Goal: Task Accomplishment & Management: Manage account settings

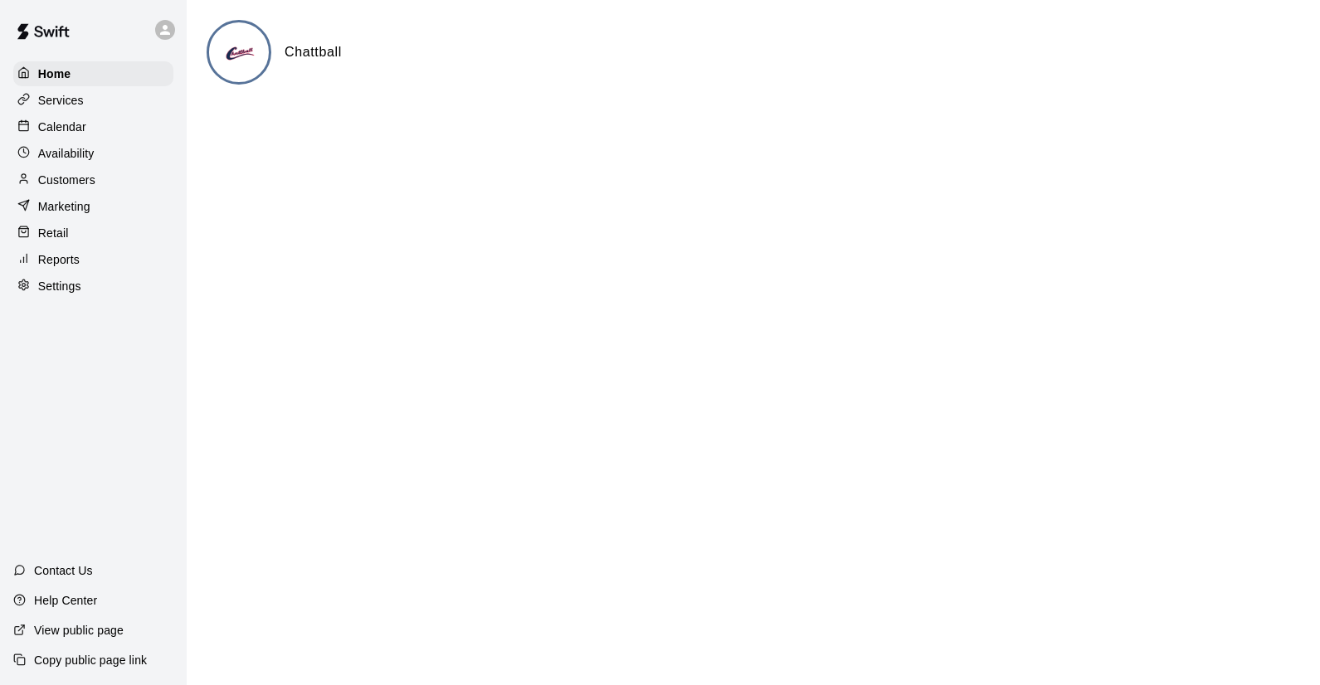
click at [72, 129] on p "Calendar" at bounding box center [62, 127] width 48 height 17
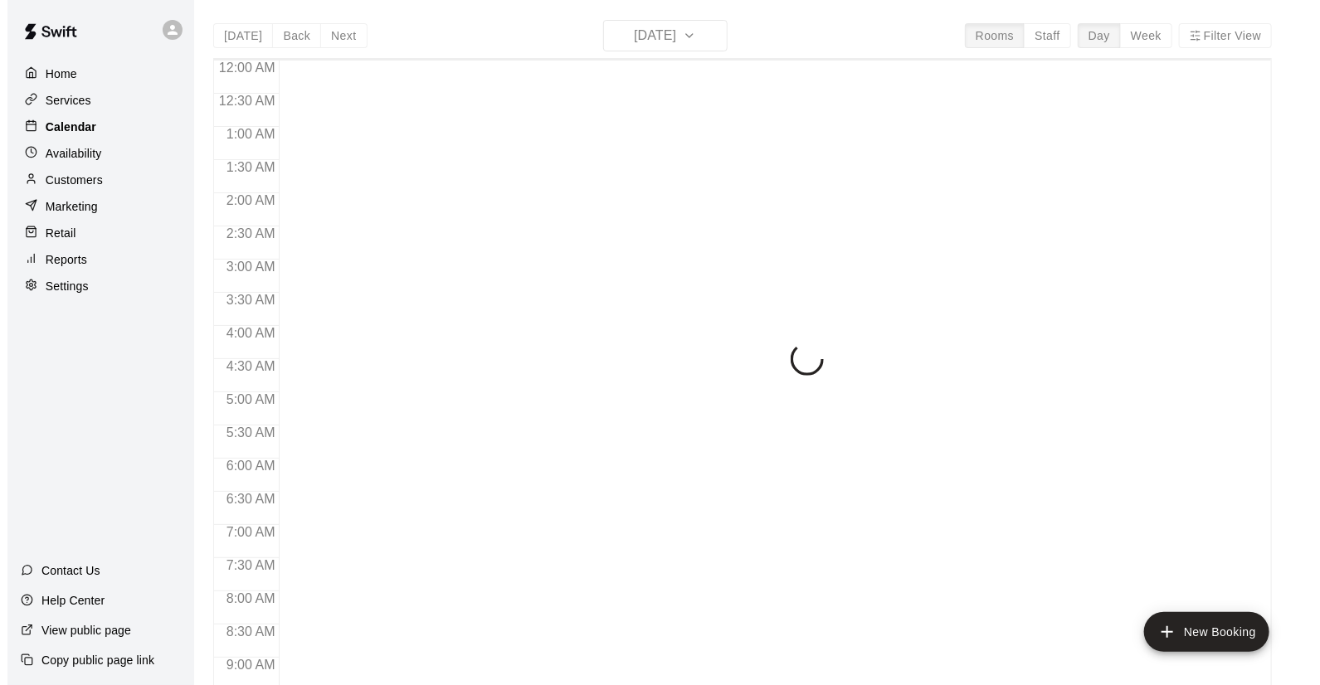
scroll to position [947, 0]
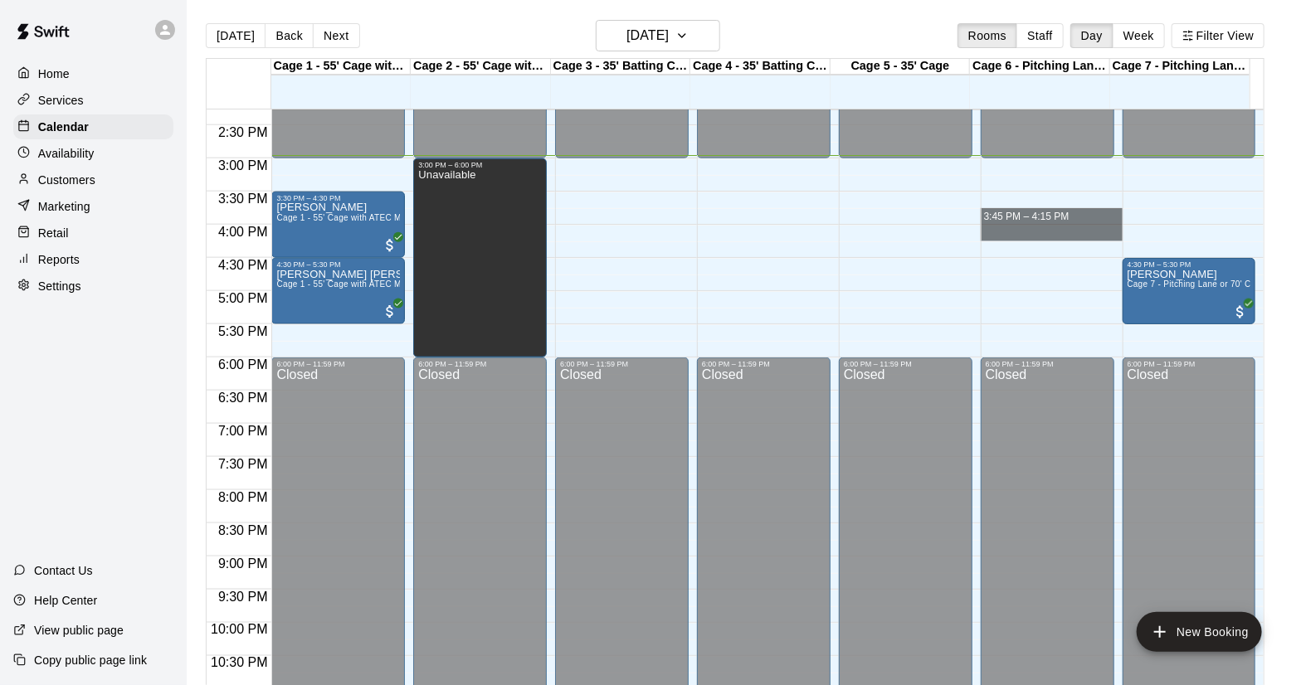
drag, startPoint x: 1050, startPoint y: 214, endPoint x: 1054, endPoint y: 226, distance: 13.1
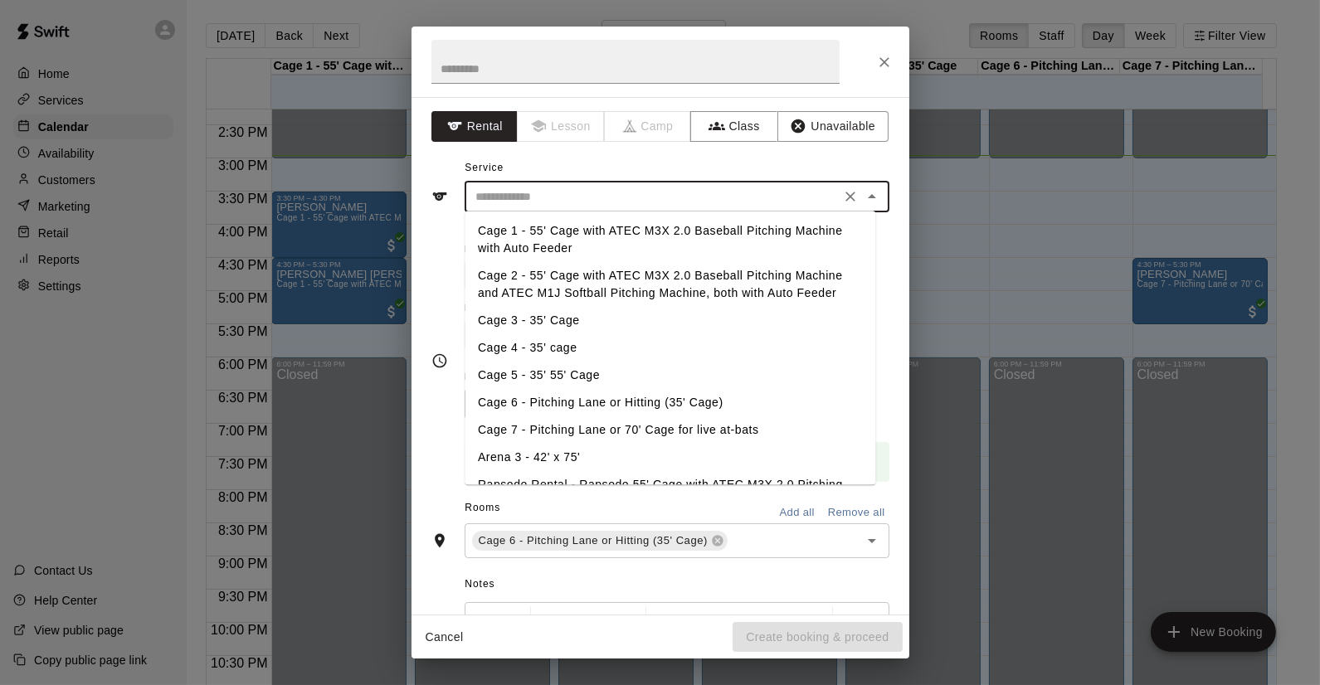
click at [606, 201] on input "text" at bounding box center [653, 197] width 366 height 21
click at [536, 399] on li "Cage 6 - Pitching Lane or Hitting (35' Cage)" at bounding box center [670, 402] width 411 height 27
type input "**********"
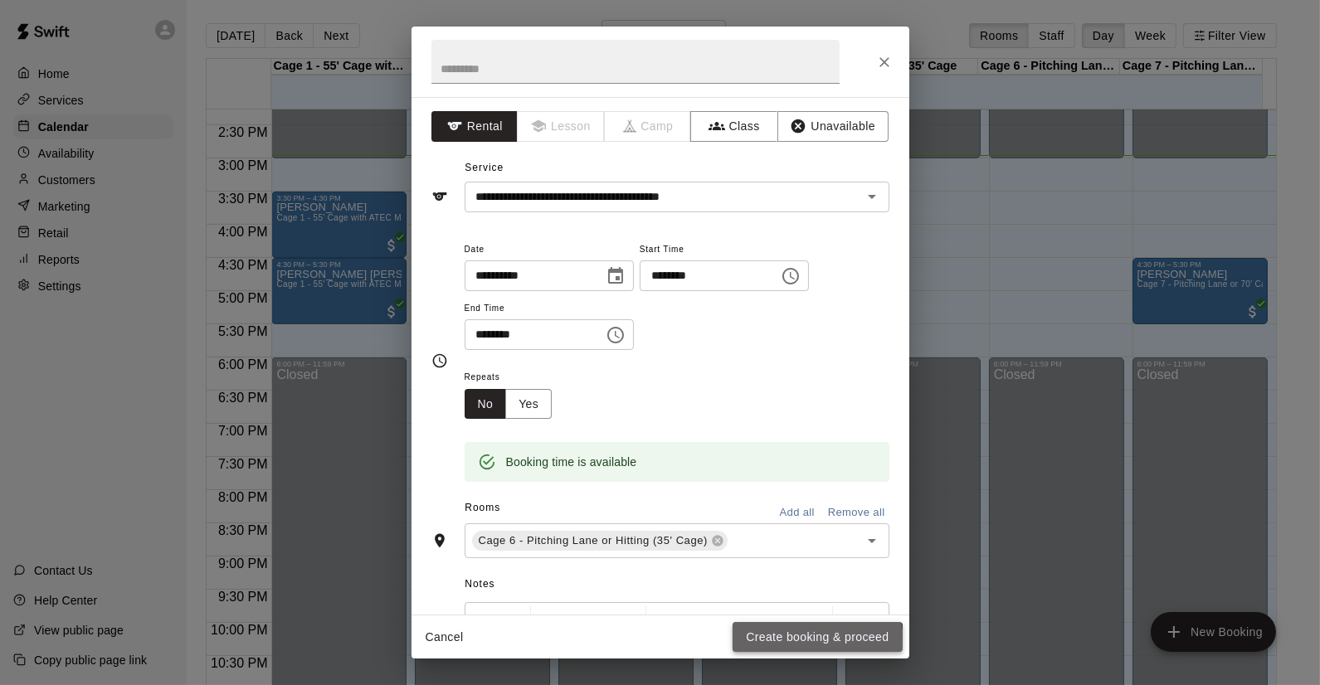
click at [793, 645] on button "Create booking & proceed" at bounding box center [817, 637] width 169 height 31
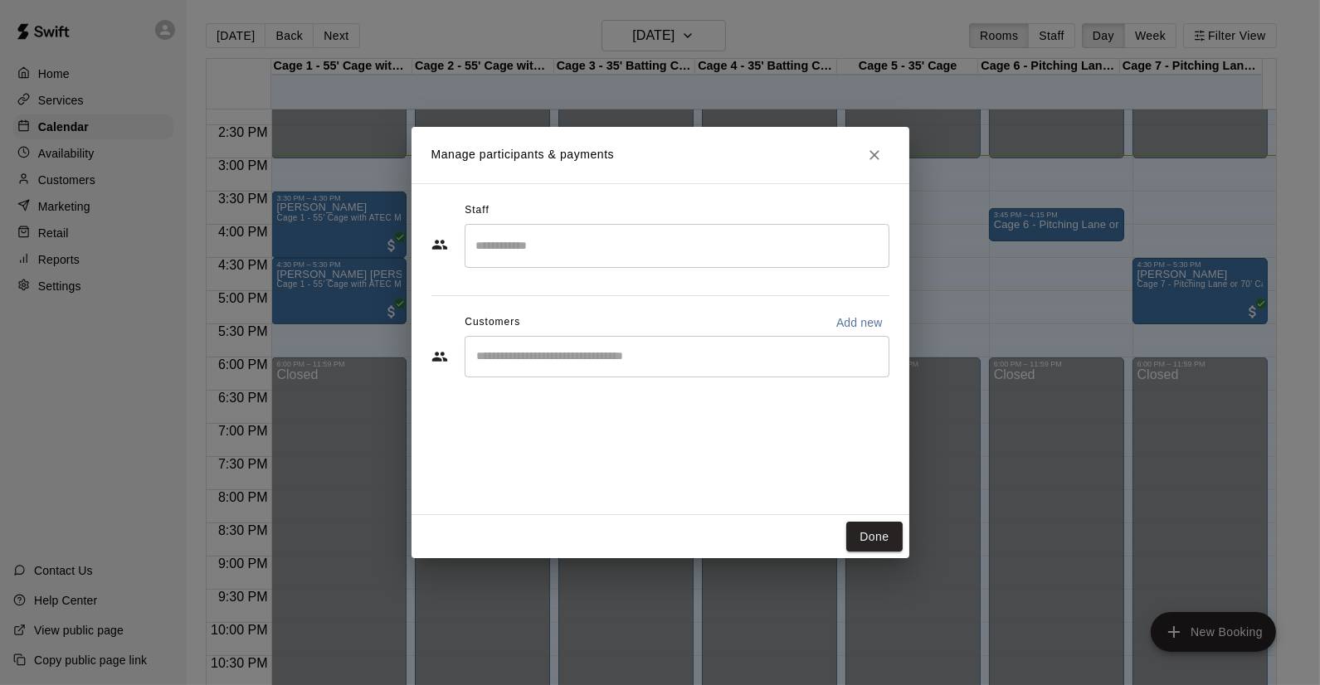
click at [647, 362] on input "Start typing to search customers..." at bounding box center [677, 356] width 410 height 17
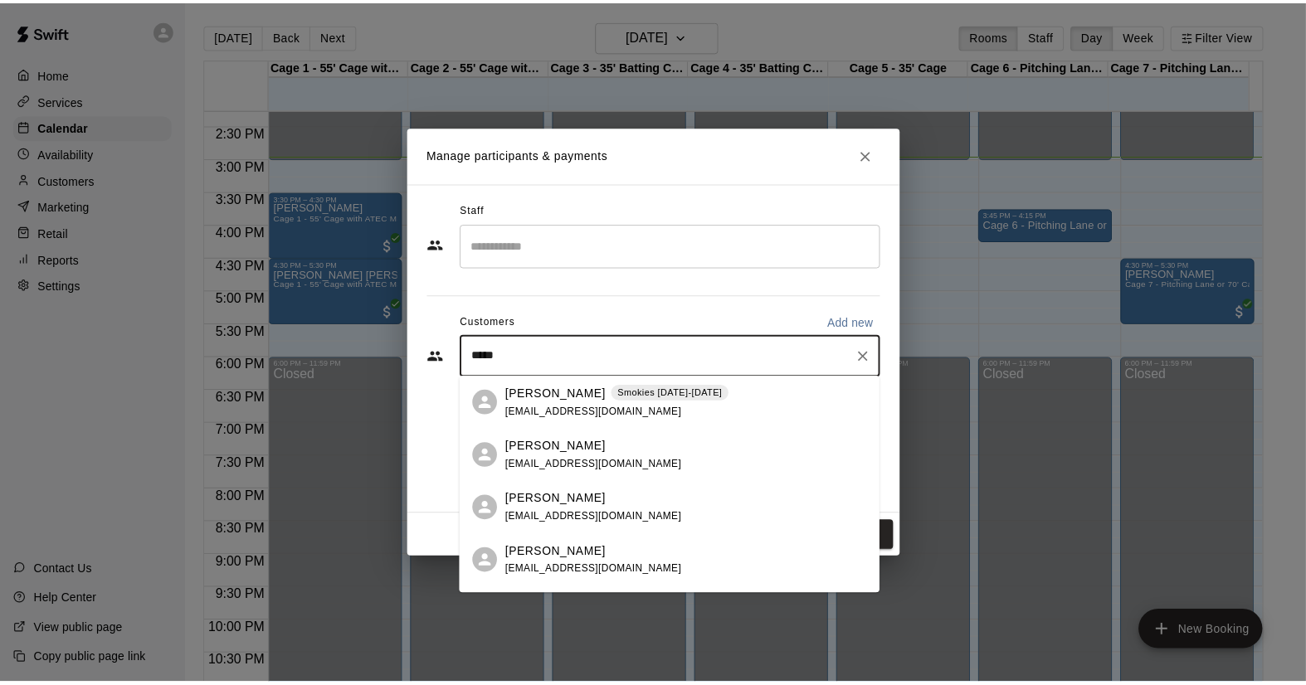
scroll to position [92, 0]
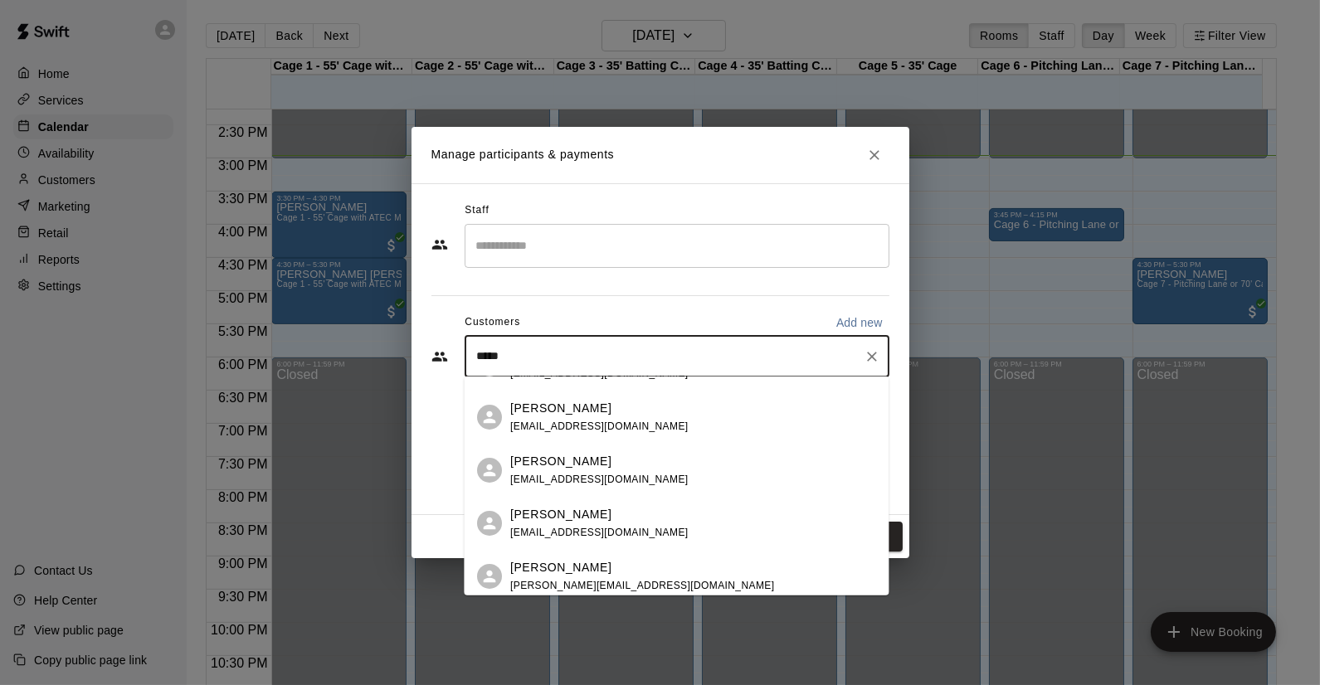
drag, startPoint x: 536, startPoint y: 354, endPoint x: 377, endPoint y: 353, distance: 159.3
click at [377, 353] on div "Manage participants & payments Staff ​ Customers Add new ***** ​ Done" at bounding box center [660, 342] width 1320 height 685
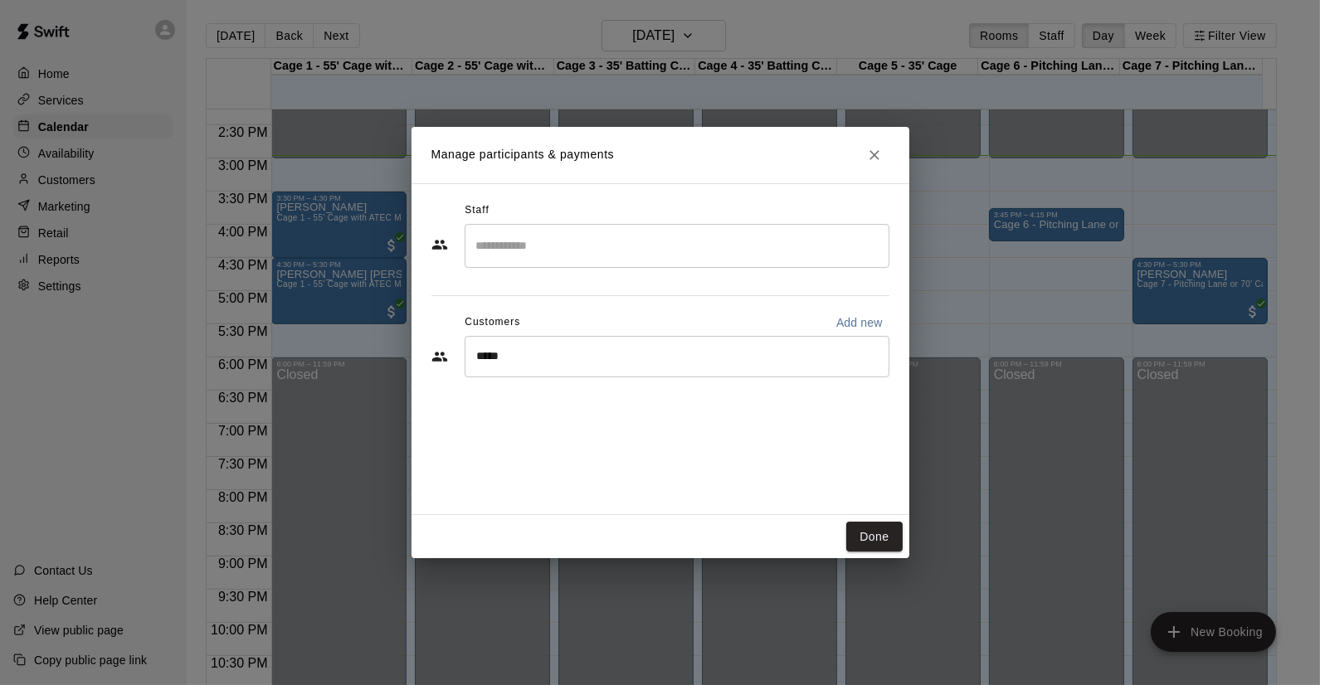
click at [427, 353] on div "Staff ​ Customers Add new ***** ​" at bounding box center [661, 349] width 498 height 332
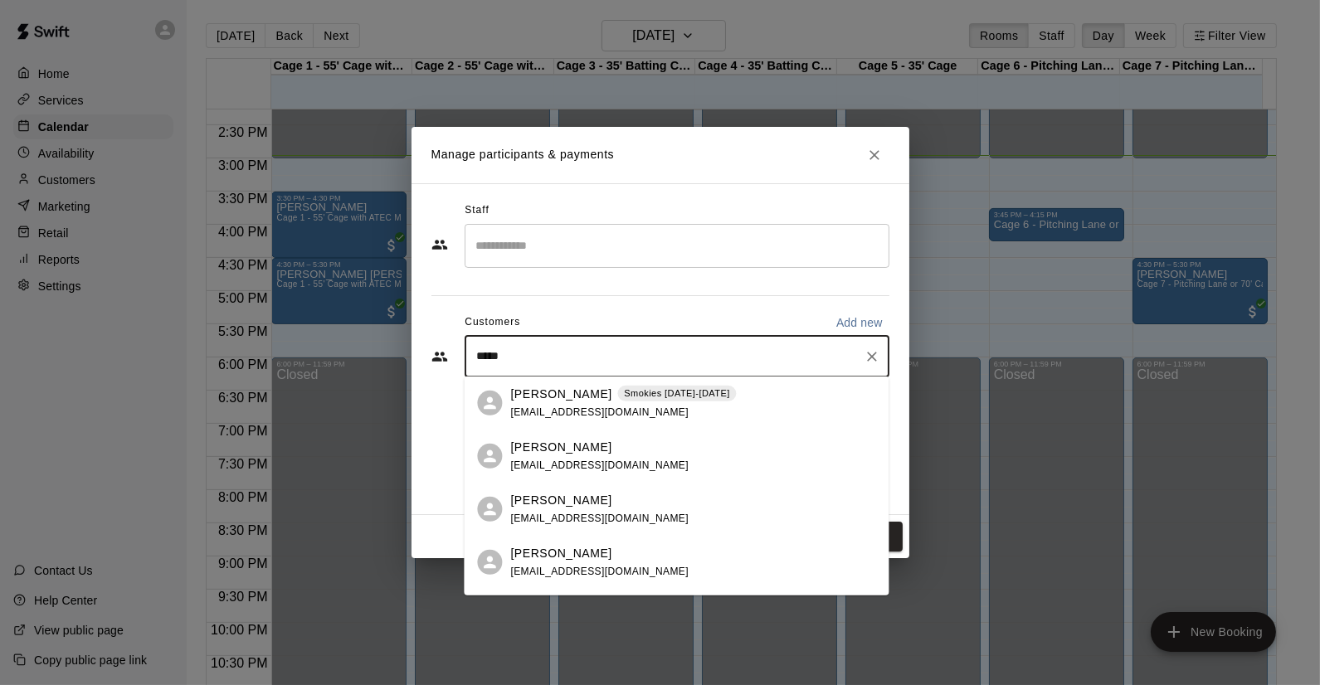
click at [524, 353] on input "*****" at bounding box center [664, 356] width 385 height 17
type input "*******"
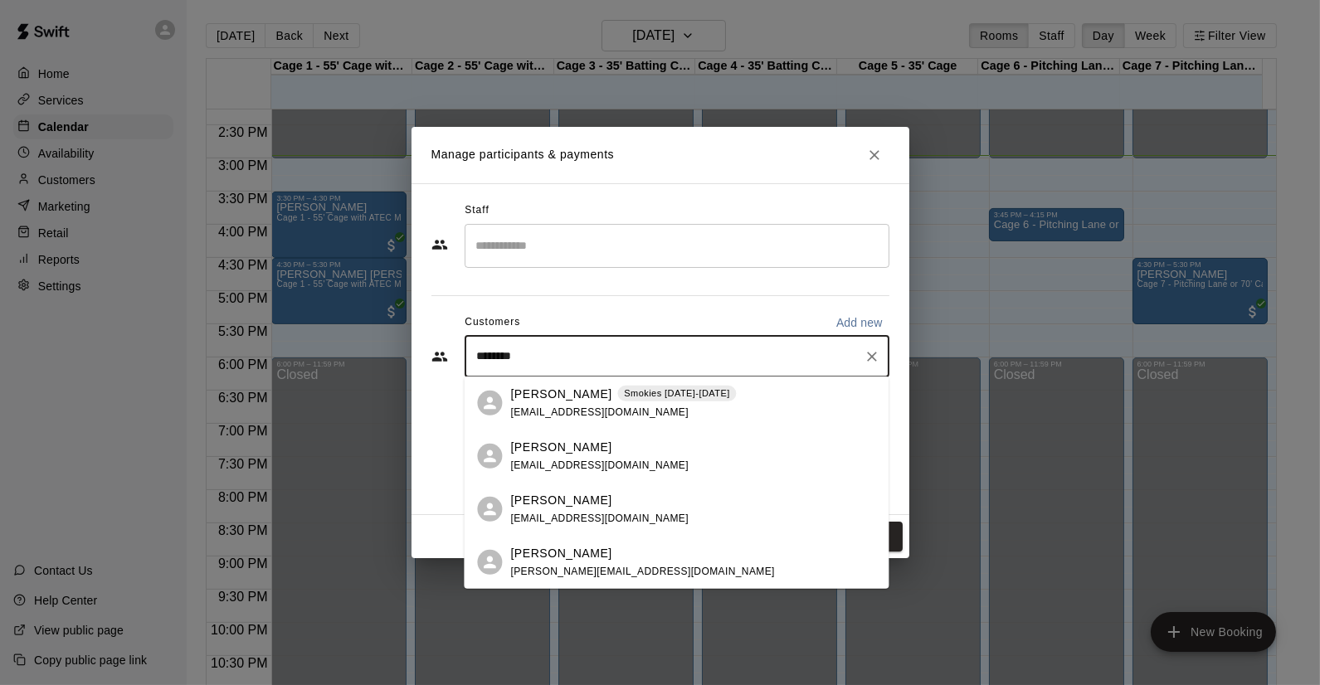
click at [579, 499] on p "brandon mason" at bounding box center [560, 499] width 101 height 17
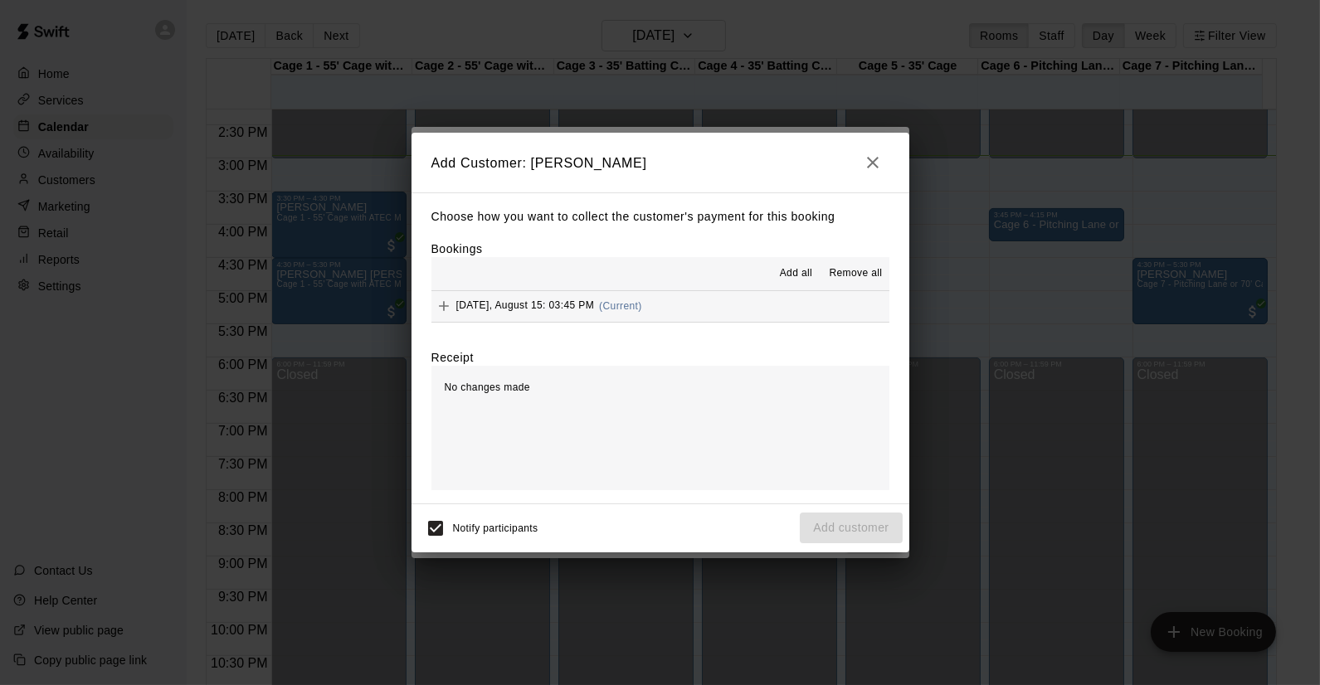
click at [647, 318] on button "Friday, August 15: 03:45 PM (Current)" at bounding box center [660, 306] width 458 height 31
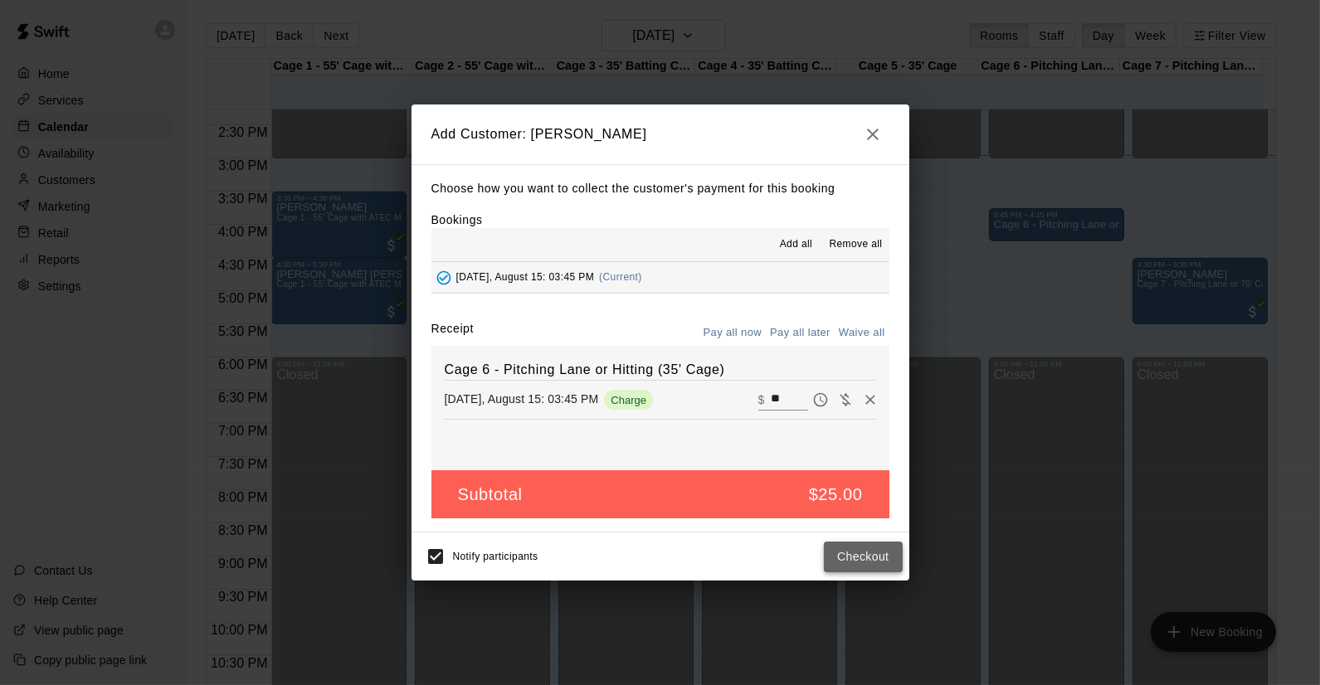
click at [864, 564] on button "Checkout" at bounding box center [863, 557] width 78 height 31
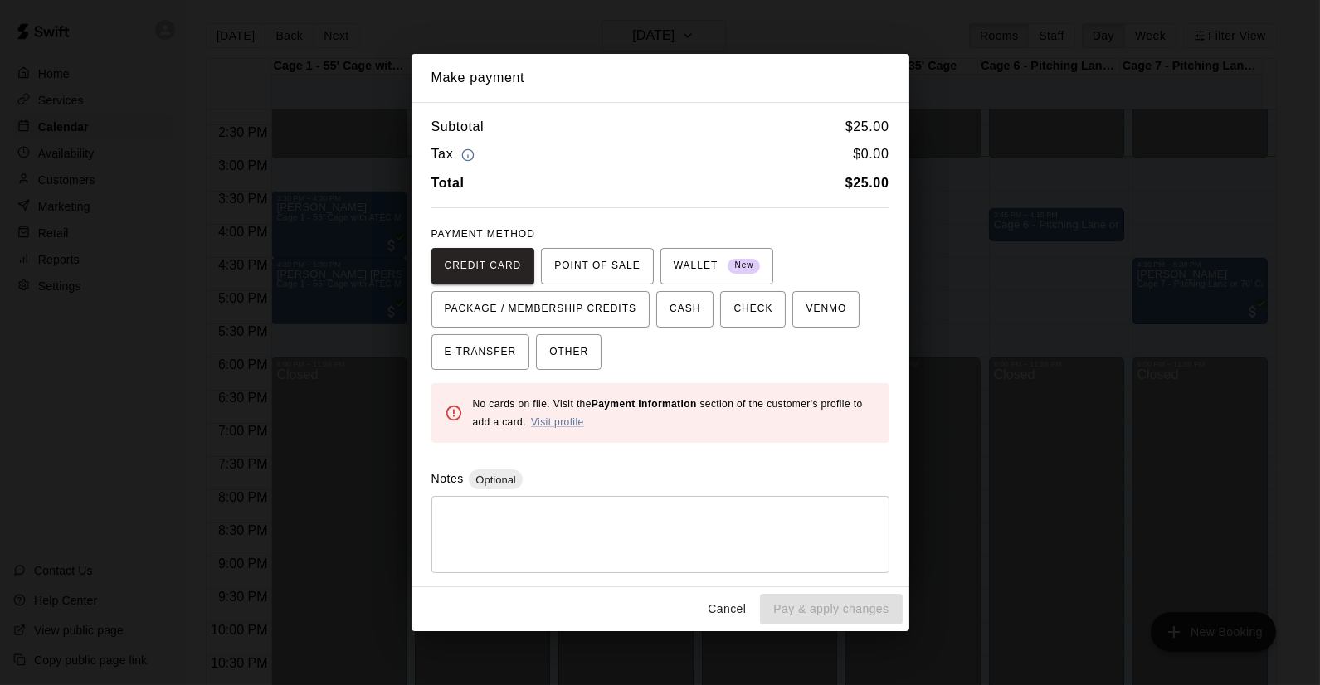
click at [720, 607] on button "Cancel" at bounding box center [726, 609] width 53 height 31
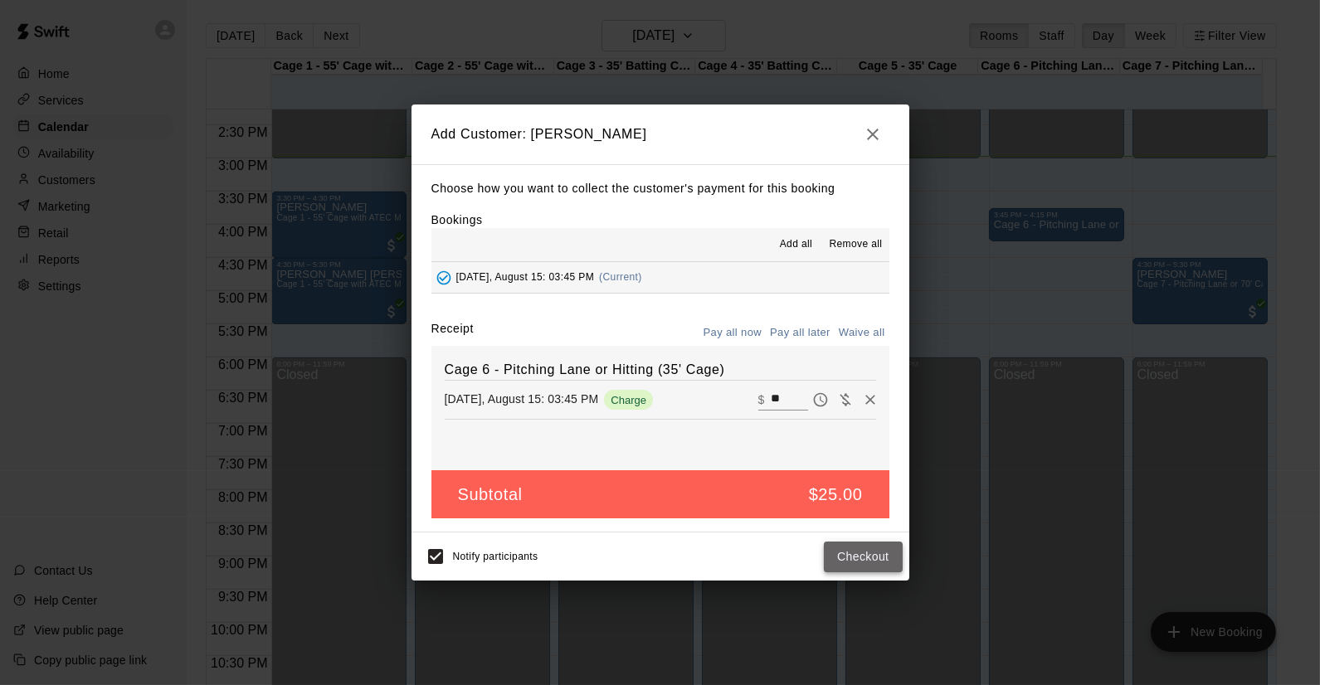
click at [859, 548] on button "Checkout" at bounding box center [863, 557] width 78 height 31
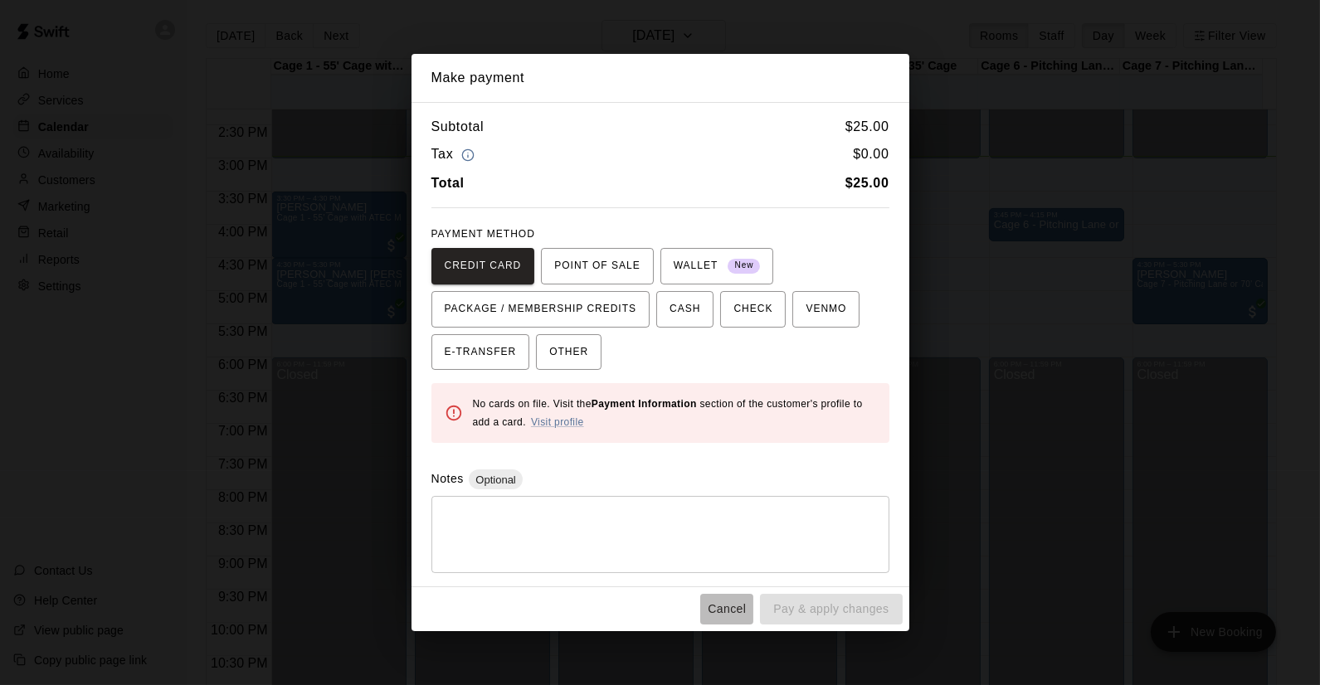
click at [727, 594] on button "Cancel" at bounding box center [726, 609] width 53 height 31
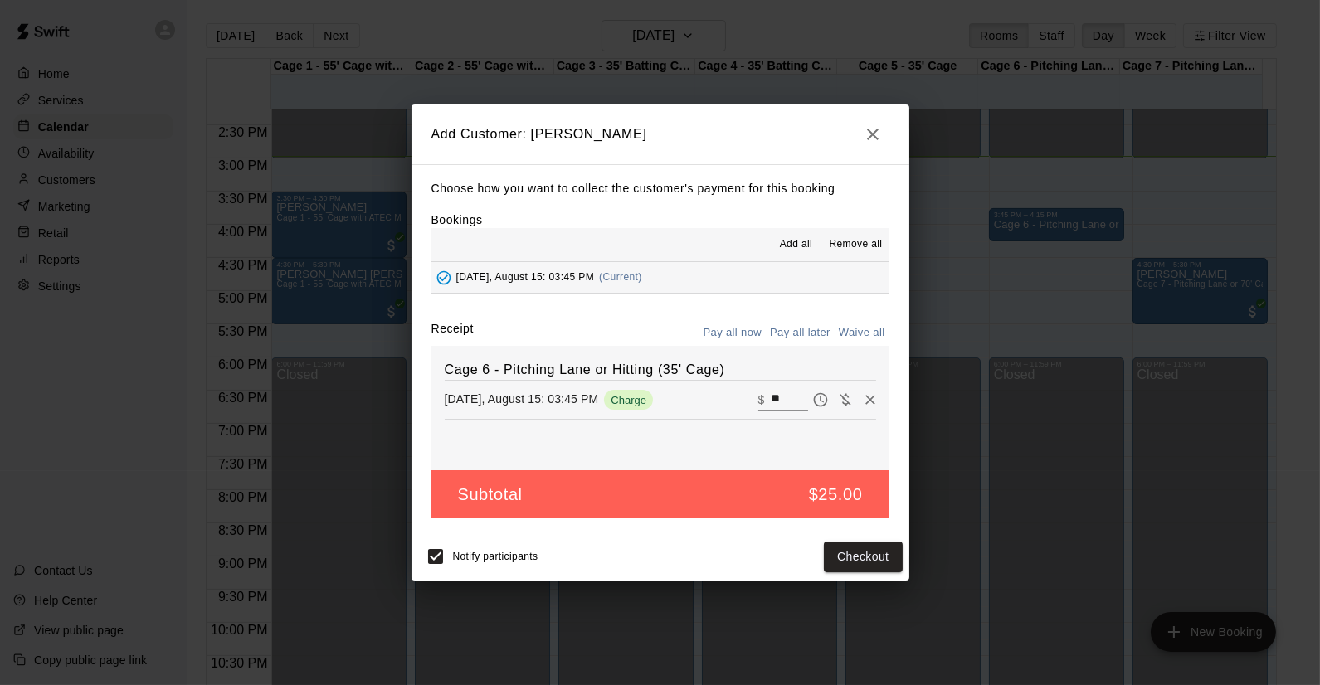
click at [805, 338] on button "Pay all later" at bounding box center [800, 333] width 69 height 26
click at [857, 562] on button "Add customer" at bounding box center [851, 557] width 102 height 31
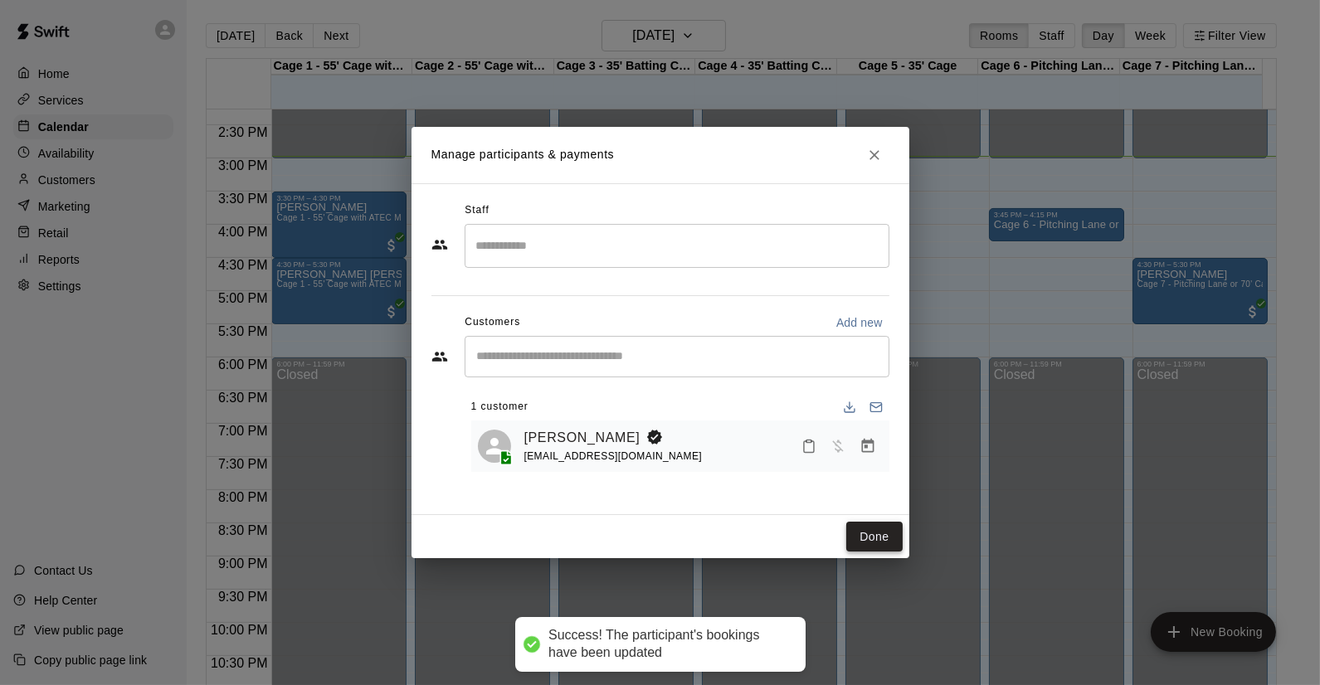
click at [875, 532] on button "Done" at bounding box center [874, 537] width 56 height 31
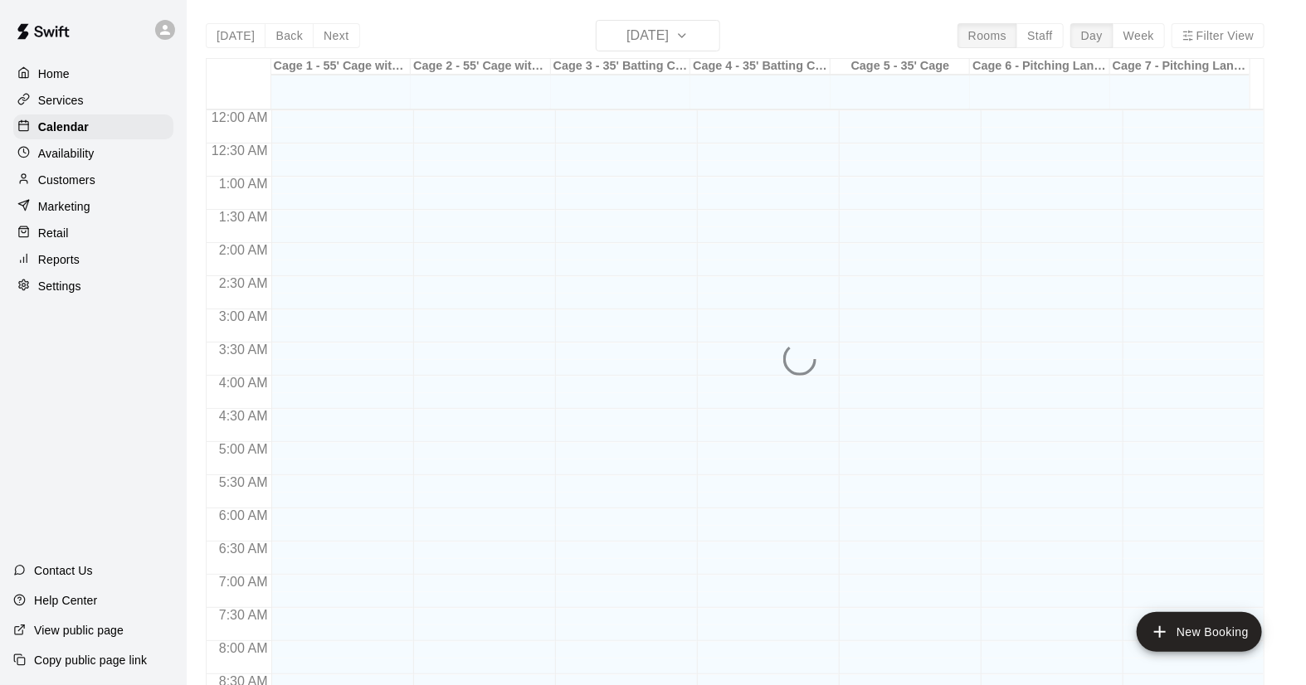
scroll to position [947, 0]
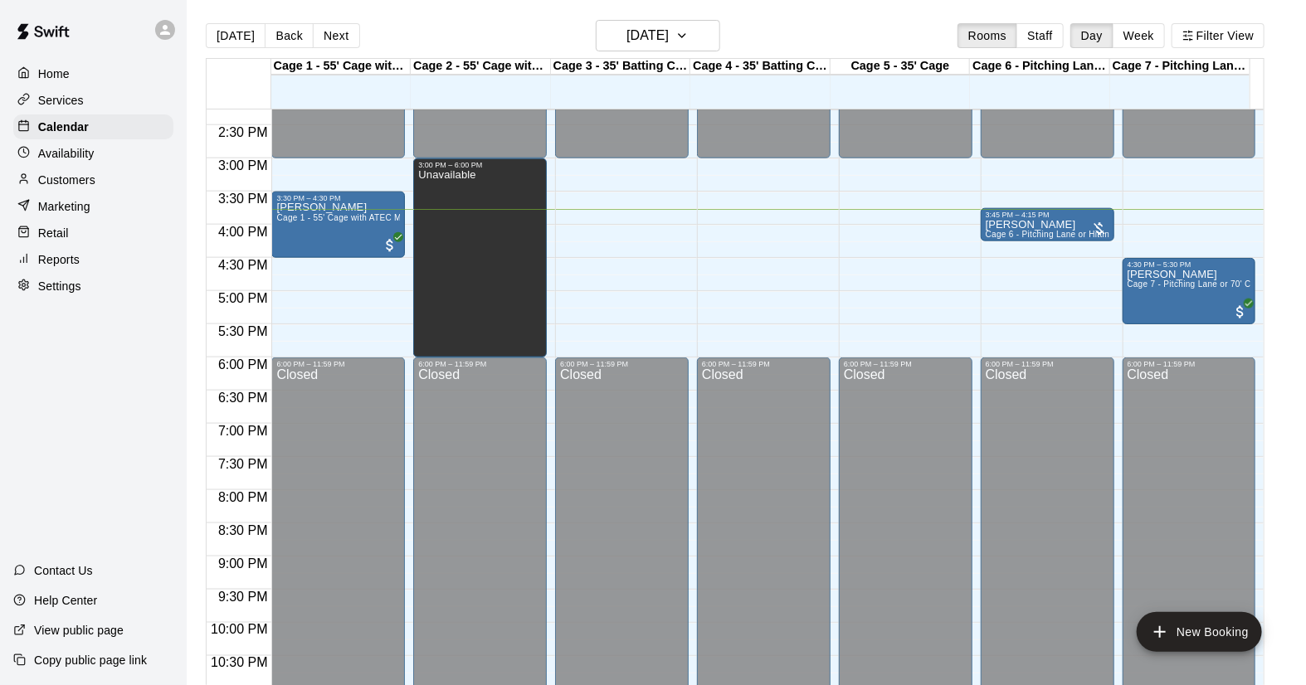
click at [56, 295] on p "Settings" at bounding box center [59, 286] width 43 height 17
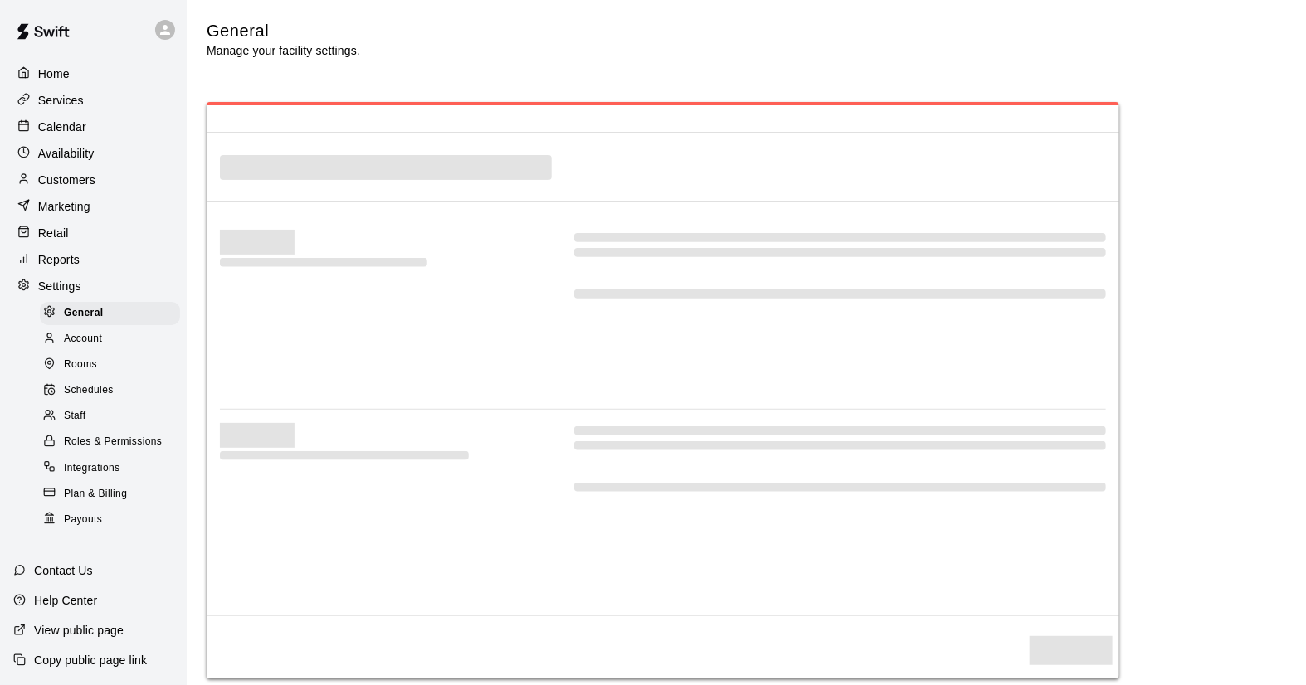
select select "**"
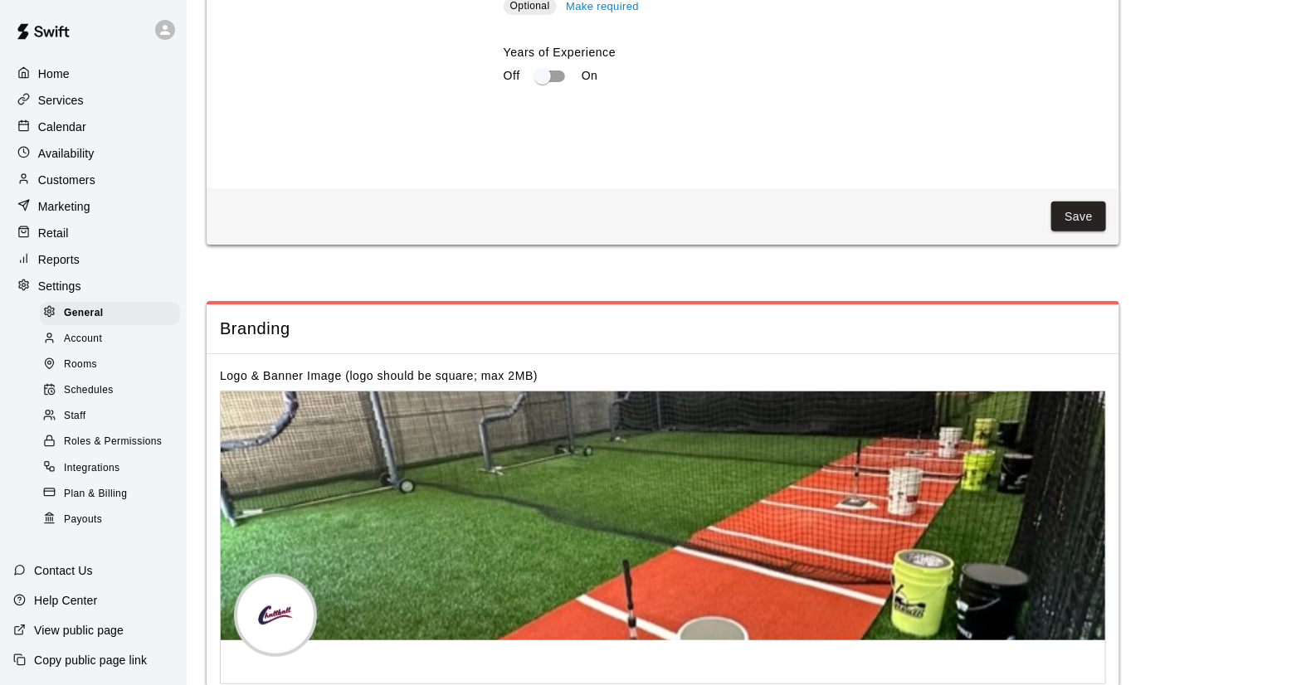
scroll to position [3288, 0]
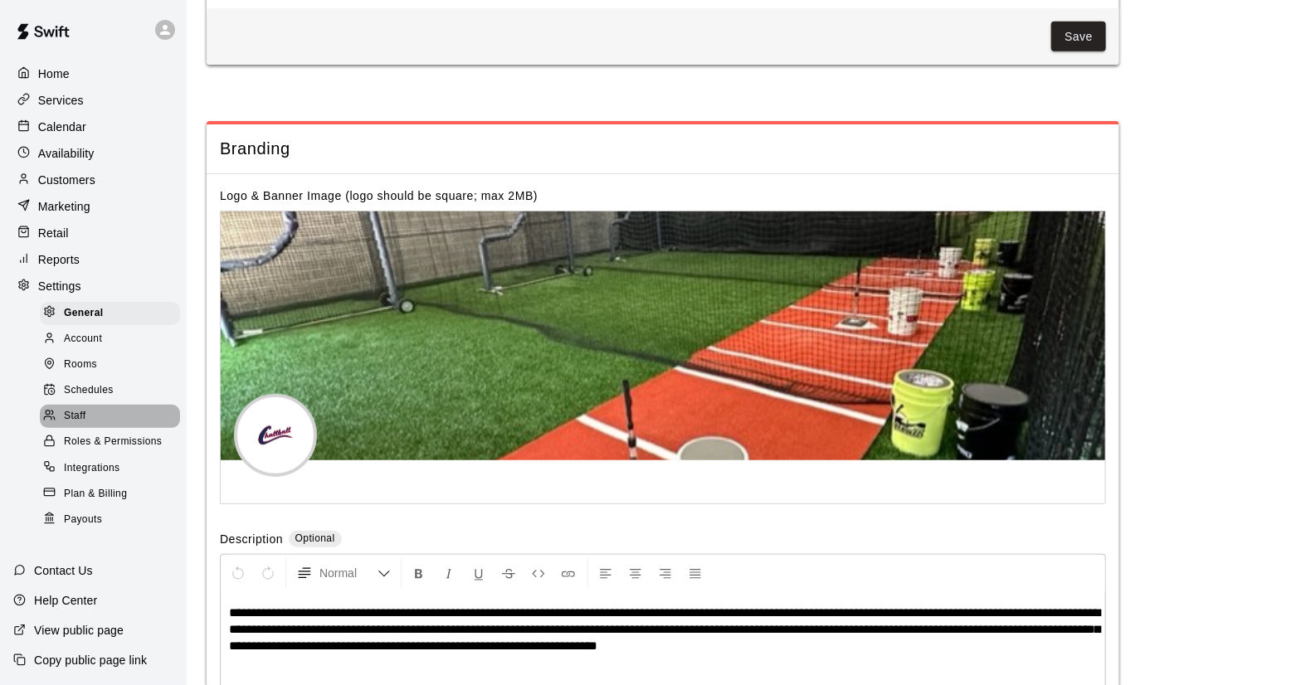
click at [85, 425] on span "Staff" at bounding box center [75, 416] width 22 height 17
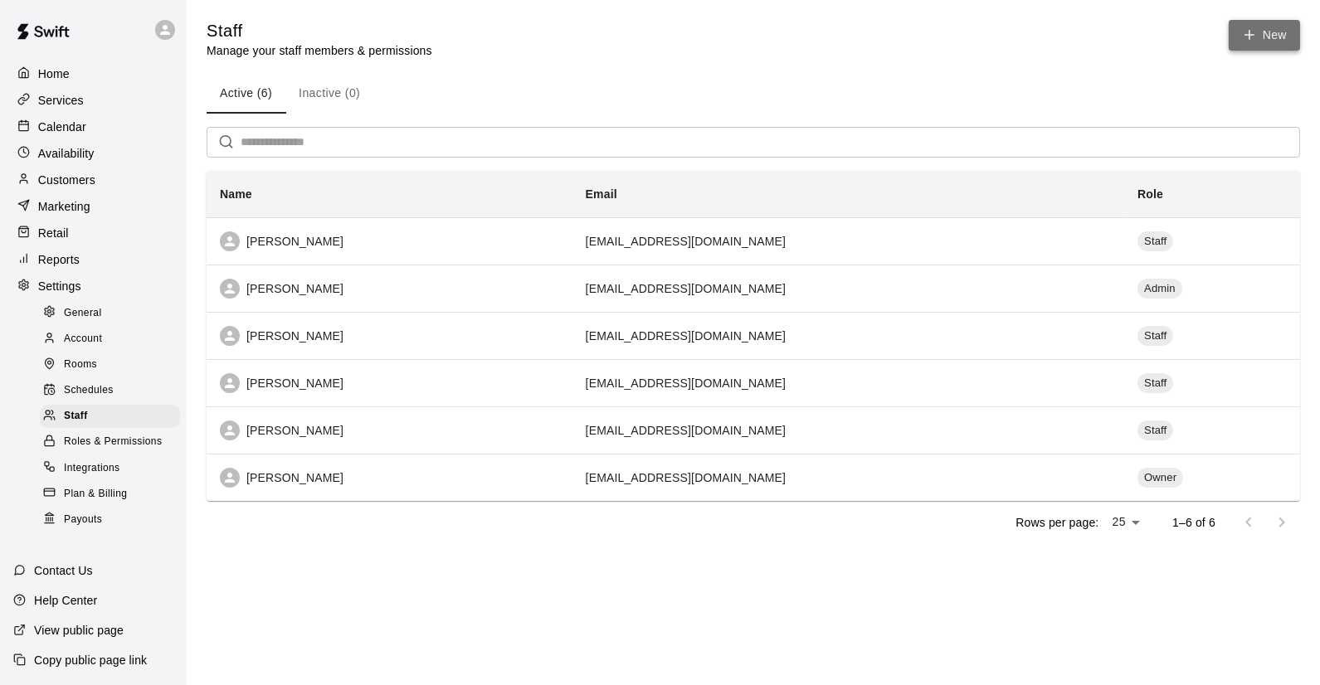
click at [1264, 39] on link "New" at bounding box center [1264, 35] width 71 height 31
select select "**"
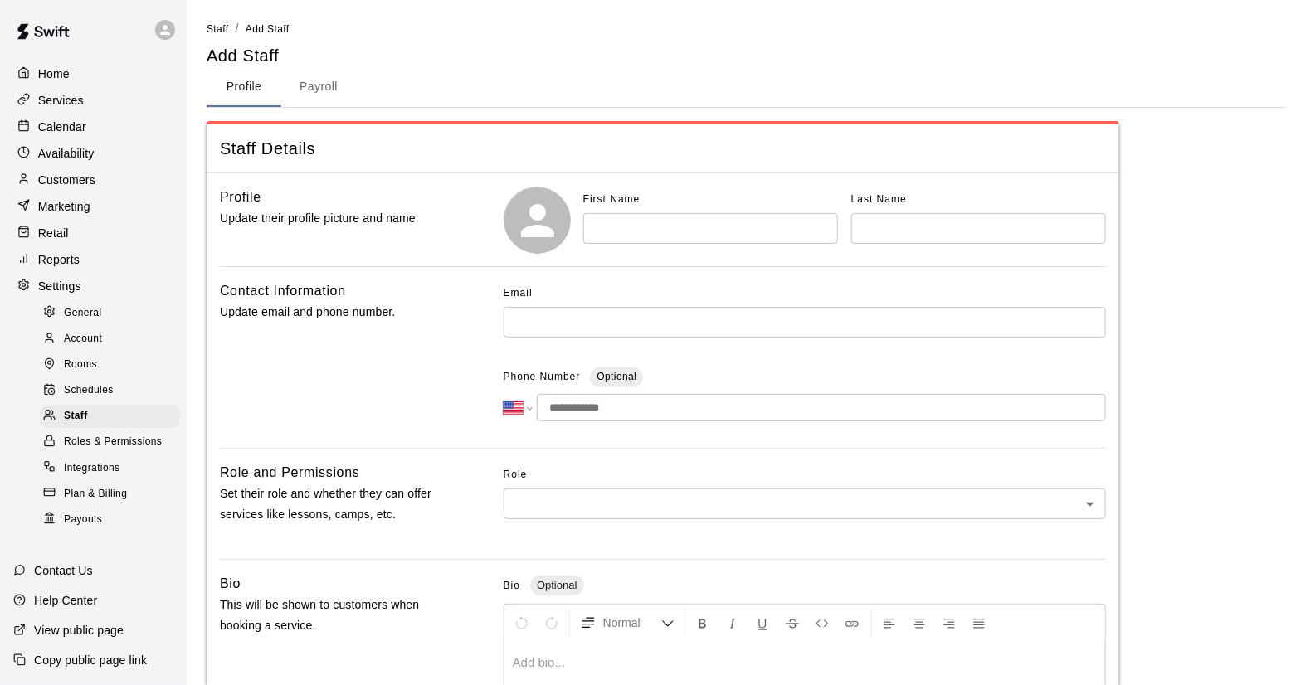
click at [624, 231] on input "text" at bounding box center [710, 228] width 255 height 31
type input "*****"
click at [580, 324] on input "text" at bounding box center [805, 322] width 602 height 31
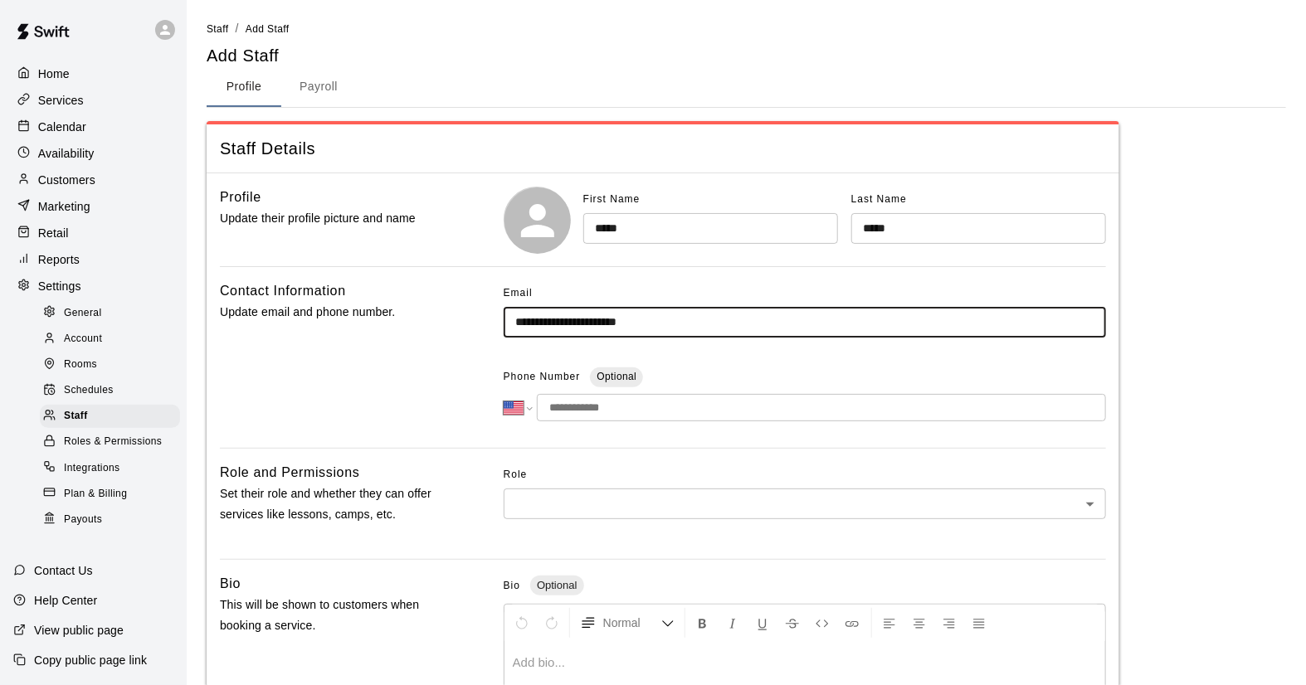
type input "**********"
click at [458, 419] on div "**********" at bounding box center [663, 357] width 886 height 154
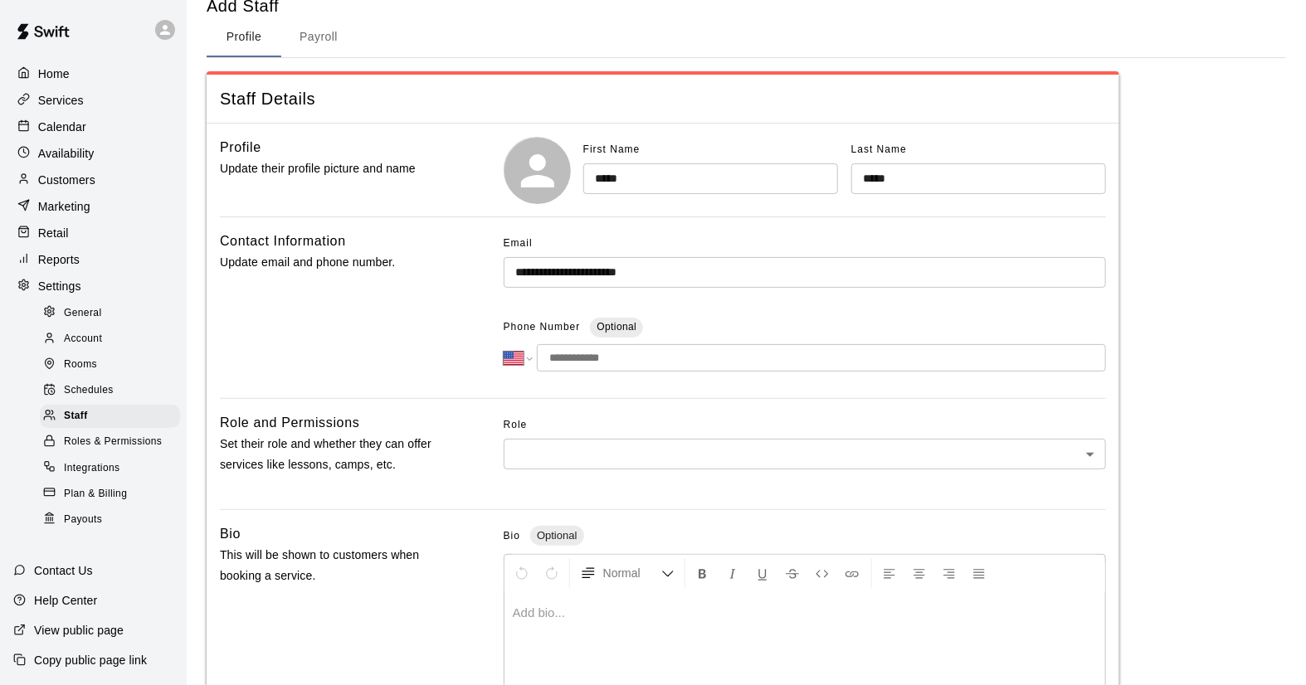
scroll to position [92, 0]
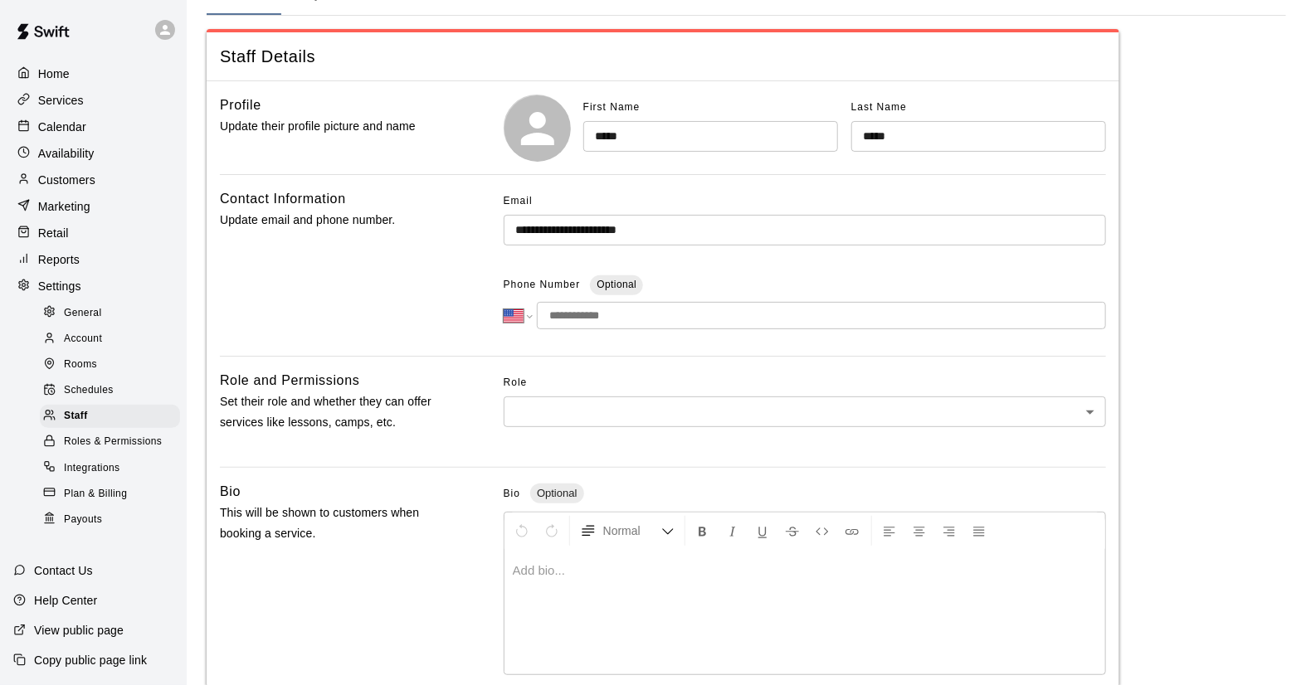
click at [588, 319] on input "tel" at bounding box center [821, 315] width 569 height 27
type input "**********"
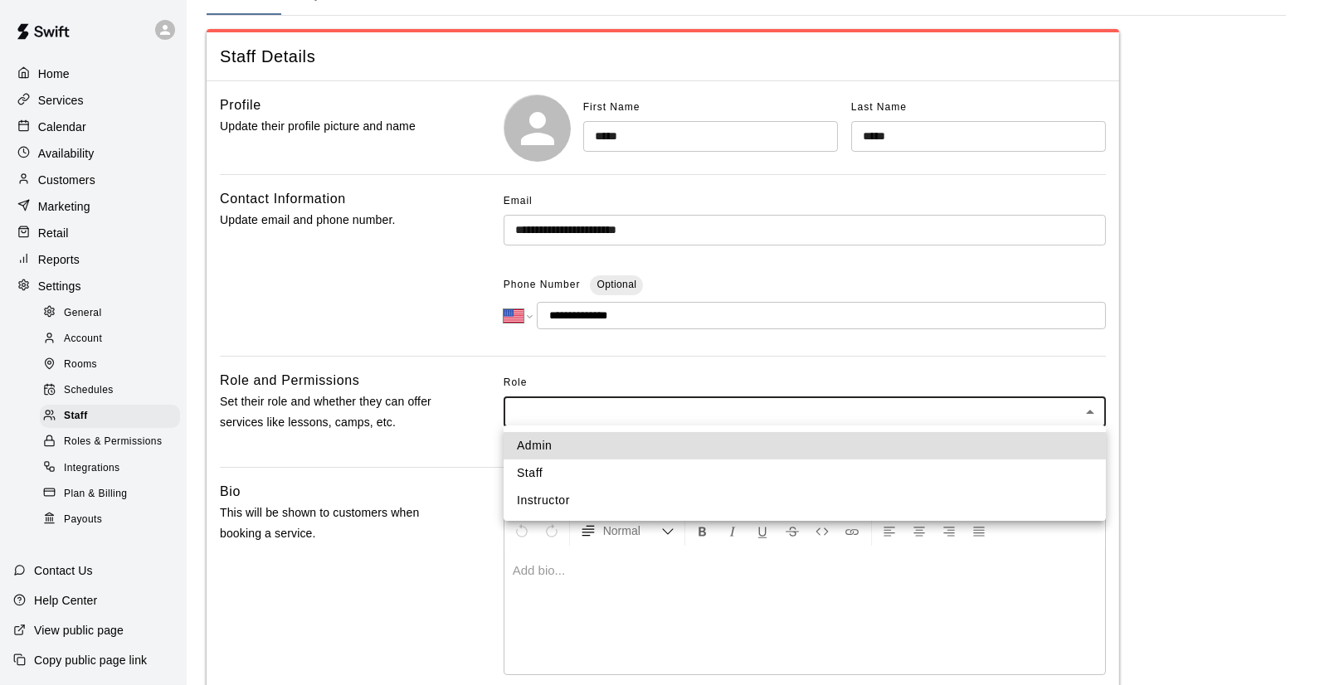
click at [550, 412] on body "**********" at bounding box center [660, 452] width 1320 height 1088
drag, startPoint x: 531, startPoint y: 468, endPoint x: 522, endPoint y: 468, distance: 9.1
click at [530, 469] on li "Staff" at bounding box center [805, 473] width 602 height 27
type input "*****"
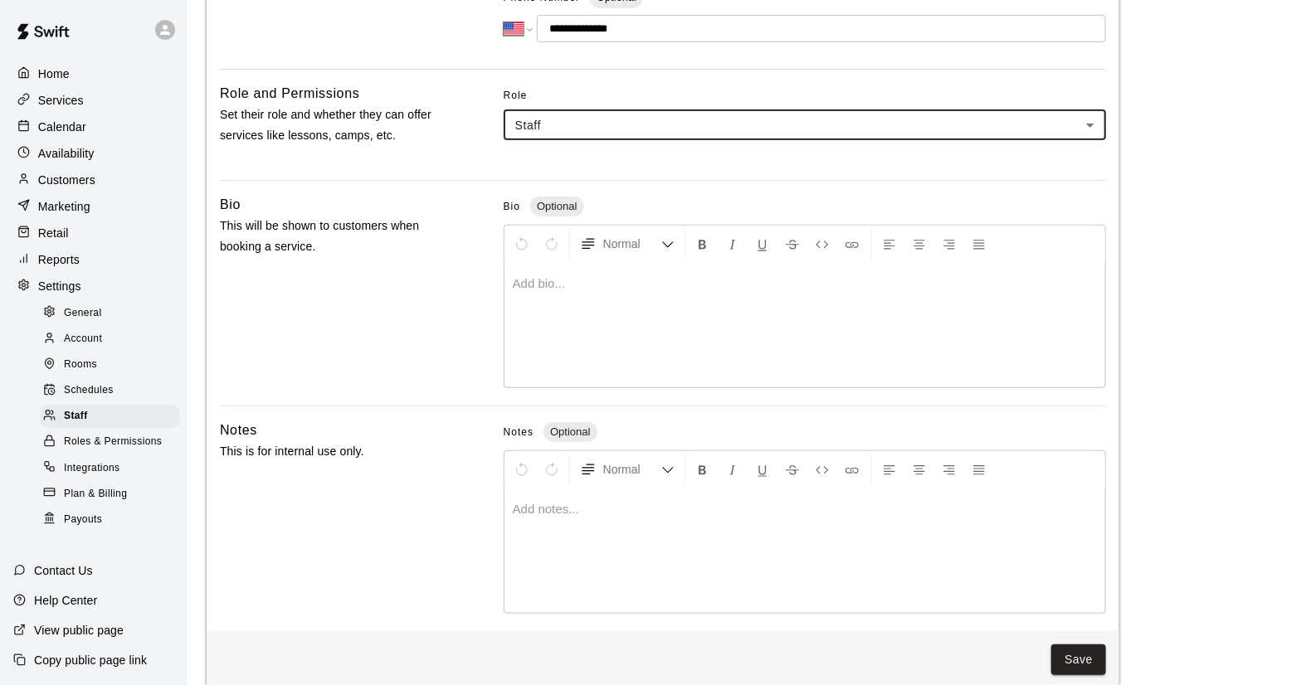
scroll to position [397, 0]
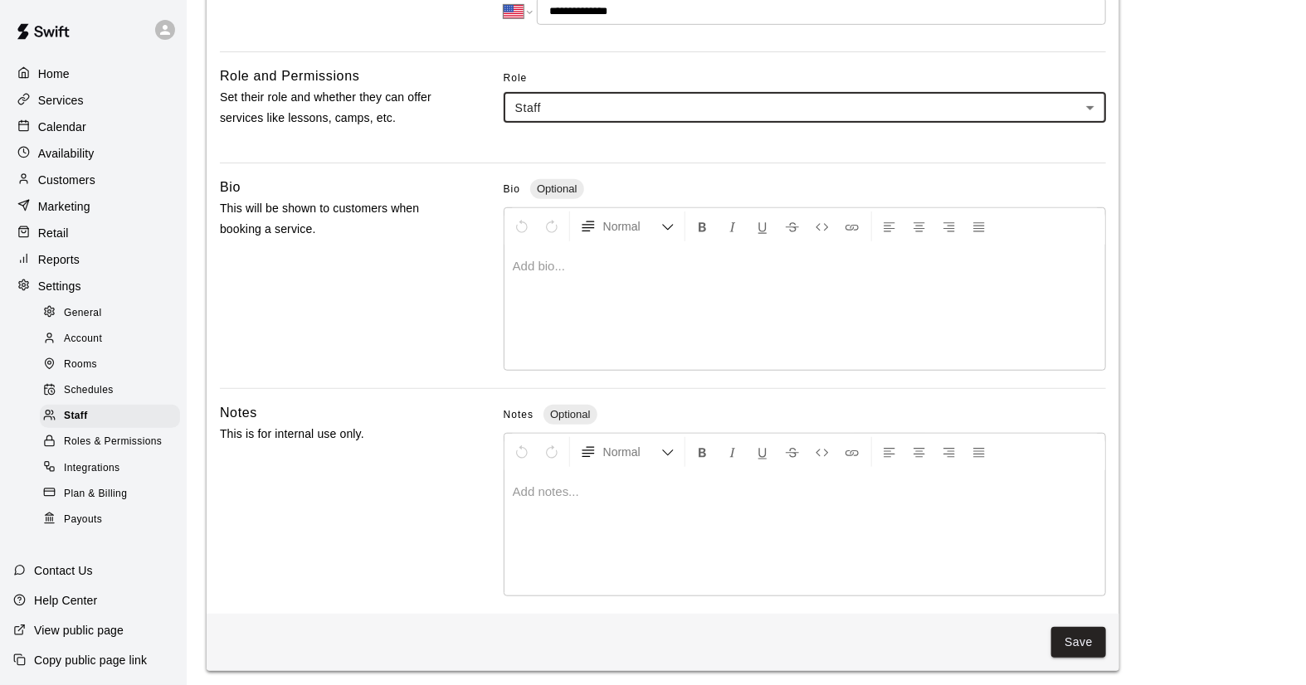
click at [1050, 642] on div "Save" at bounding box center [663, 642] width 886 height 31
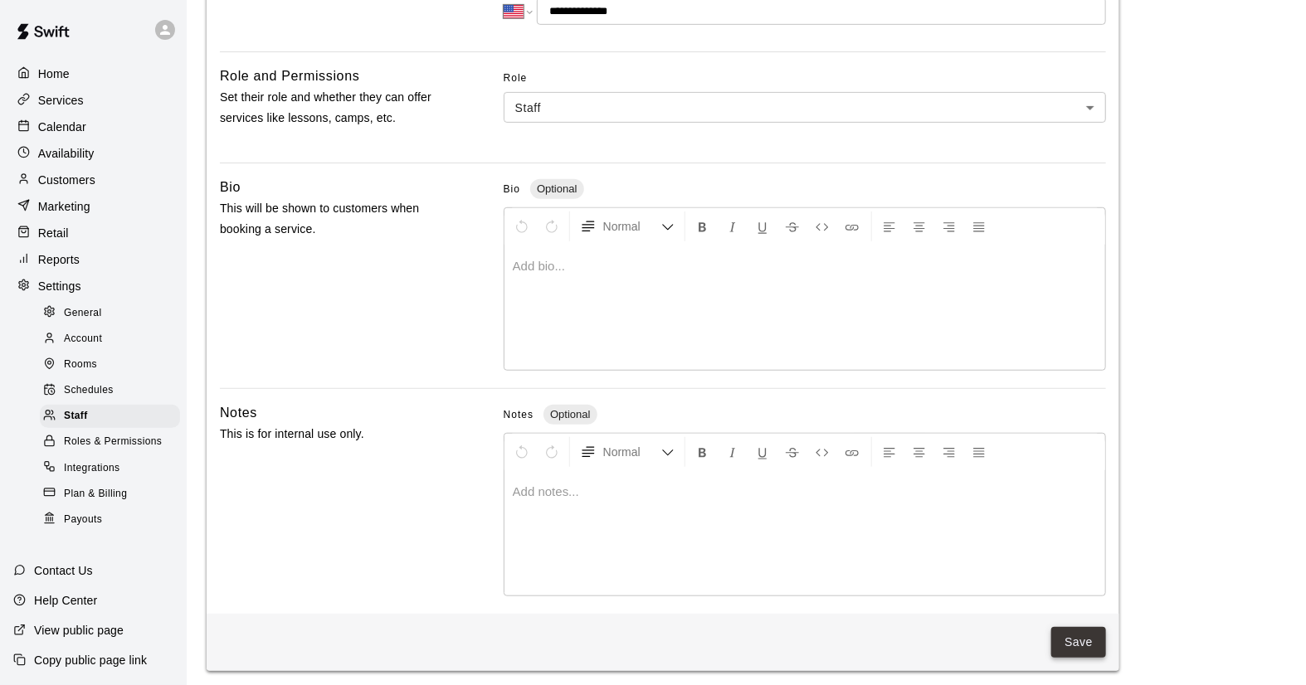
click at [1070, 637] on button "Save" at bounding box center [1078, 642] width 55 height 31
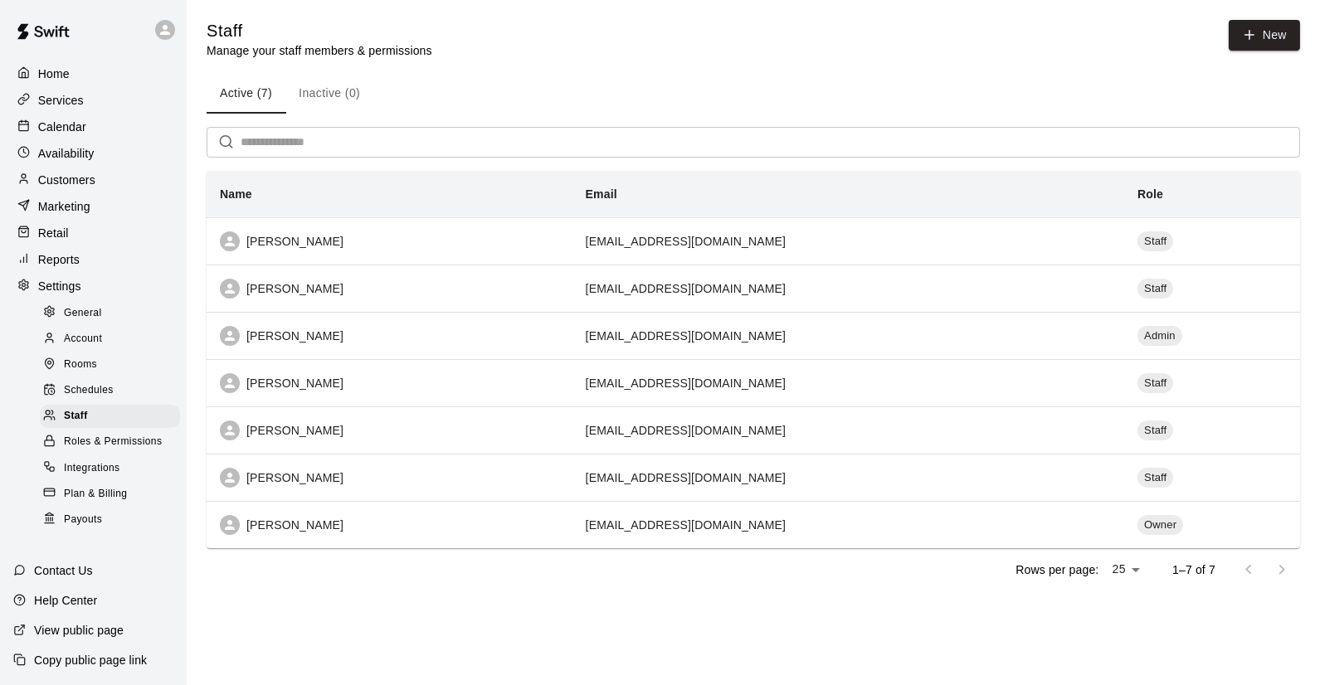
click at [85, 131] on div "Calendar" at bounding box center [93, 126] width 160 height 25
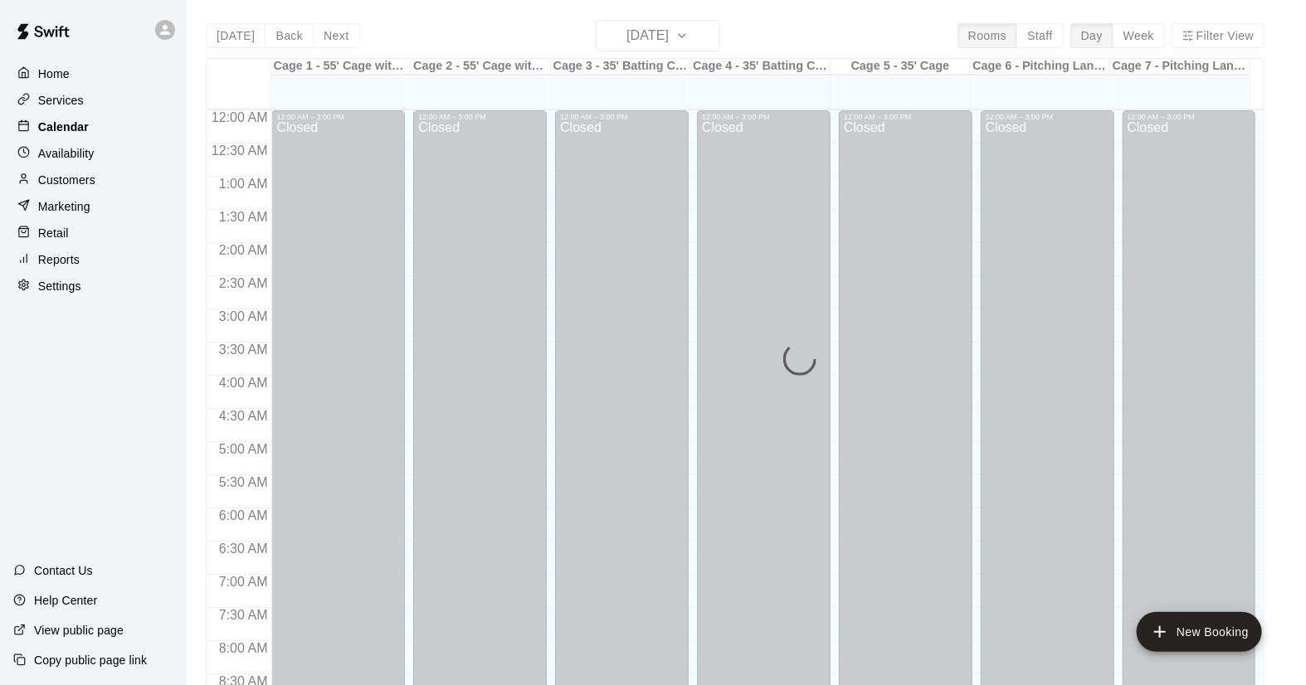
scroll to position [947, 0]
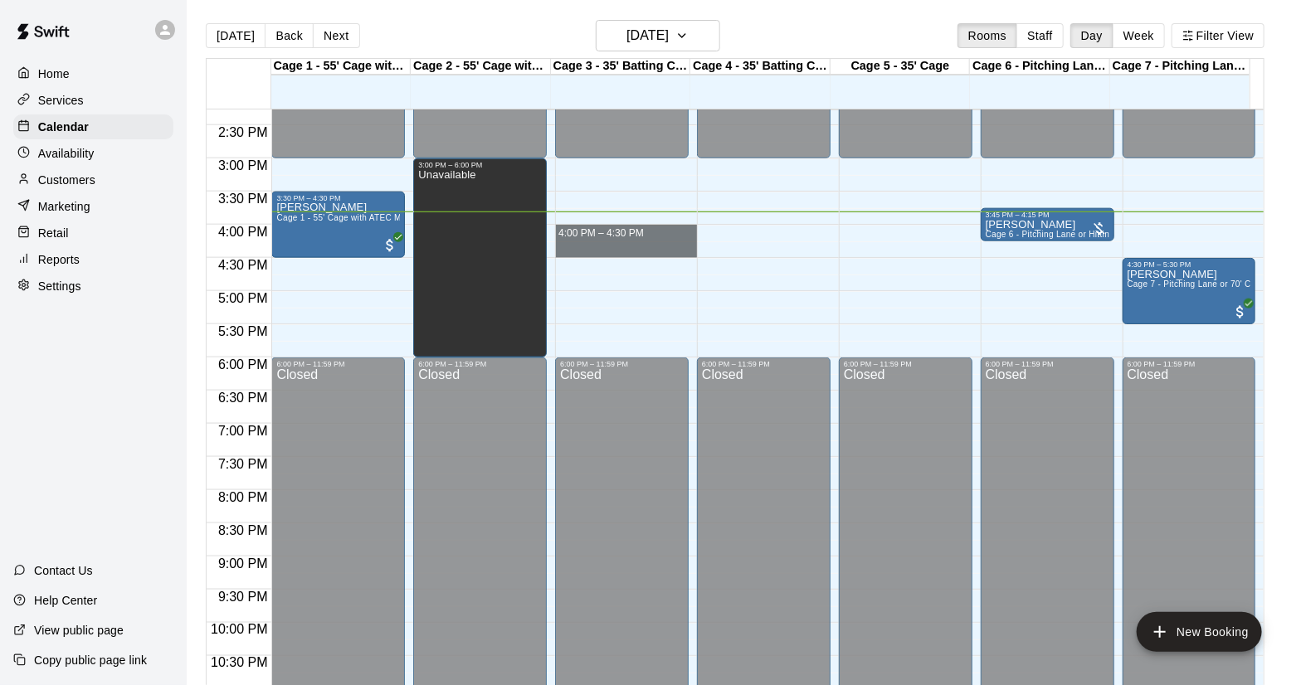
drag, startPoint x: 606, startPoint y: 226, endPoint x: 614, endPoint y: 251, distance: 26.8
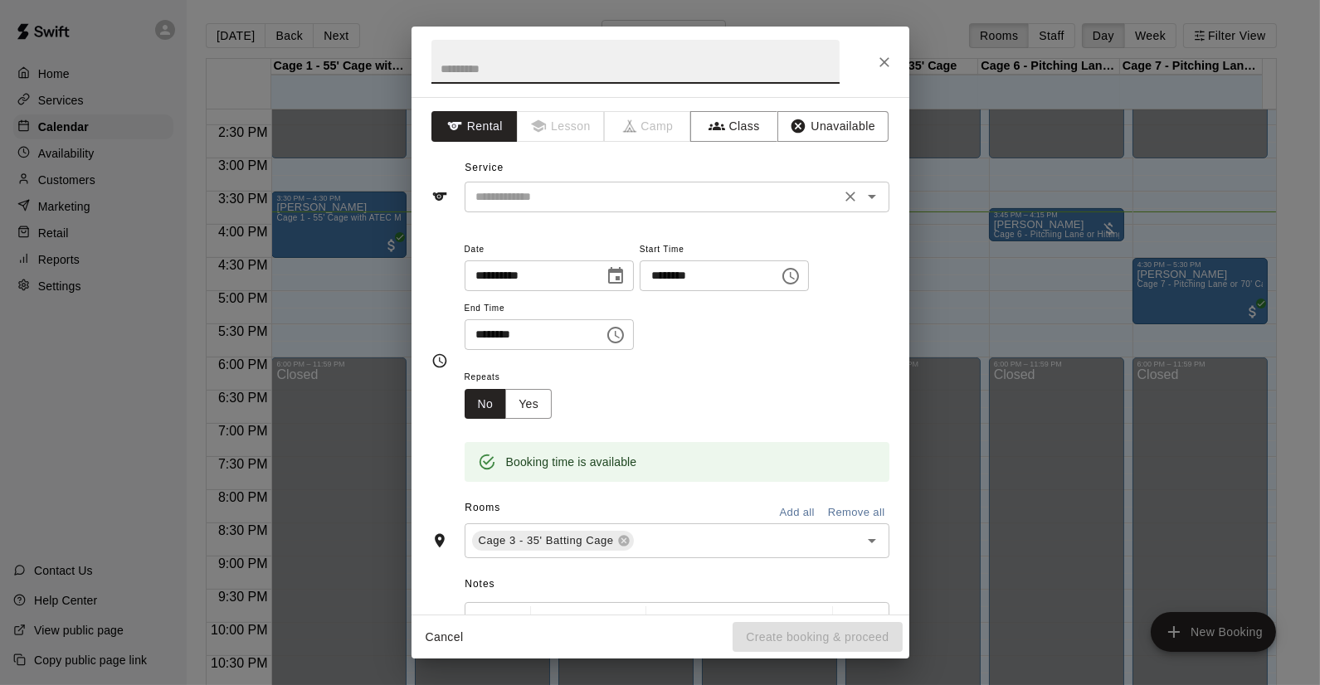
click at [597, 205] on input "text" at bounding box center [653, 197] width 366 height 21
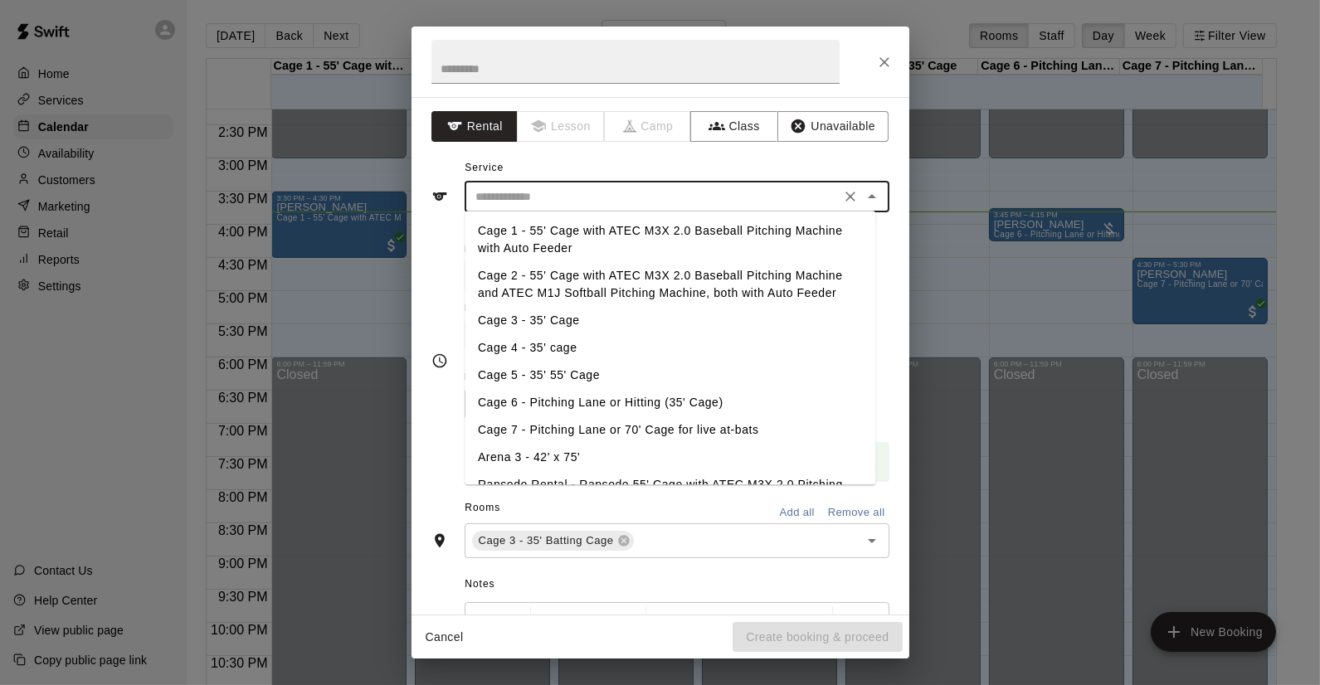
click at [552, 323] on li "Cage 3 - 35' Cage" at bounding box center [670, 320] width 411 height 27
type input "**********"
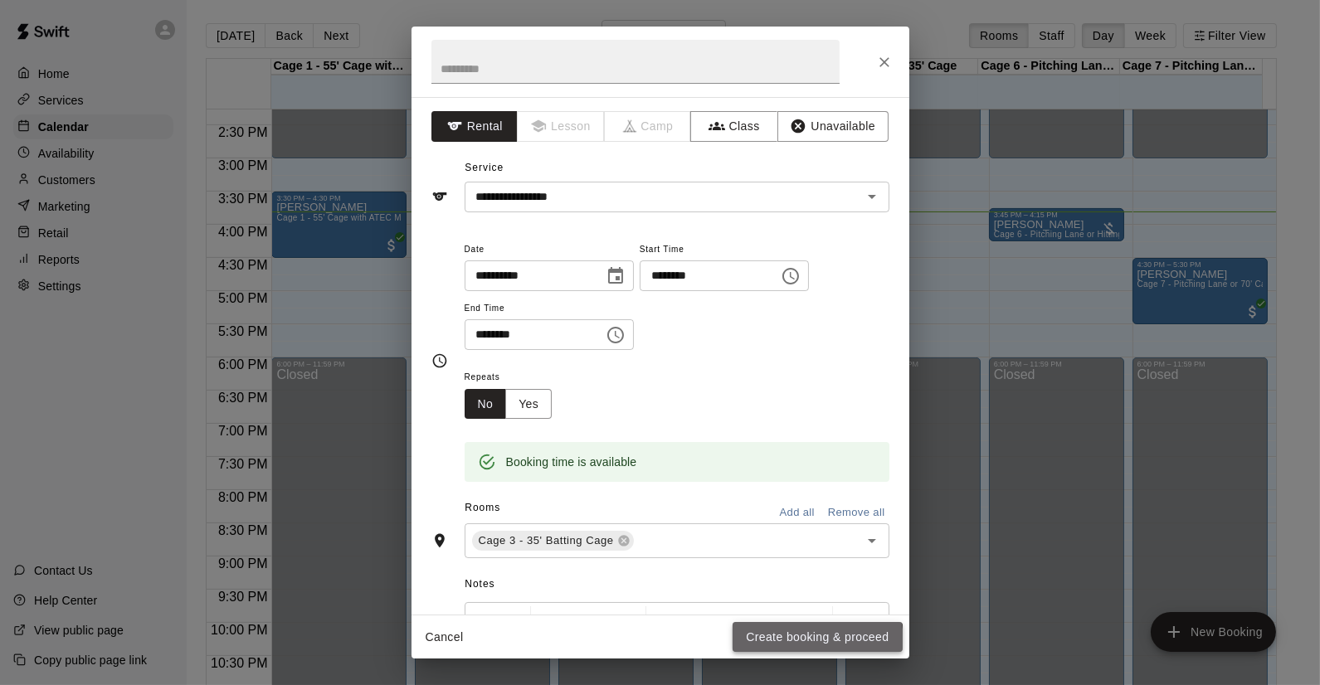
click at [797, 643] on button "Create booking & proceed" at bounding box center [817, 637] width 169 height 31
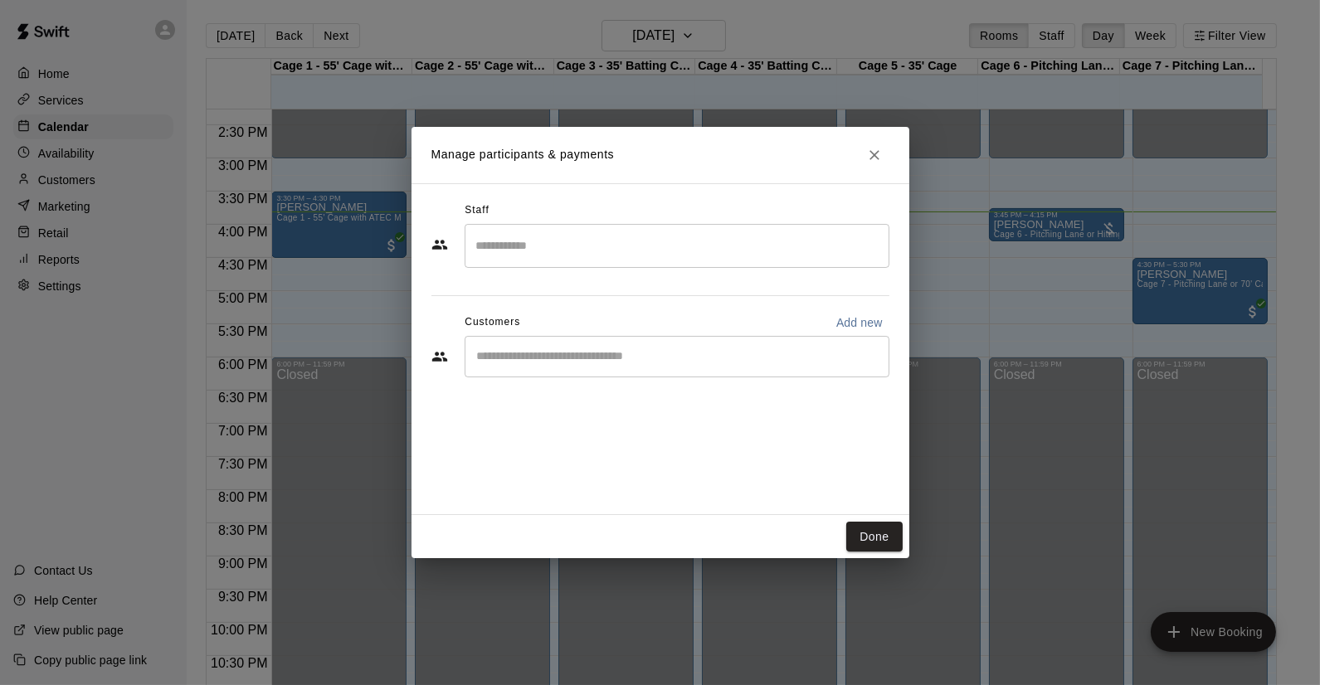
click at [637, 365] on div "​" at bounding box center [677, 356] width 425 height 41
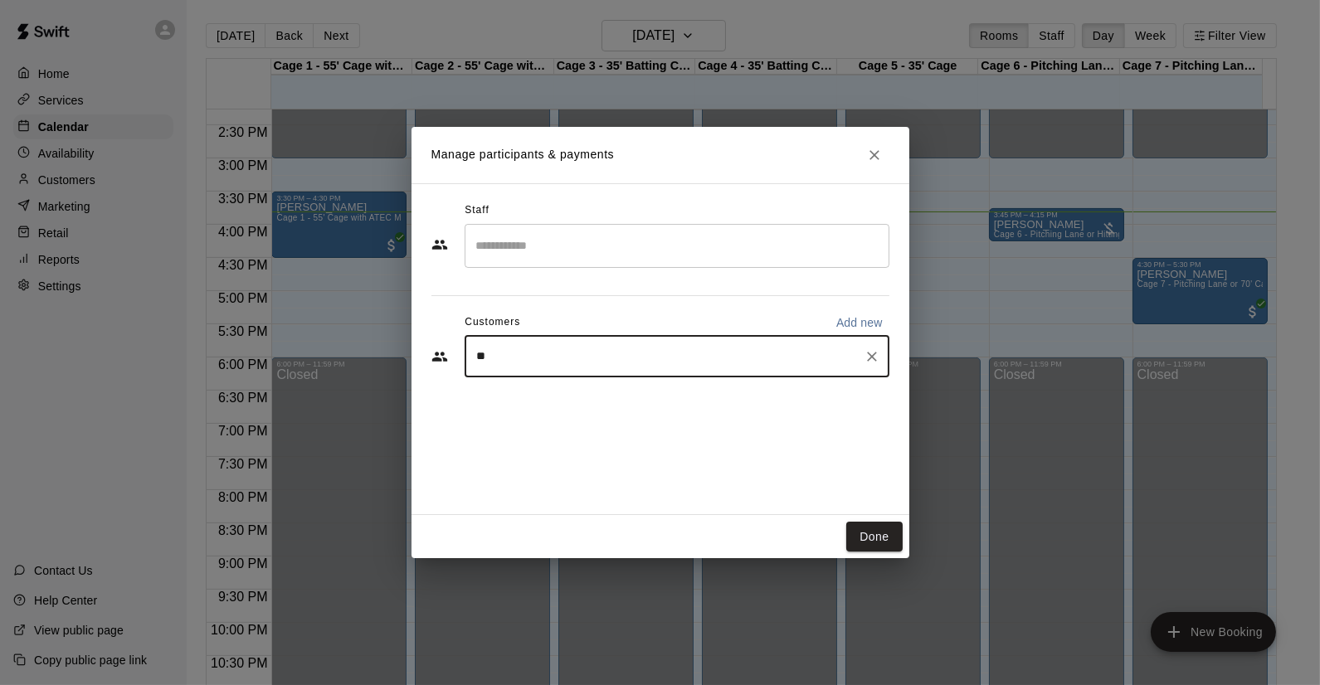
type input "***"
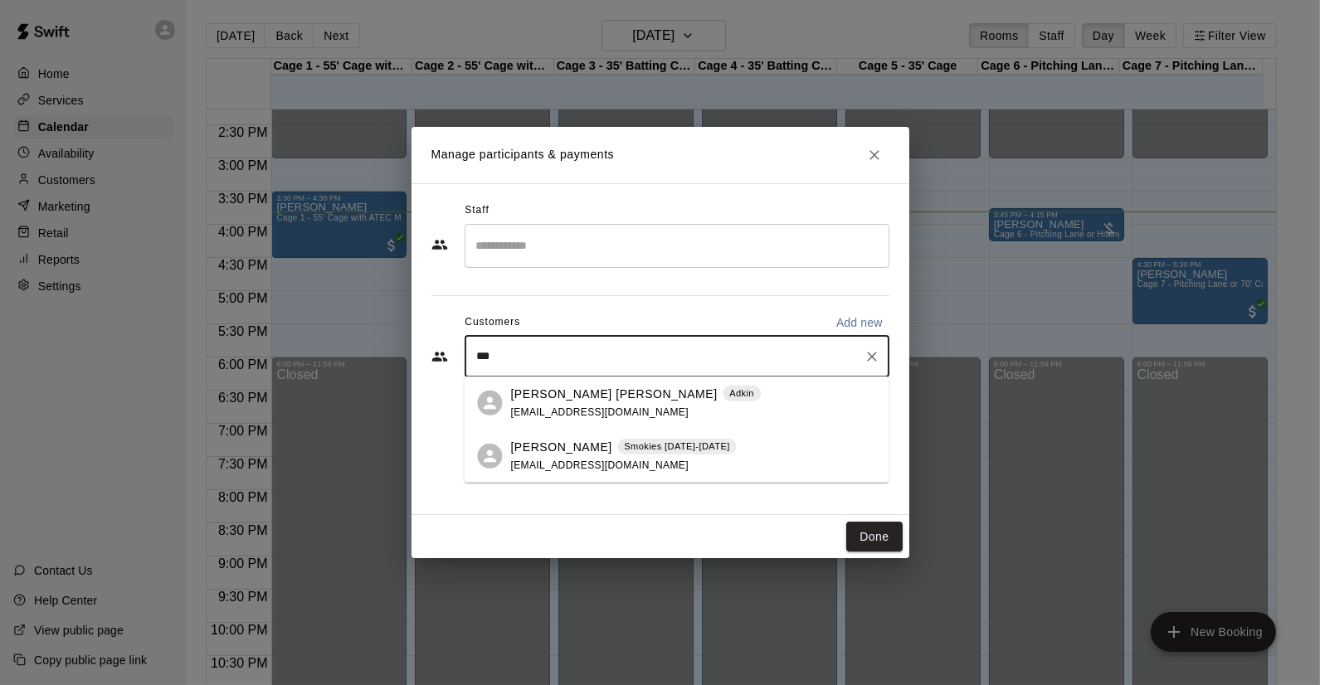
click at [542, 407] on span "[EMAIL_ADDRESS][DOMAIN_NAME]" at bounding box center [599, 412] width 178 height 12
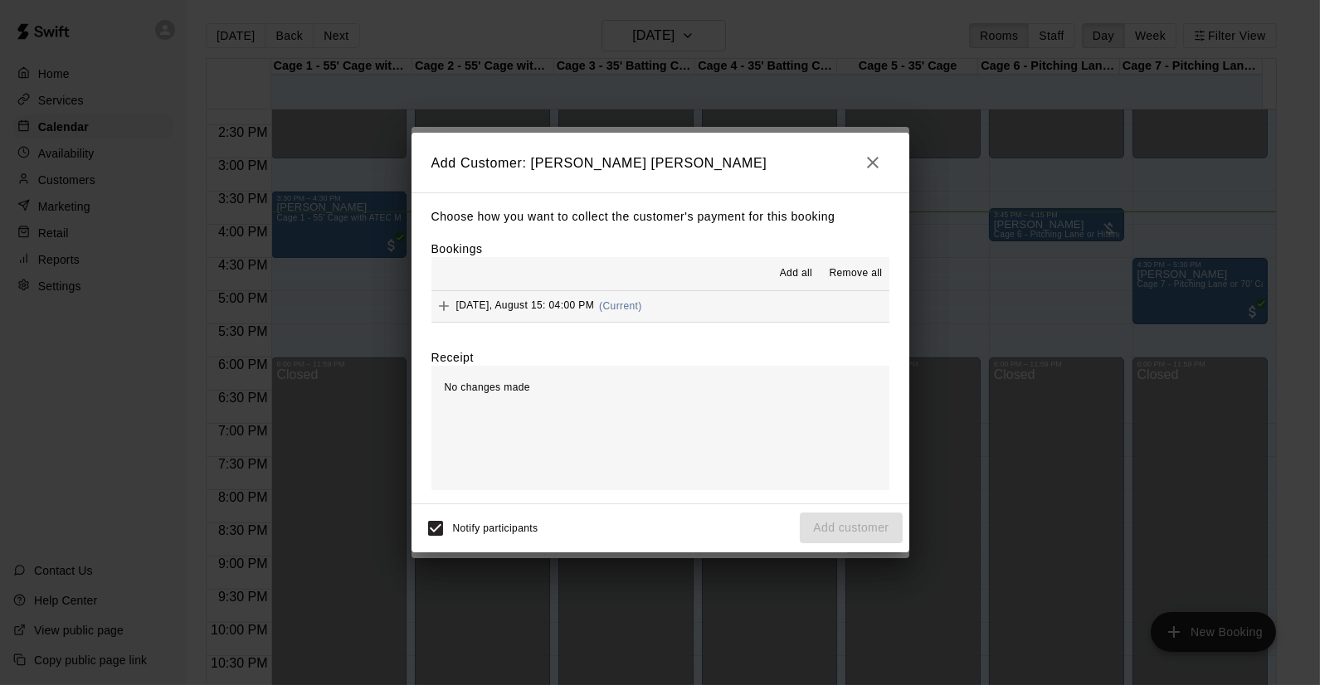
click at [686, 323] on hr at bounding box center [660, 322] width 458 height 1
click at [692, 295] on button "[DATE], August 15: 04:00 PM (Current)" at bounding box center [660, 306] width 458 height 31
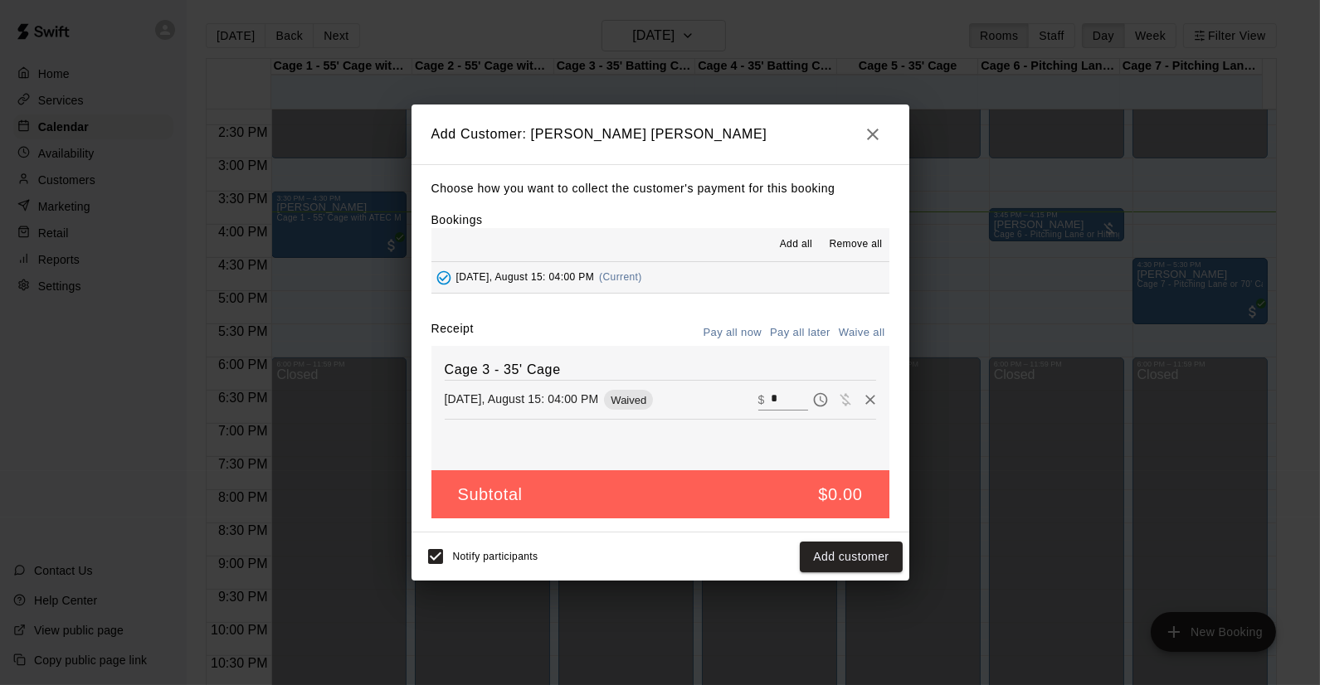
click at [843, 555] on button "Add customer" at bounding box center [851, 557] width 102 height 31
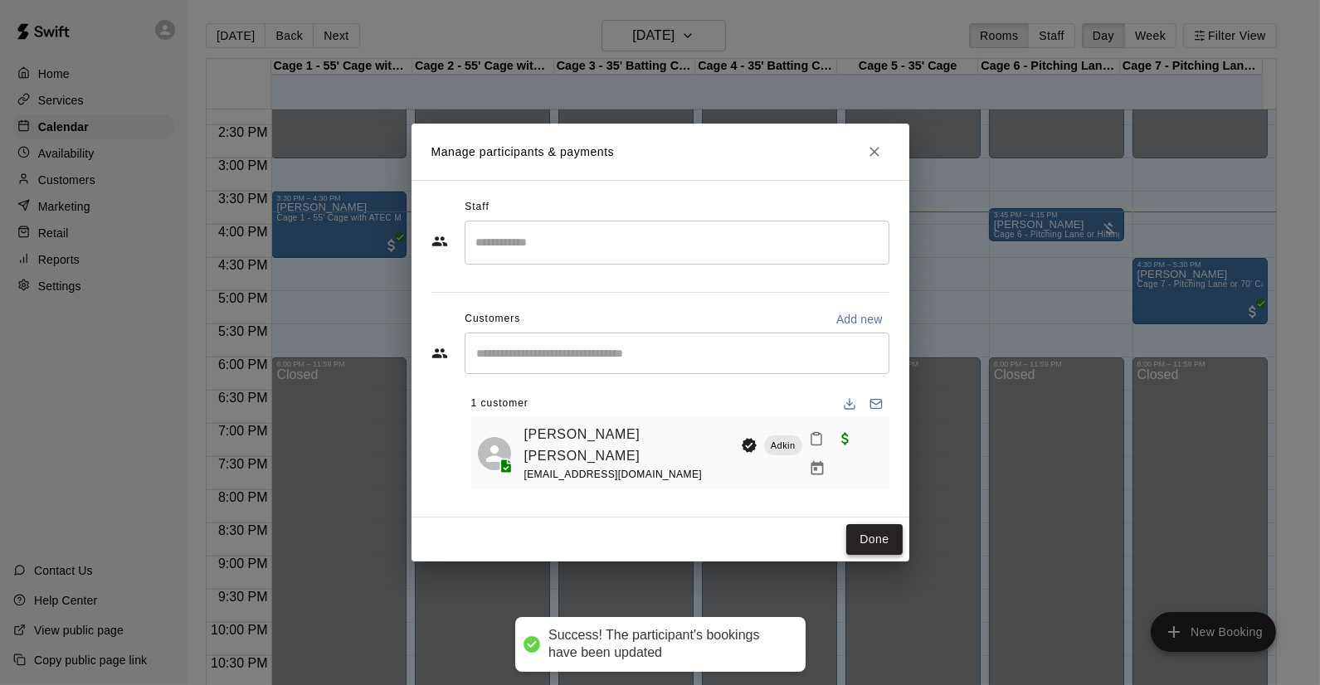
click at [880, 533] on button "Done" at bounding box center [874, 539] width 56 height 31
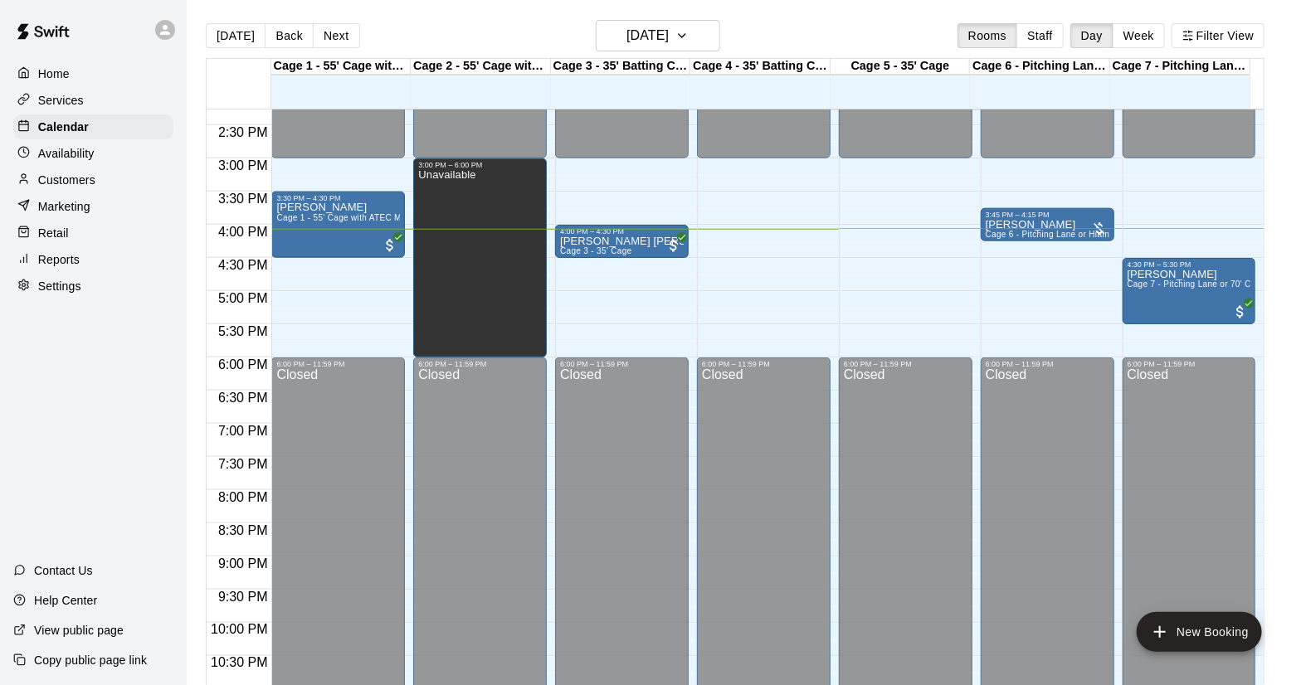
click at [69, 183] on p "Customers" at bounding box center [66, 180] width 57 height 17
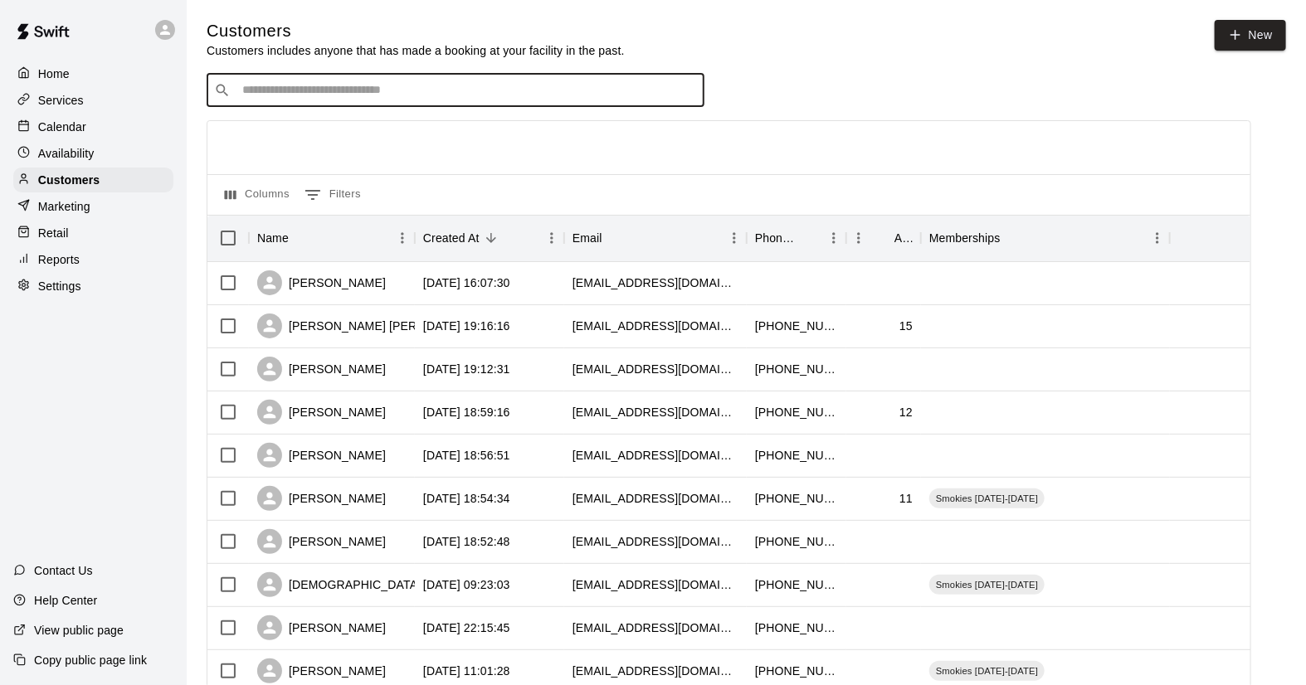
click at [307, 92] on input "Search customers by name or email" at bounding box center [467, 90] width 460 height 17
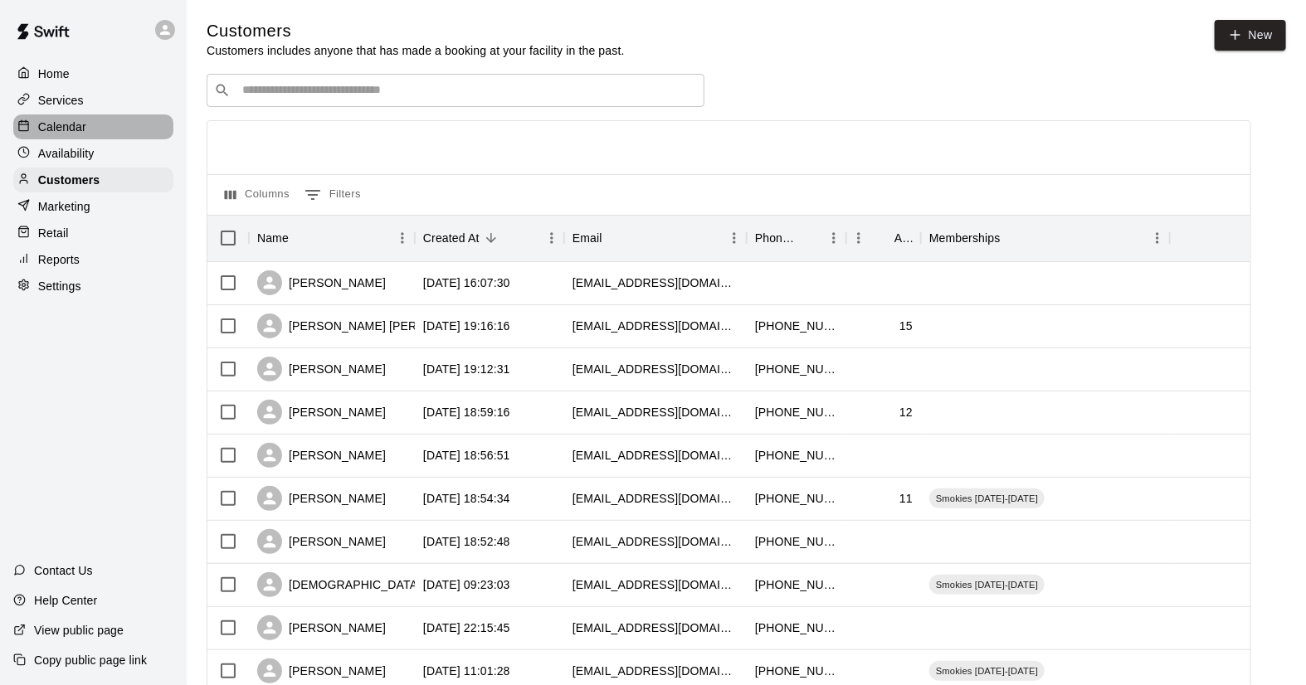
click at [67, 129] on p "Calendar" at bounding box center [62, 127] width 48 height 17
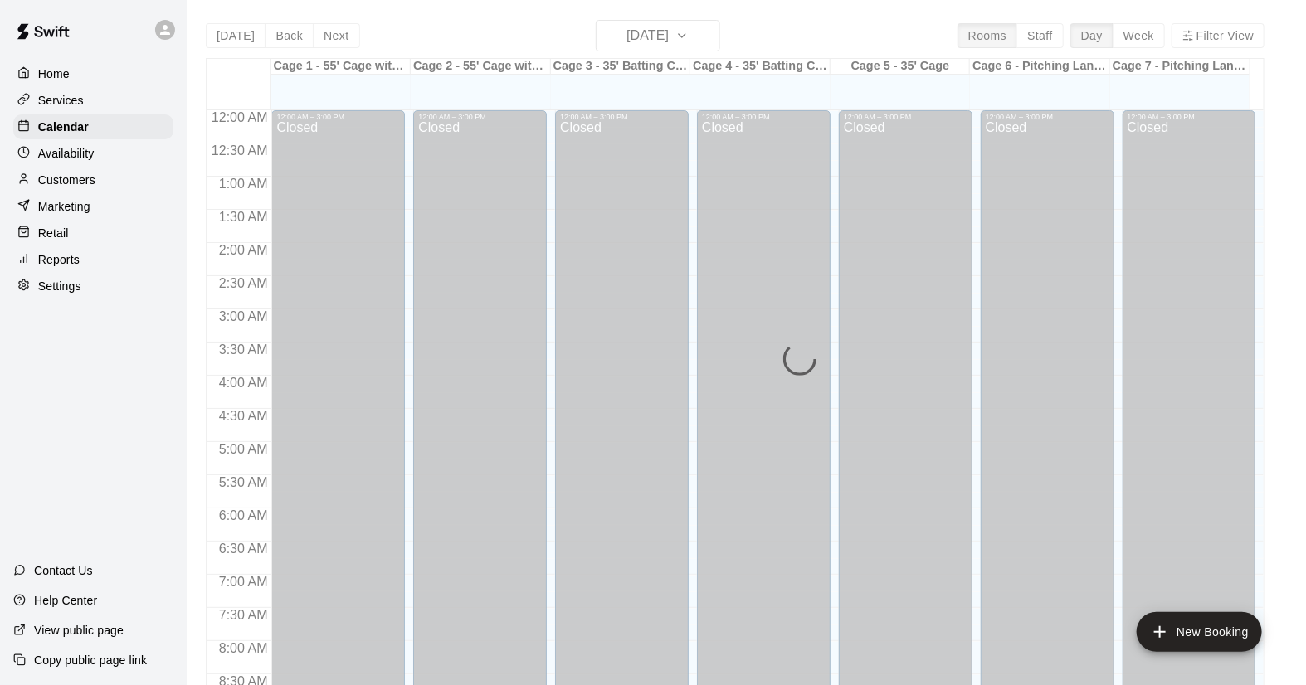
scroll to position [947, 0]
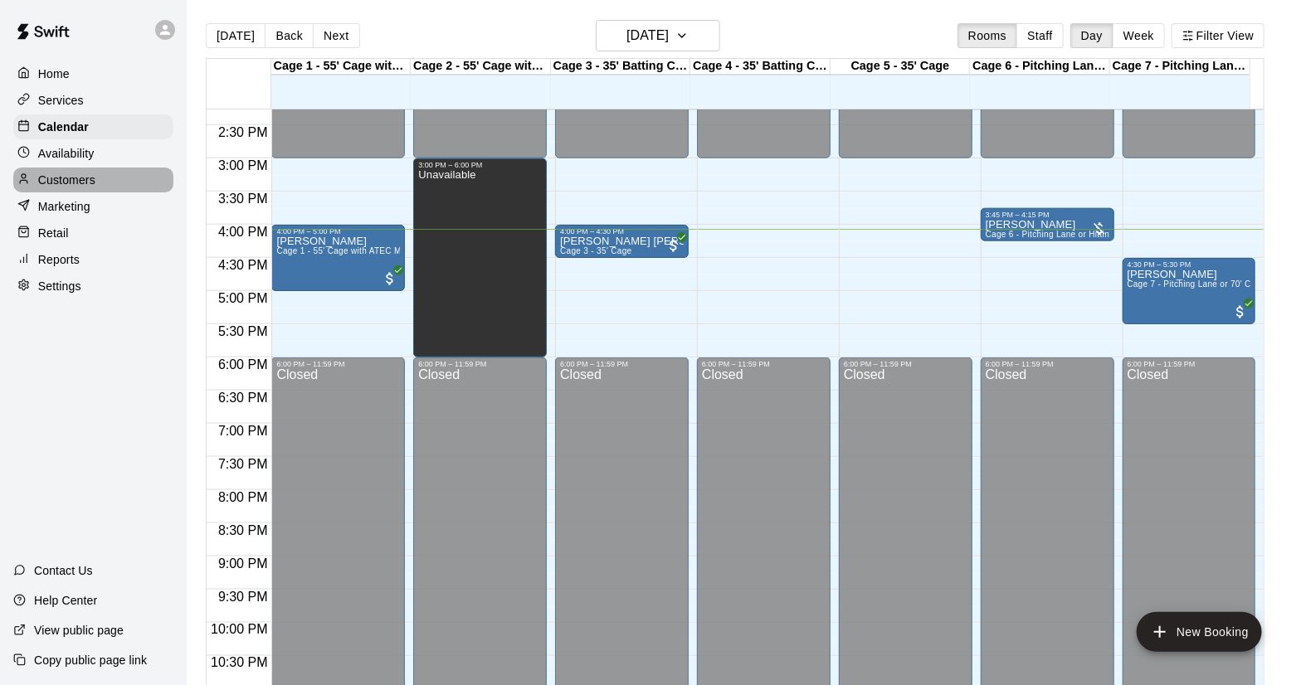
click at [77, 188] on p "Customers" at bounding box center [66, 180] width 57 height 17
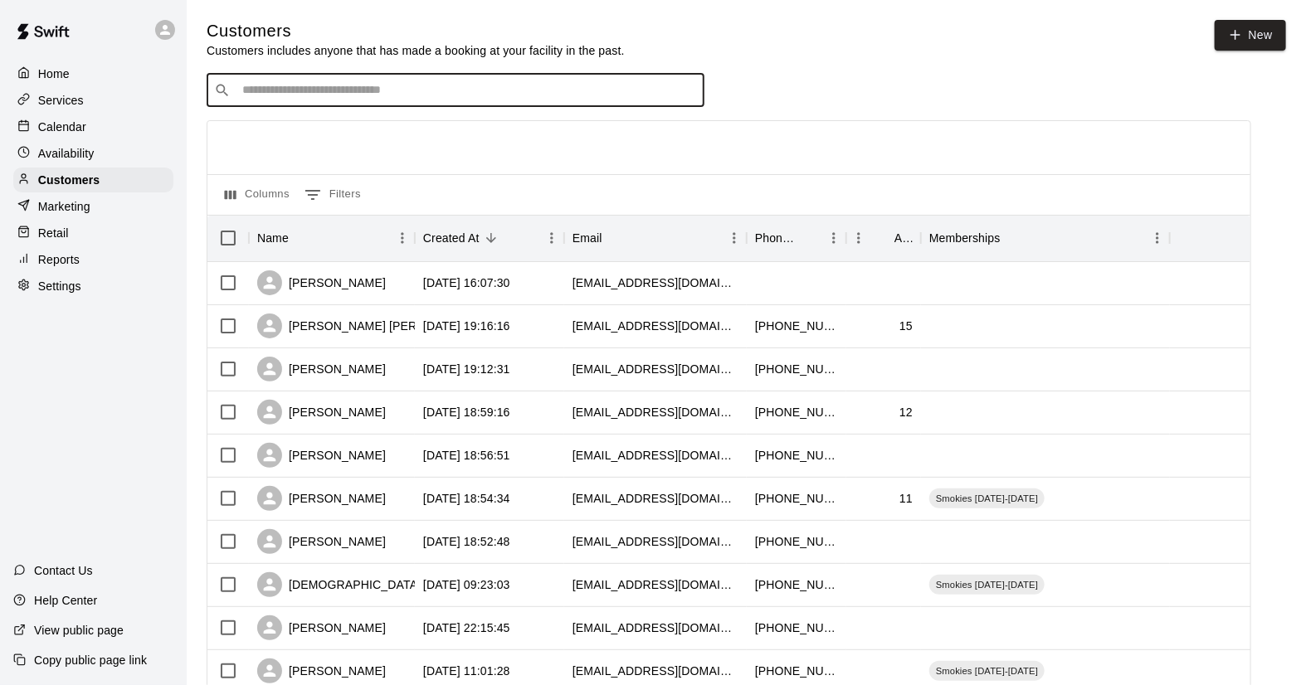
click at [282, 89] on input "Search customers by name or email" at bounding box center [467, 90] width 460 height 17
type input "***"
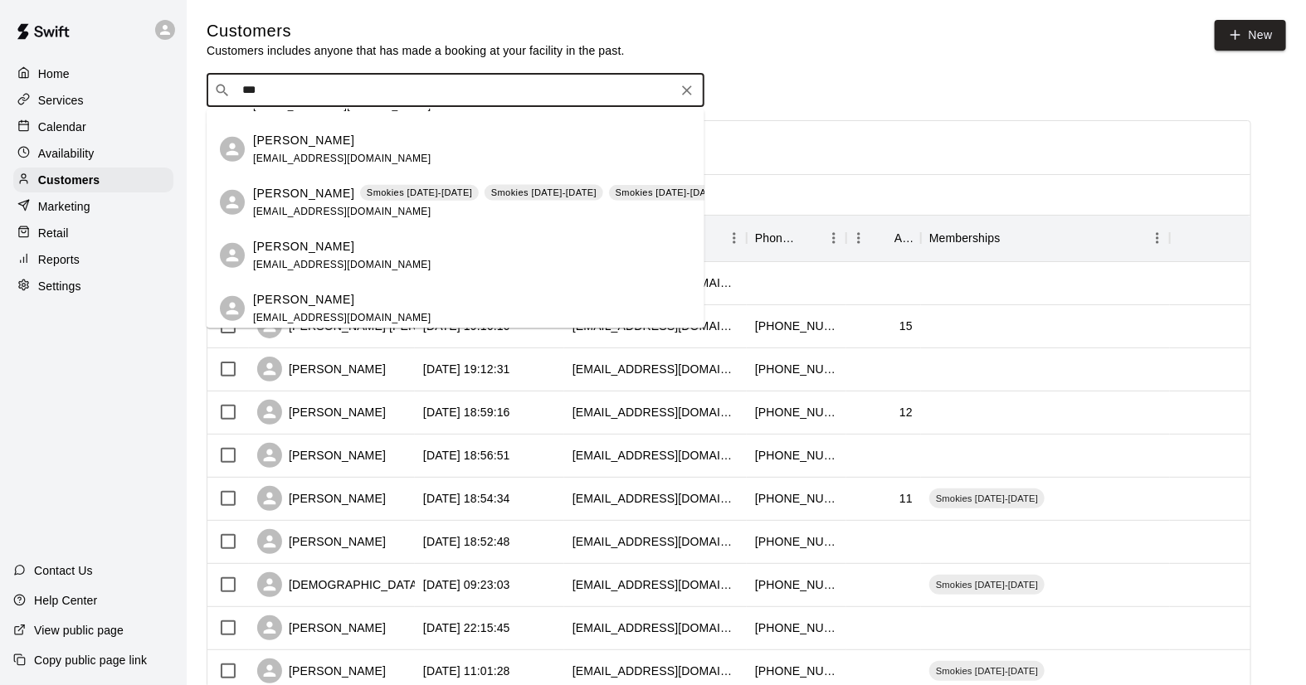
scroll to position [367, 0]
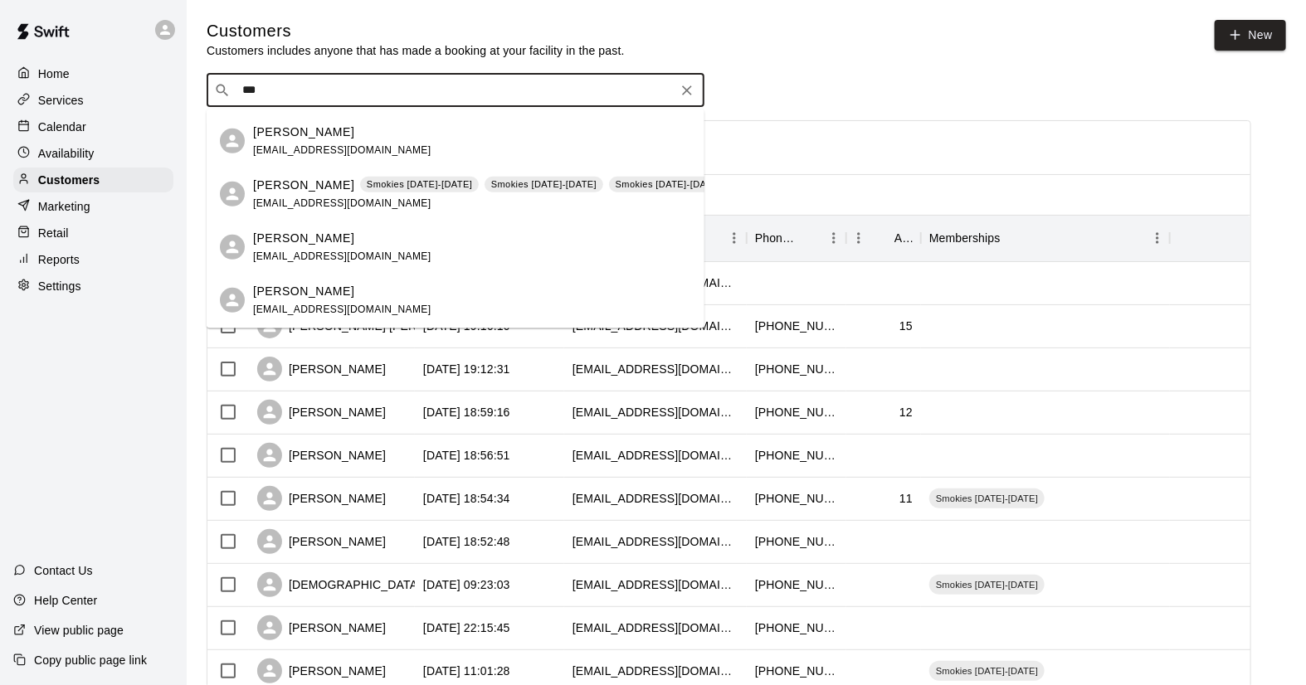
click at [285, 192] on div "[PERSON_NAME] Smokies [DATE]-[DATE] Smokies [DATE]-[DATE] Smokies [DATE]-[DATE]…" at bounding box center [490, 194] width 475 height 36
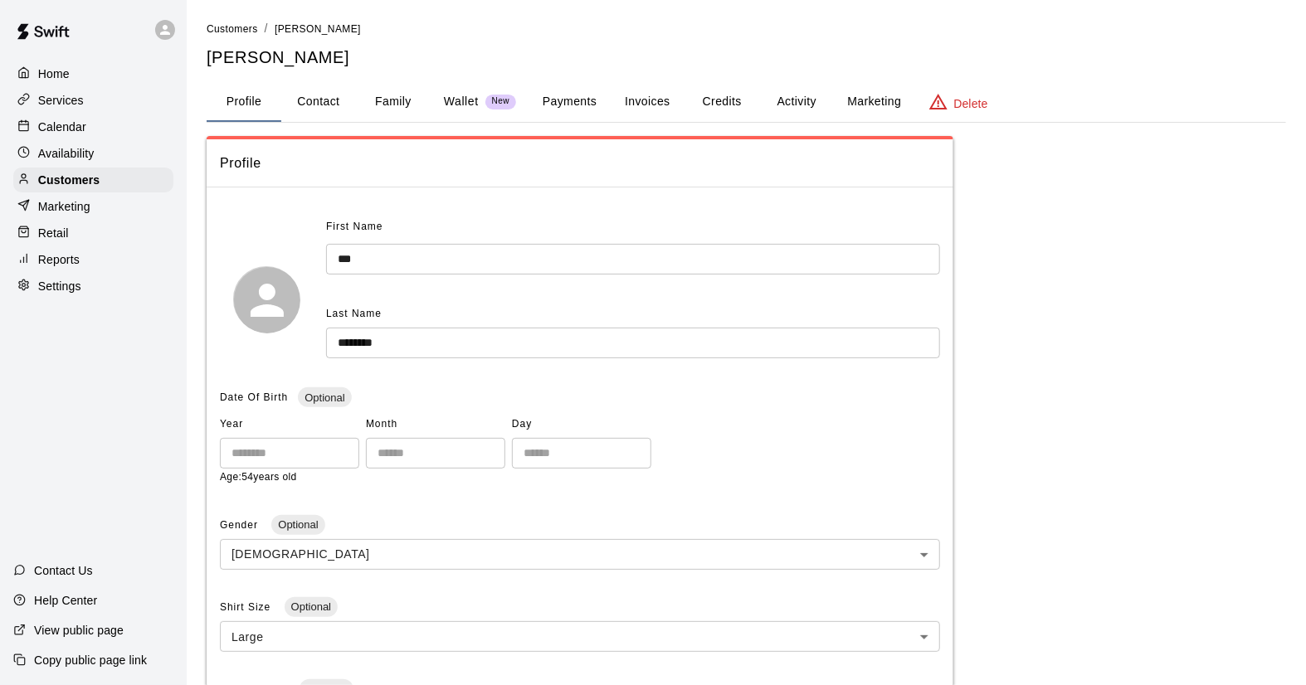
click at [777, 110] on button "Activity" at bounding box center [796, 102] width 75 height 40
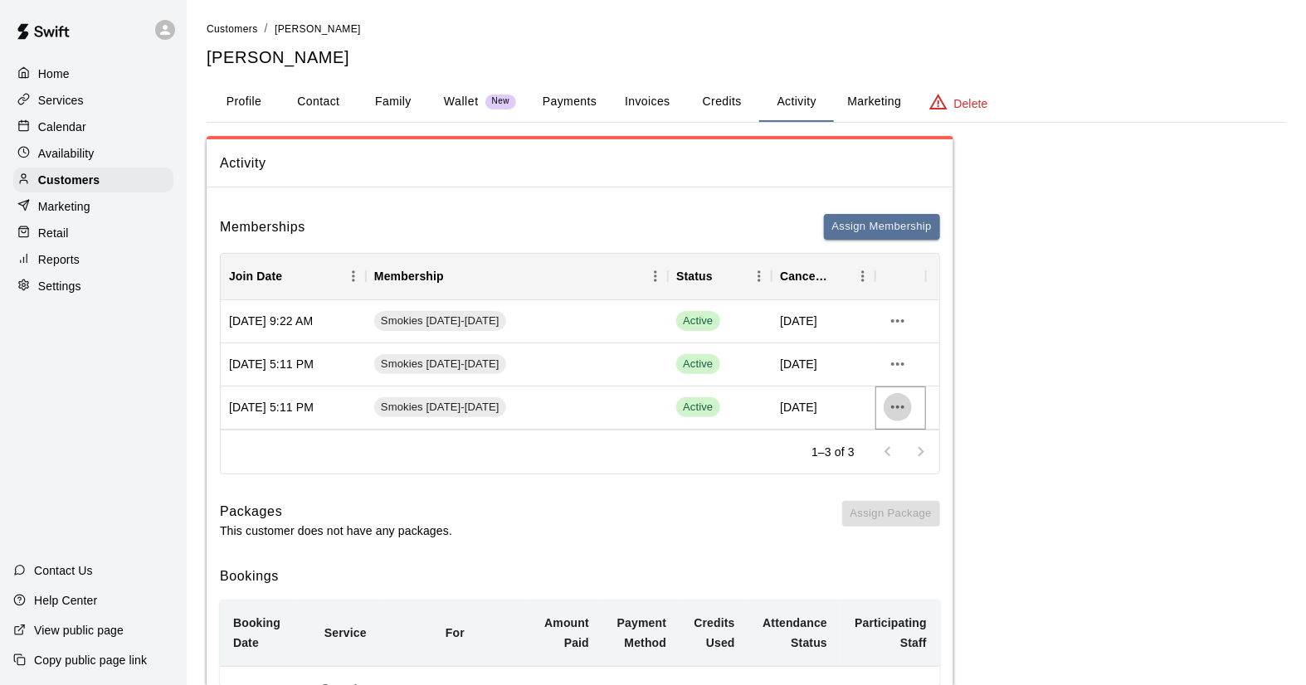
click at [899, 406] on icon "more actions" at bounding box center [897, 407] width 13 height 3
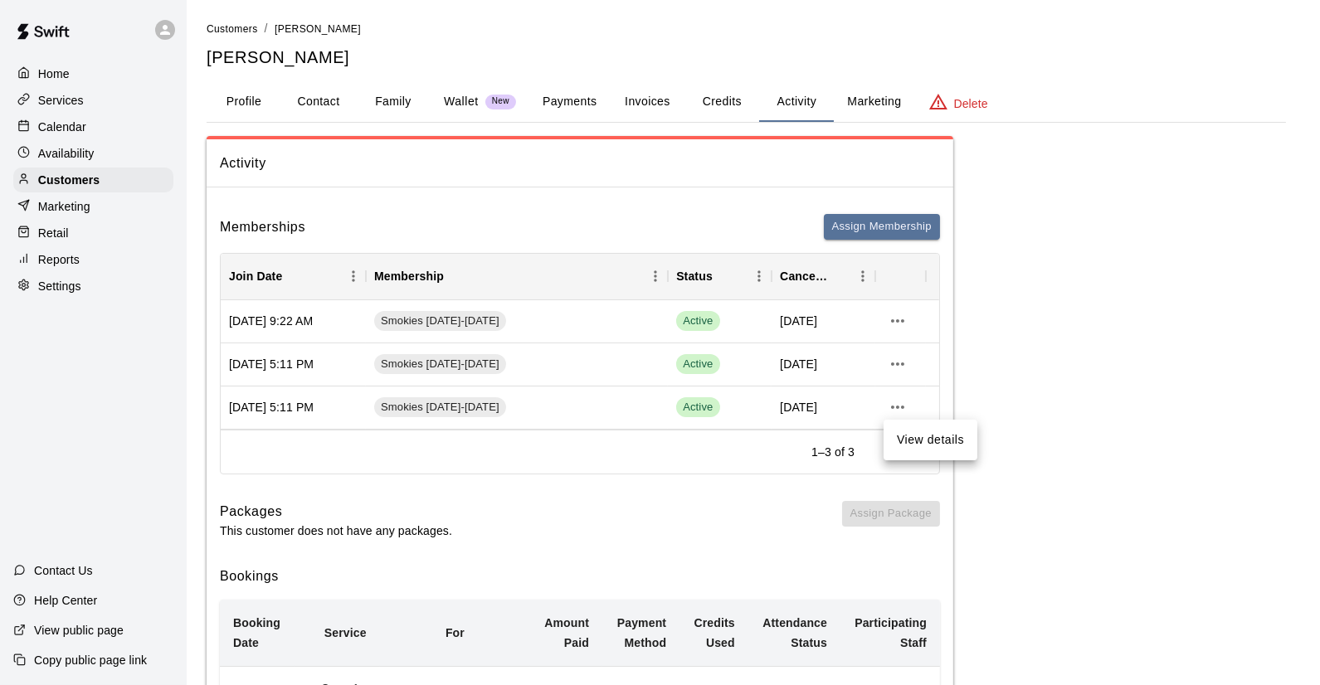
click at [517, 408] on div at bounding box center [660, 342] width 1320 height 685
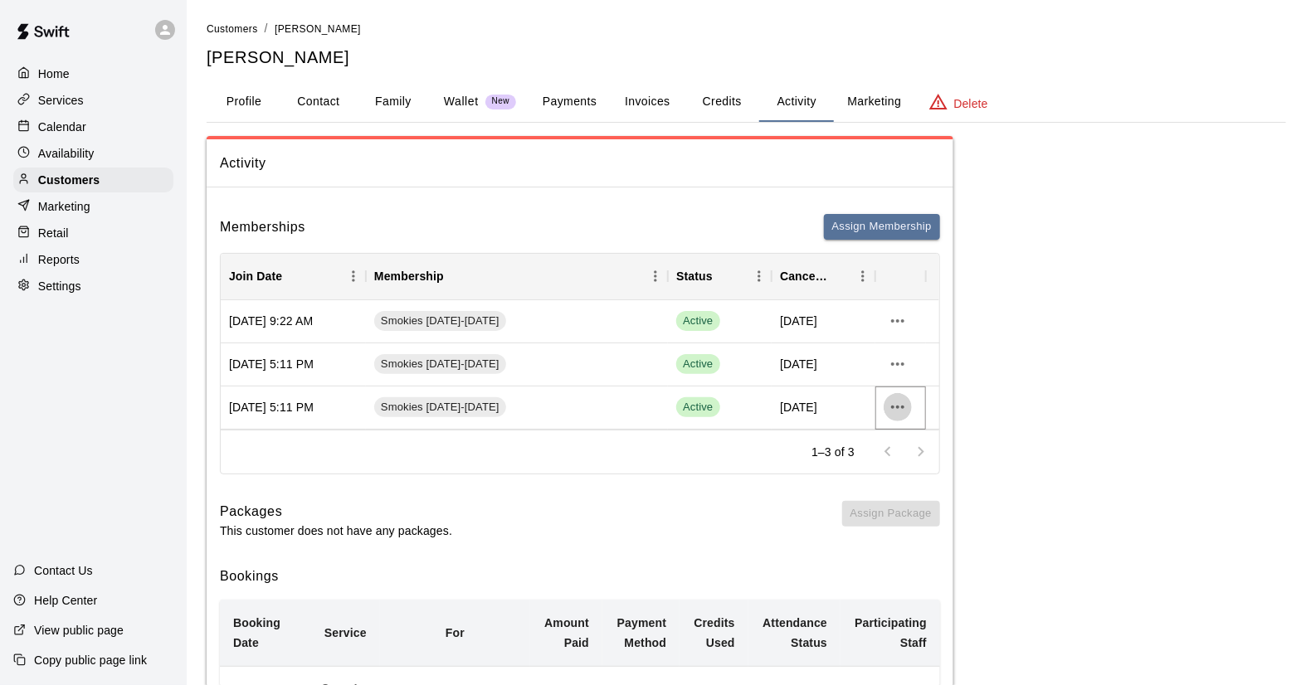
click at [908, 408] on button "more actions" at bounding box center [898, 407] width 28 height 28
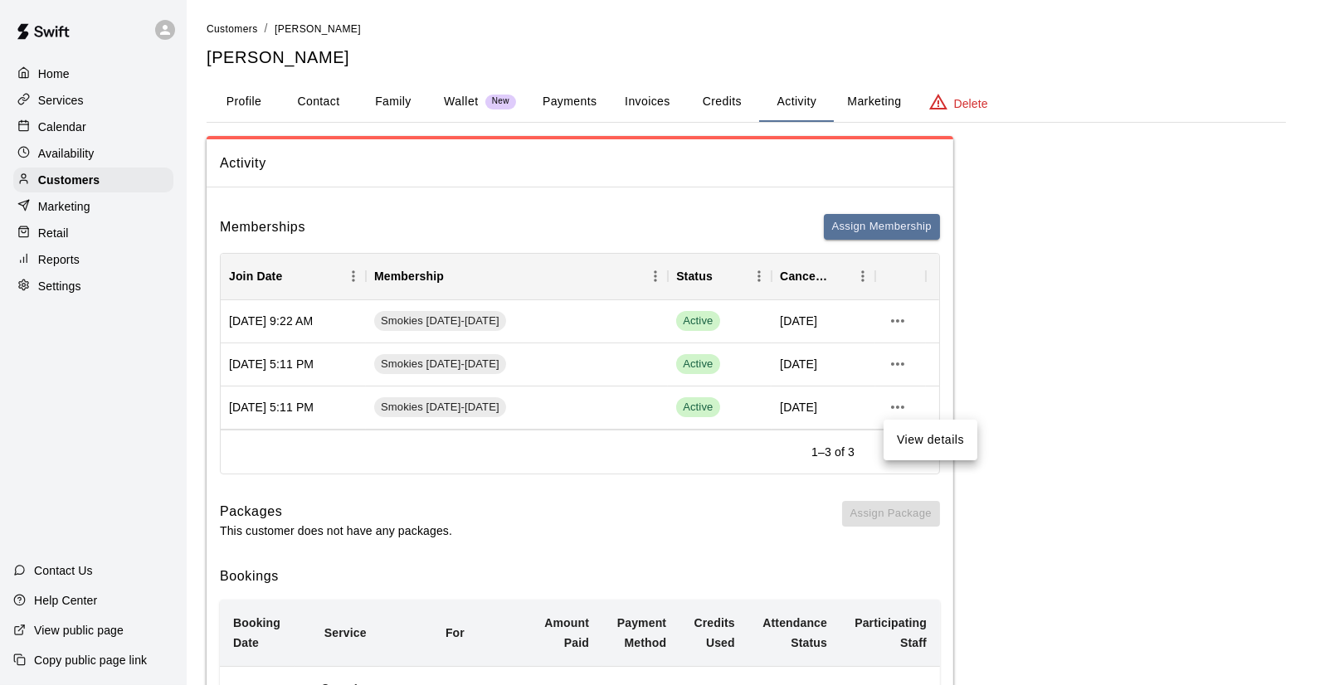
click at [925, 441] on li "View details" at bounding box center [931, 439] width 94 height 27
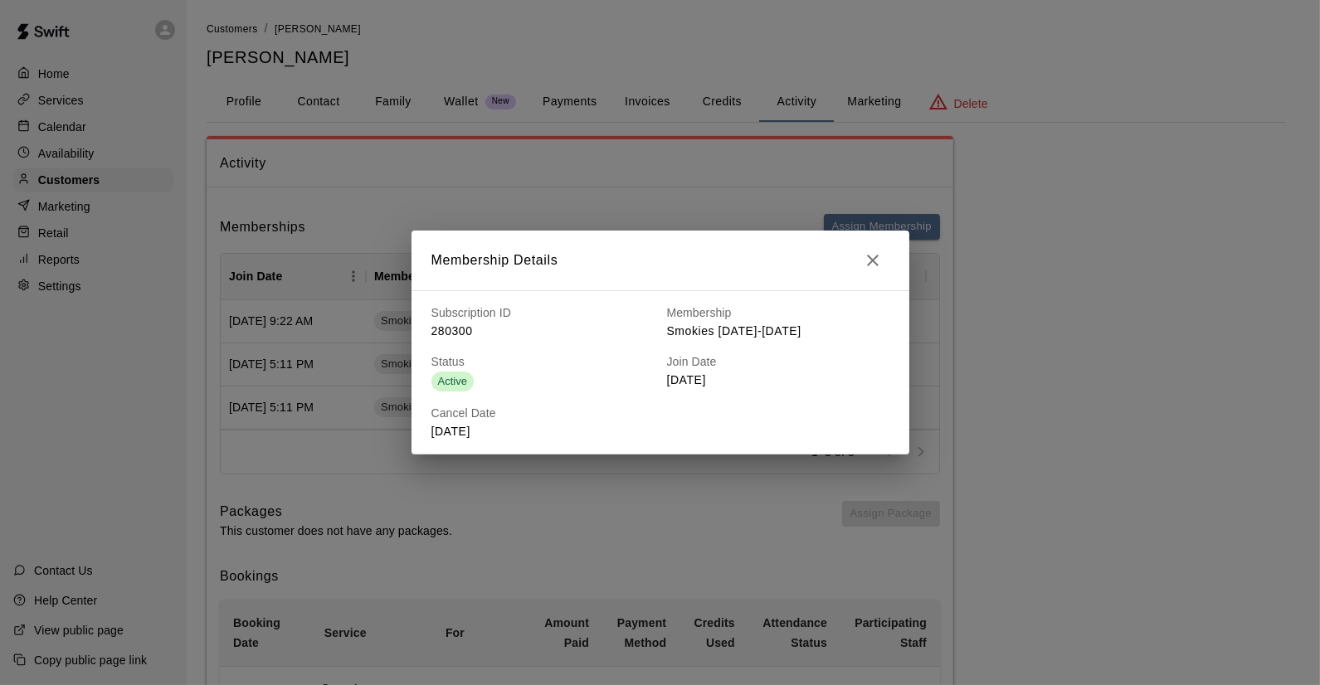
click at [879, 262] on icon "button" at bounding box center [873, 261] width 20 height 20
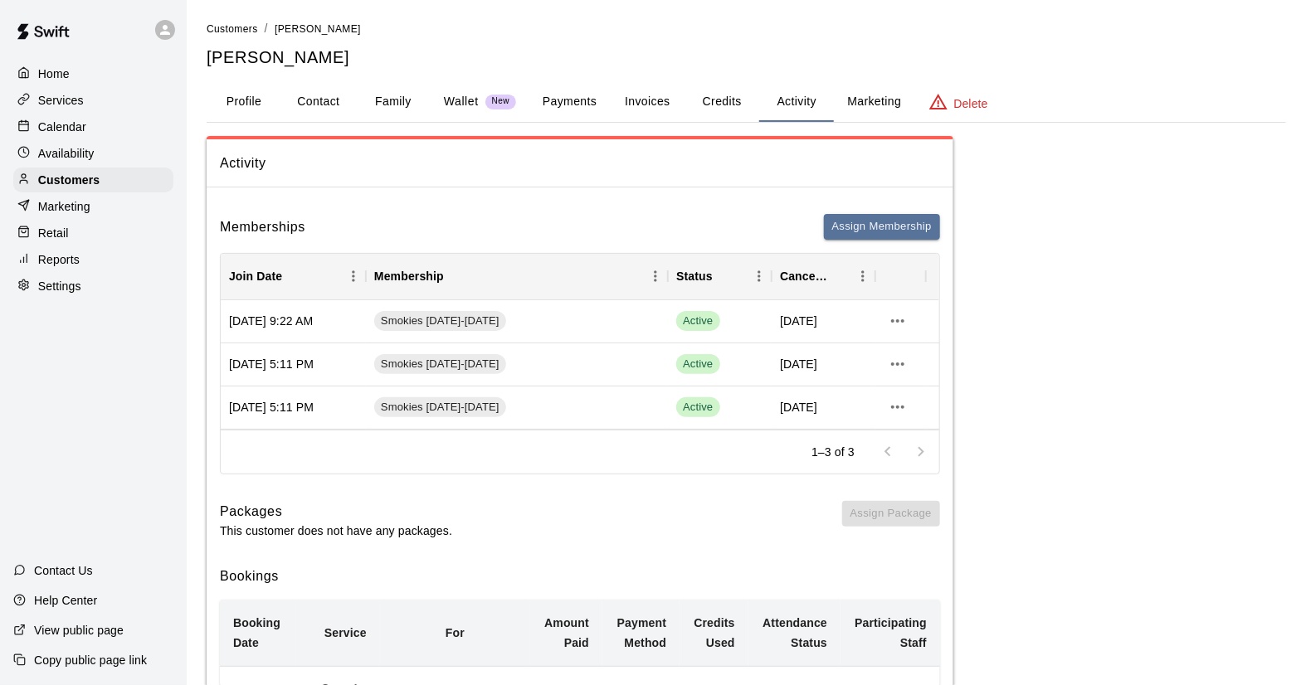
click at [967, 105] on p "Delete" at bounding box center [971, 103] width 34 height 17
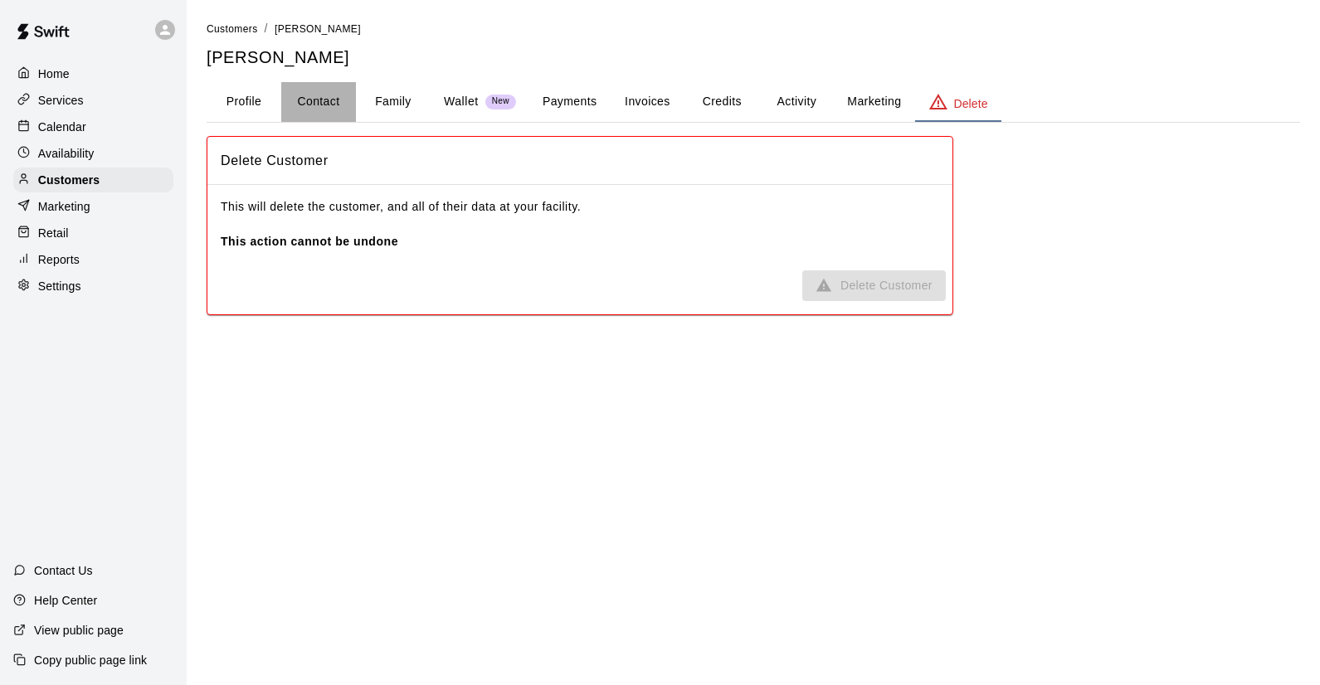
click at [311, 92] on button "Contact" at bounding box center [318, 102] width 75 height 40
select select "**"
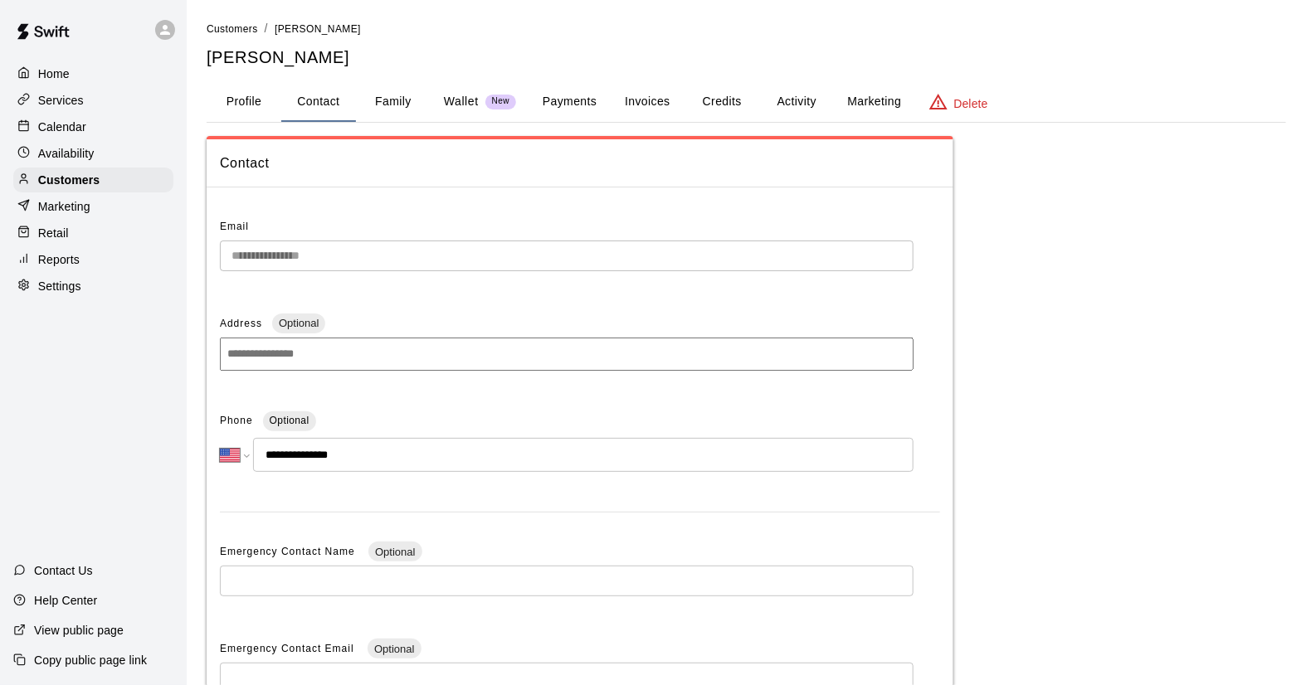
click at [801, 102] on button "Activity" at bounding box center [796, 102] width 75 height 40
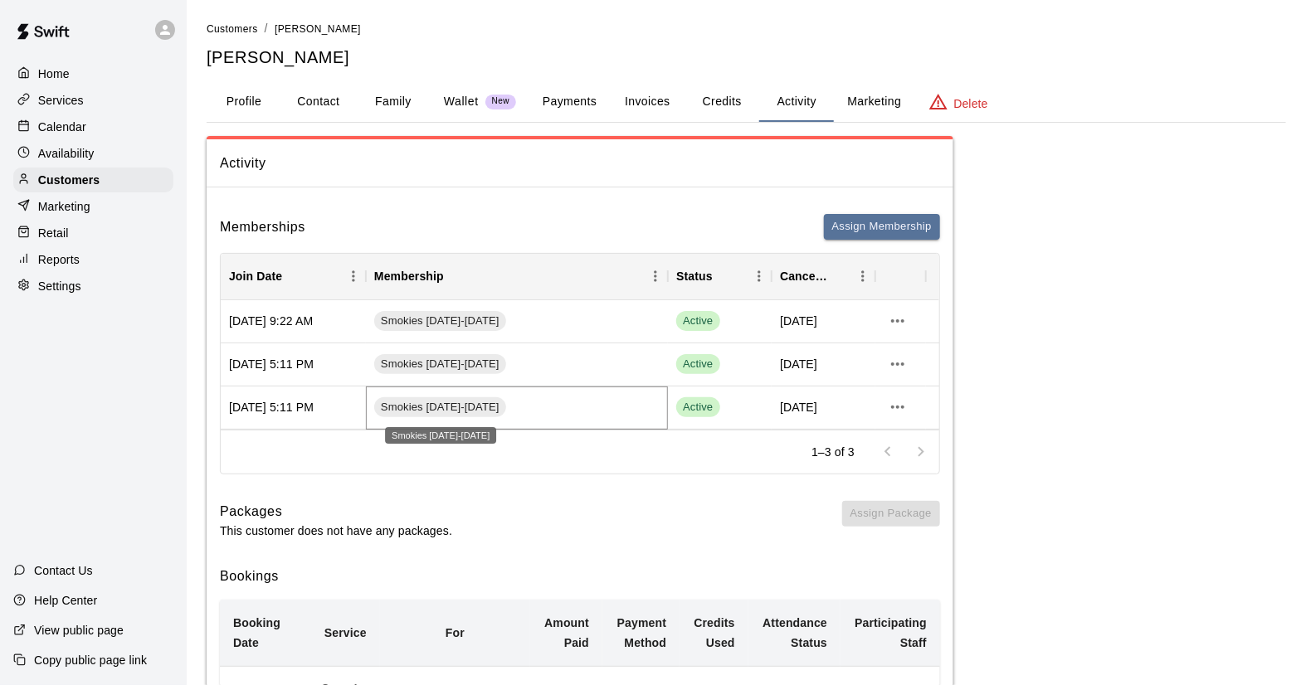
click at [478, 412] on span "Smokies [DATE]-[DATE]" at bounding box center [440, 408] width 132 height 16
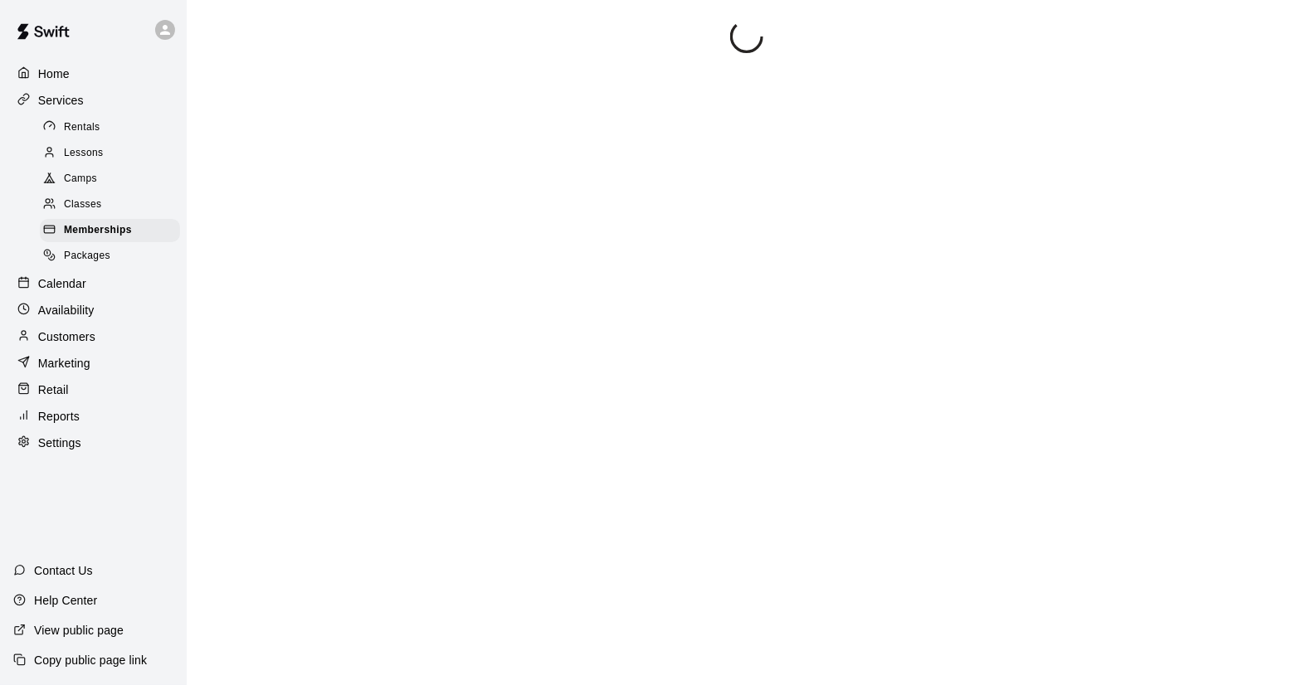
click at [479, 411] on div at bounding box center [746, 362] width 1079 height 685
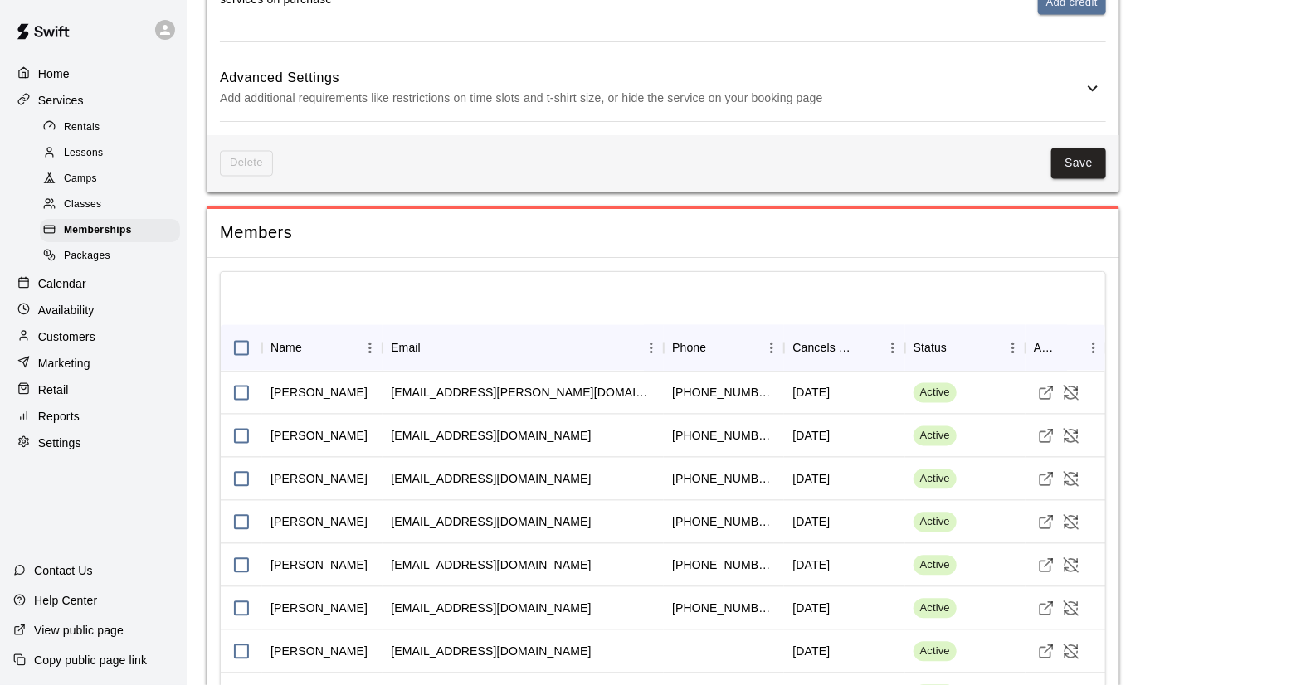
scroll to position [1285, 0]
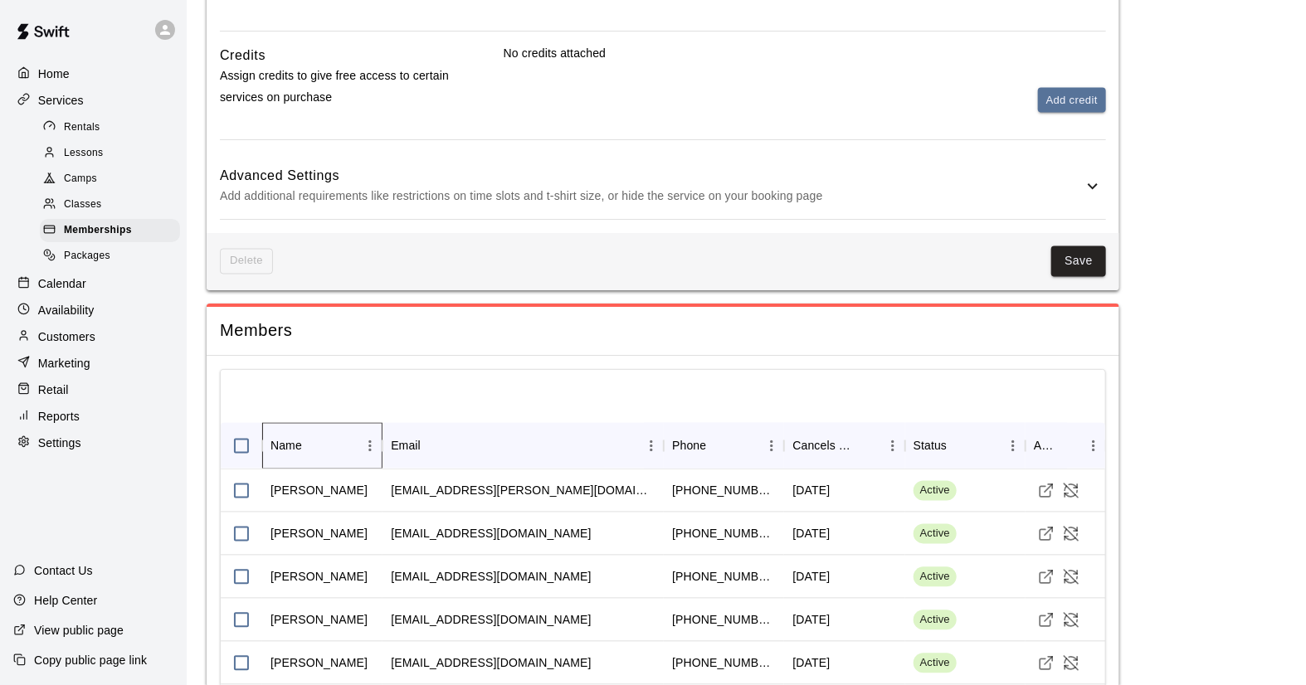
click at [288, 438] on div "Name" at bounding box center [286, 446] width 32 height 46
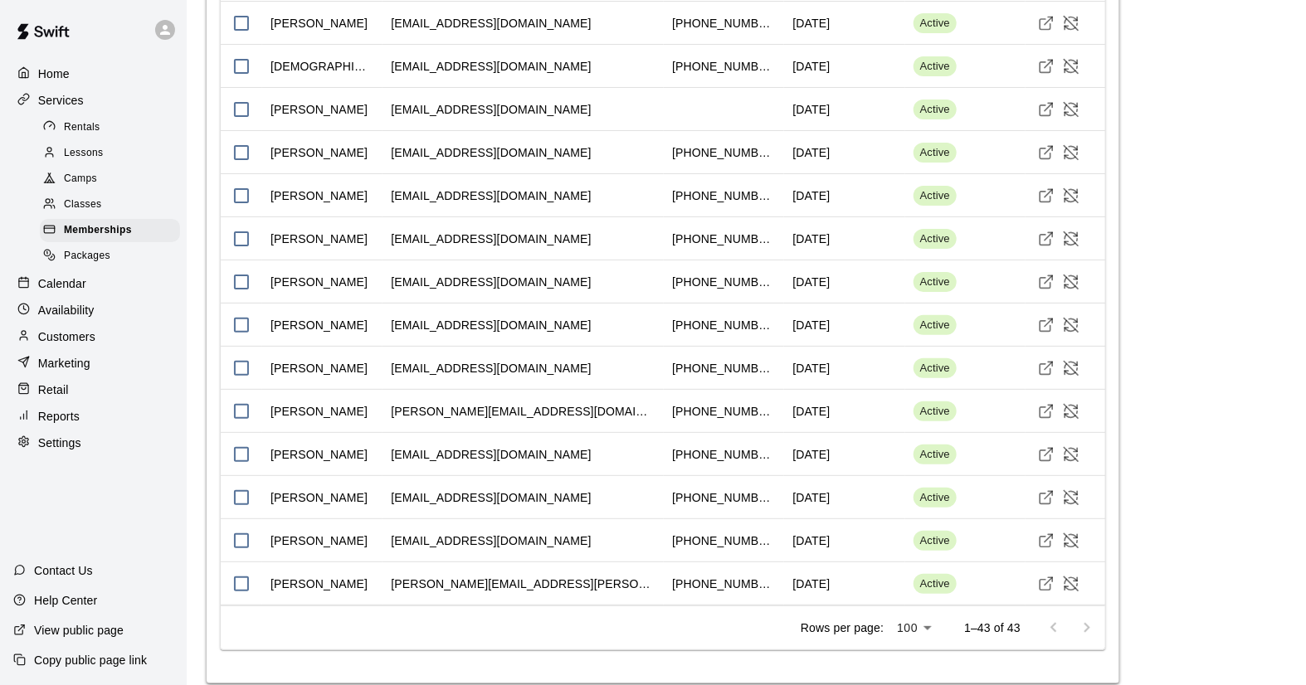
scroll to position [3012, 0]
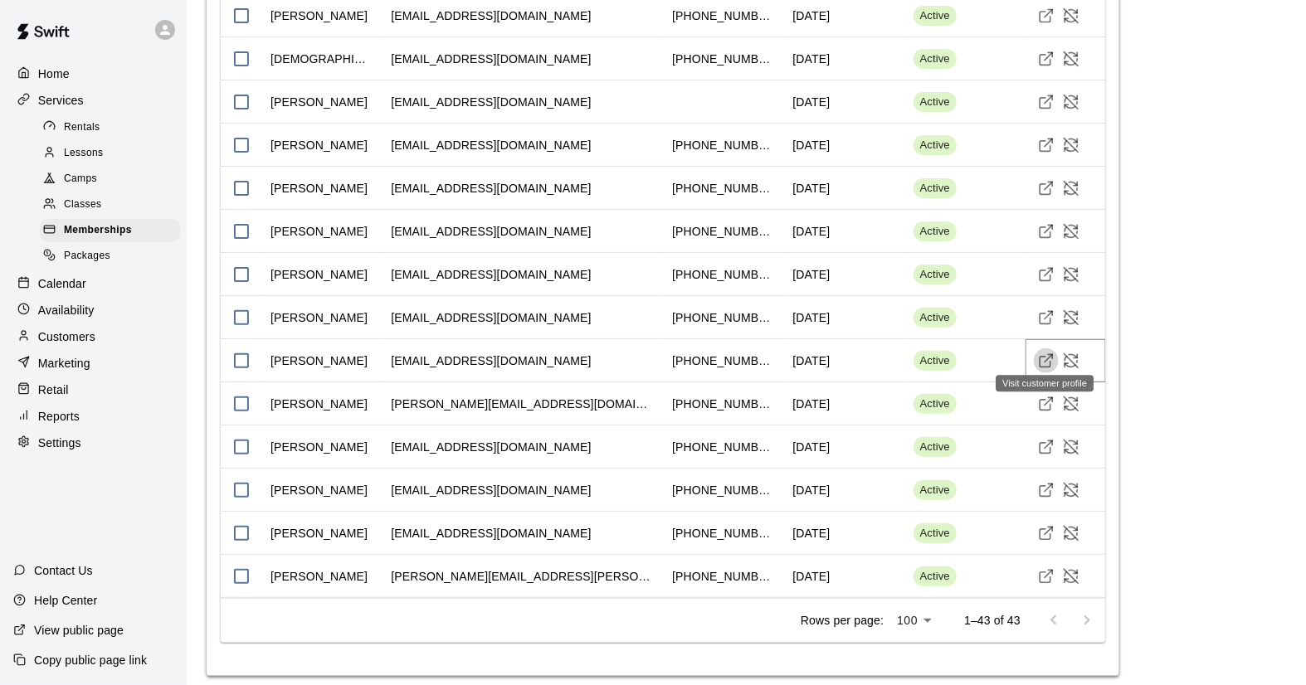
click at [1045, 353] on icon "Visit customer profile" at bounding box center [1046, 361] width 17 height 17
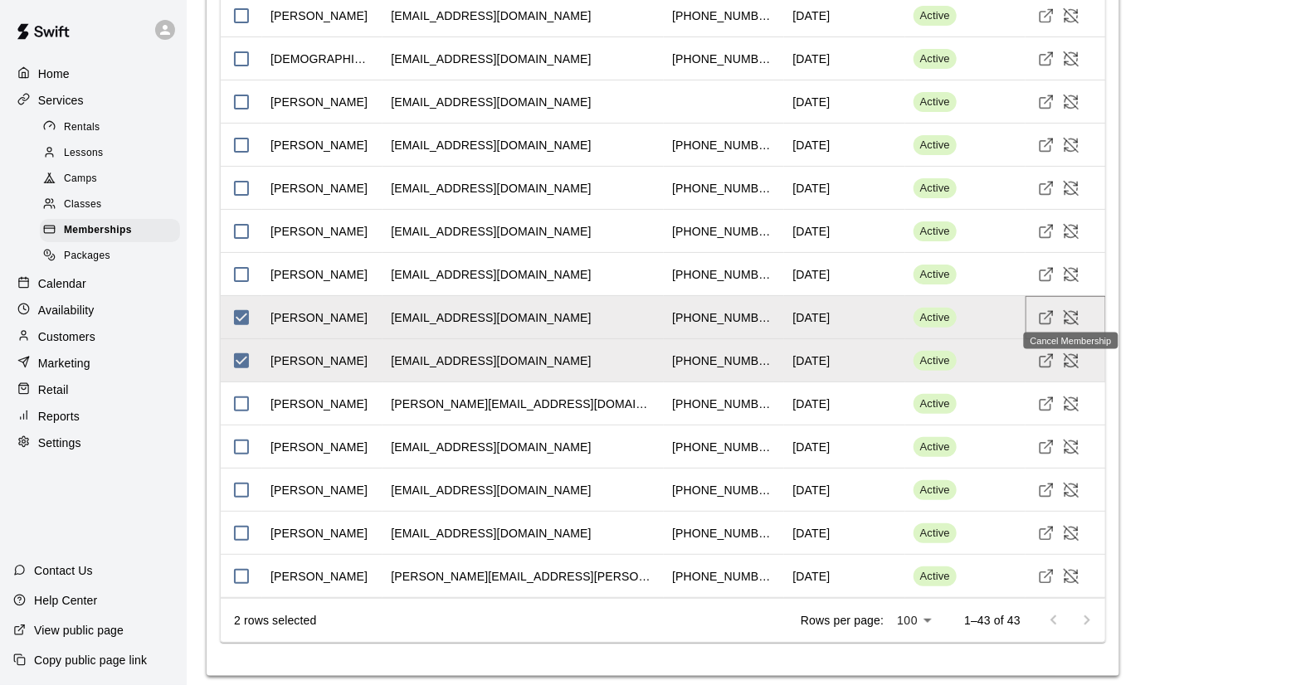
click at [1070, 309] on icon "Cancel Membership" at bounding box center [1071, 317] width 17 height 17
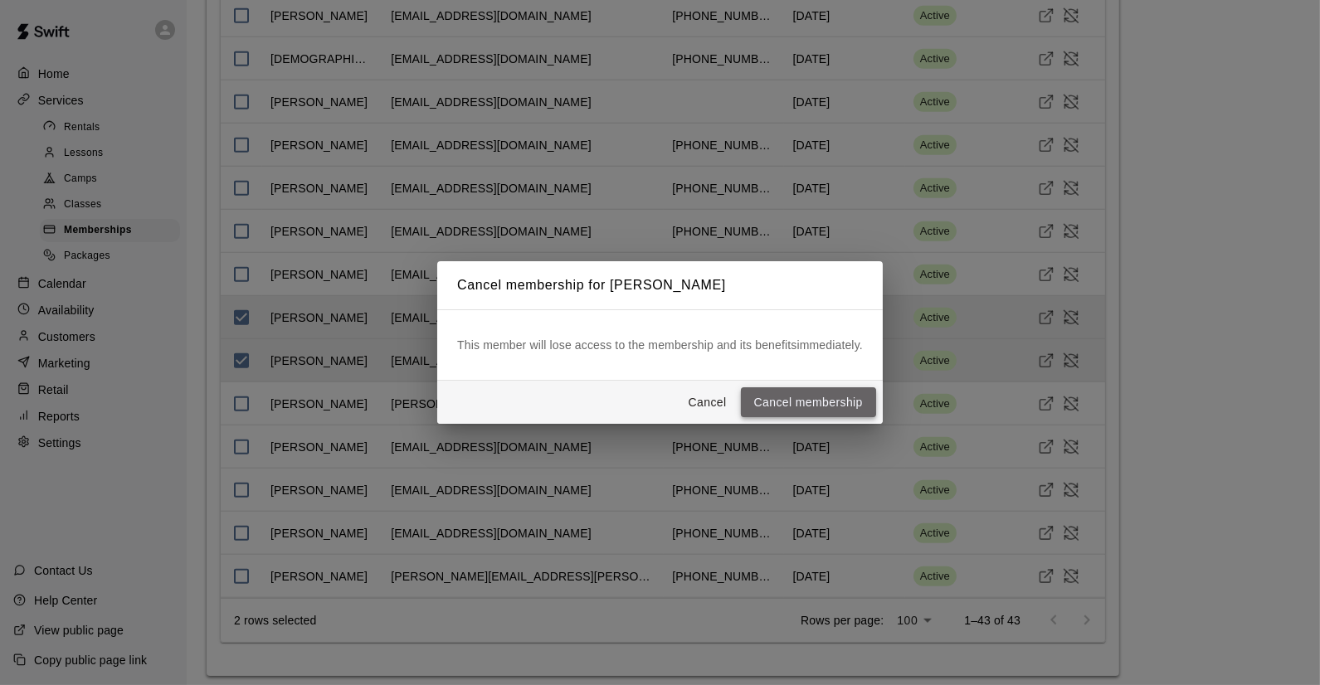
click at [839, 400] on button "Cancel membership" at bounding box center [808, 402] width 135 height 31
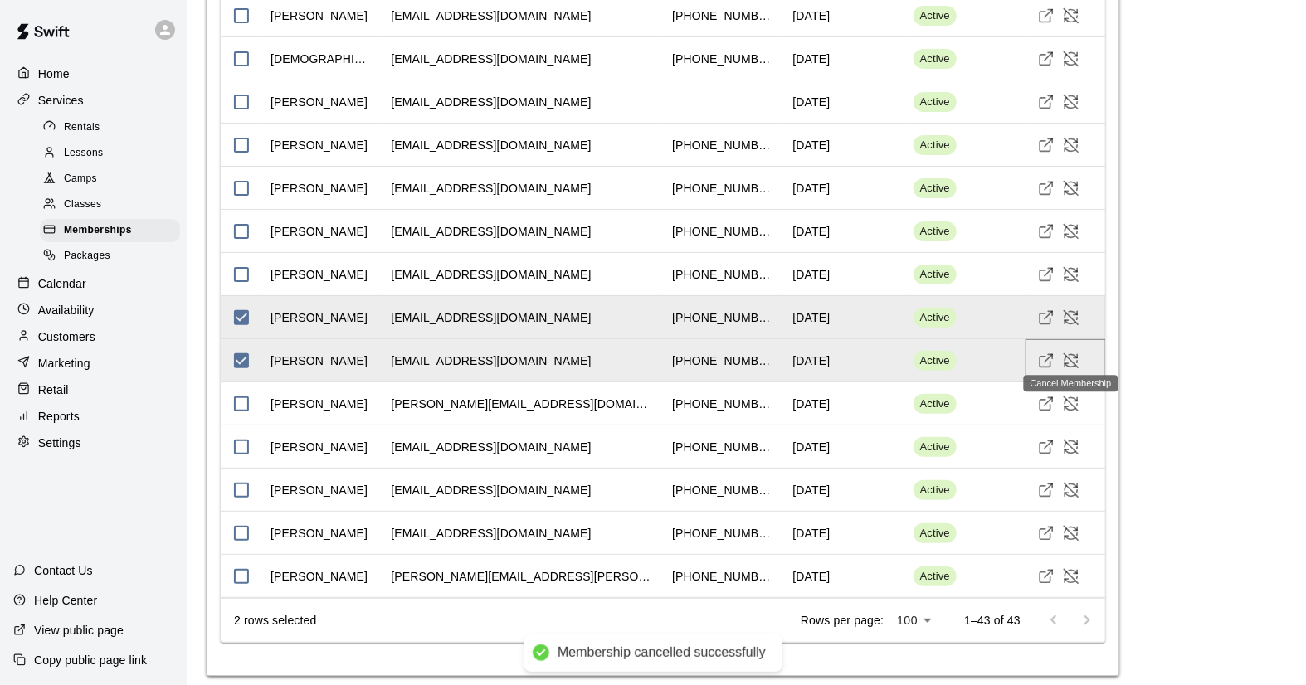
click at [1060, 348] on button "Cancel Membership" at bounding box center [1071, 360] width 25 height 25
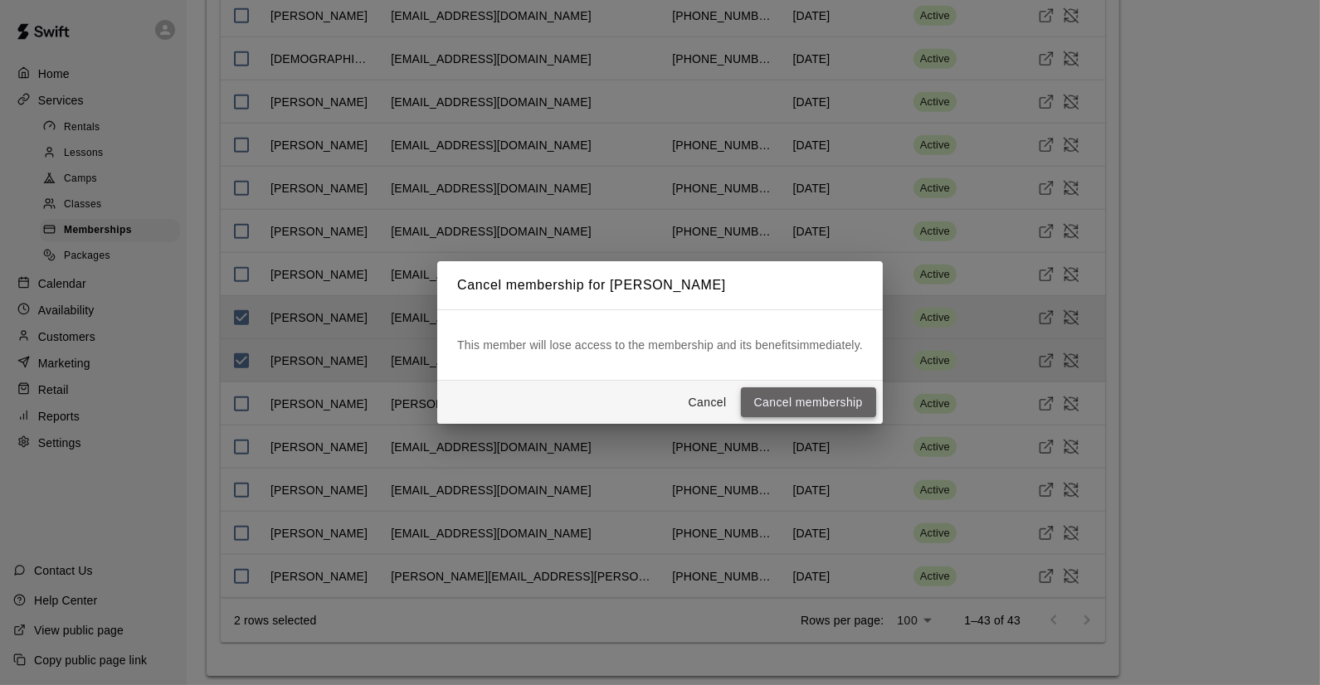
click at [816, 406] on button "Cancel membership" at bounding box center [808, 402] width 135 height 31
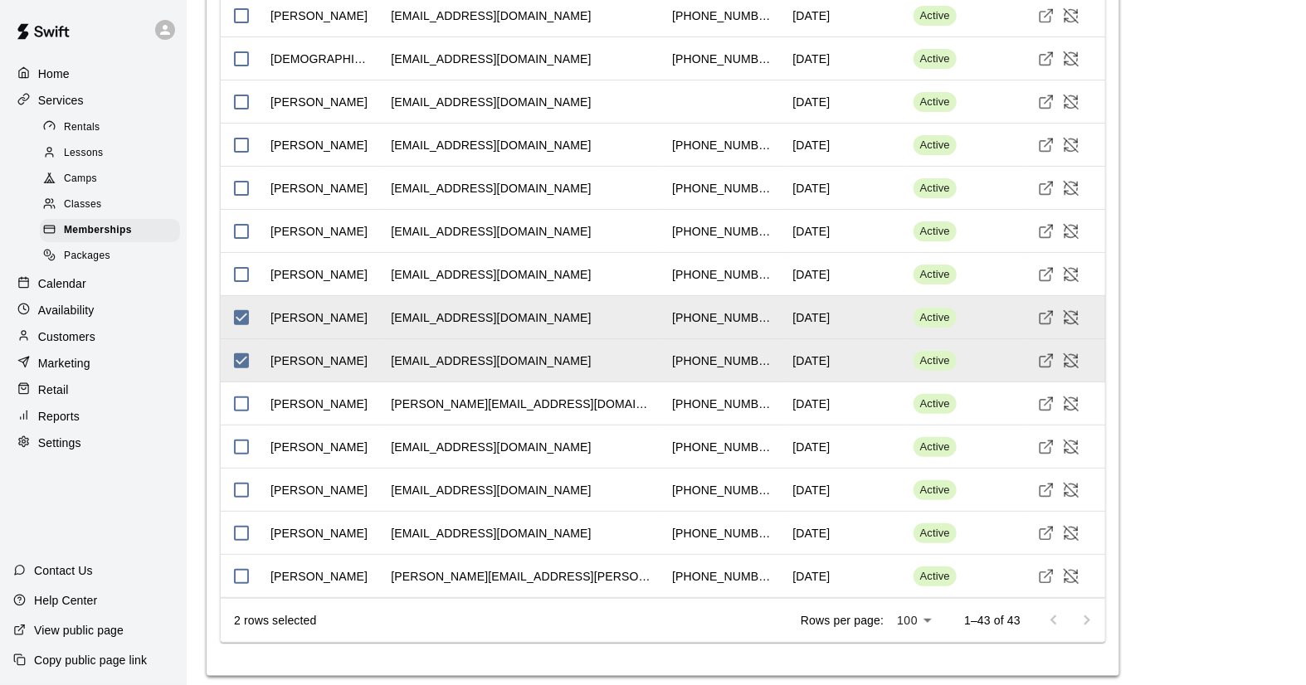
click at [68, 290] on p "Calendar" at bounding box center [62, 283] width 48 height 17
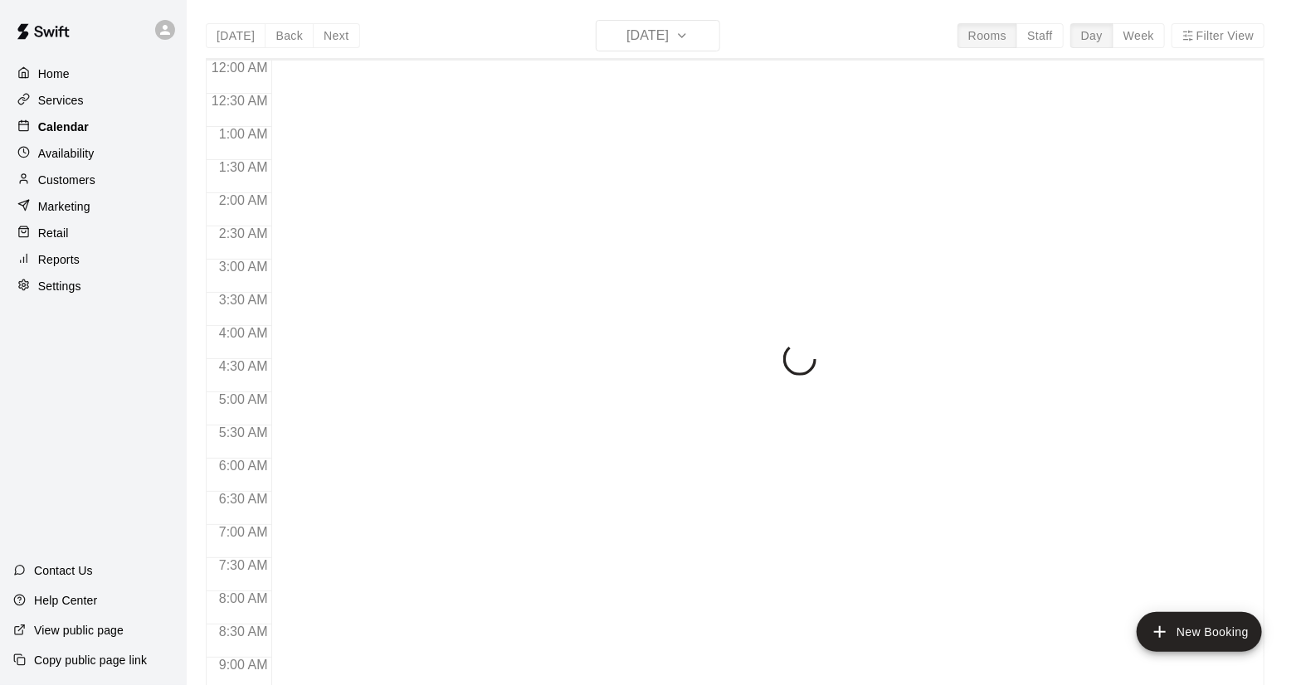
scroll to position [947, 0]
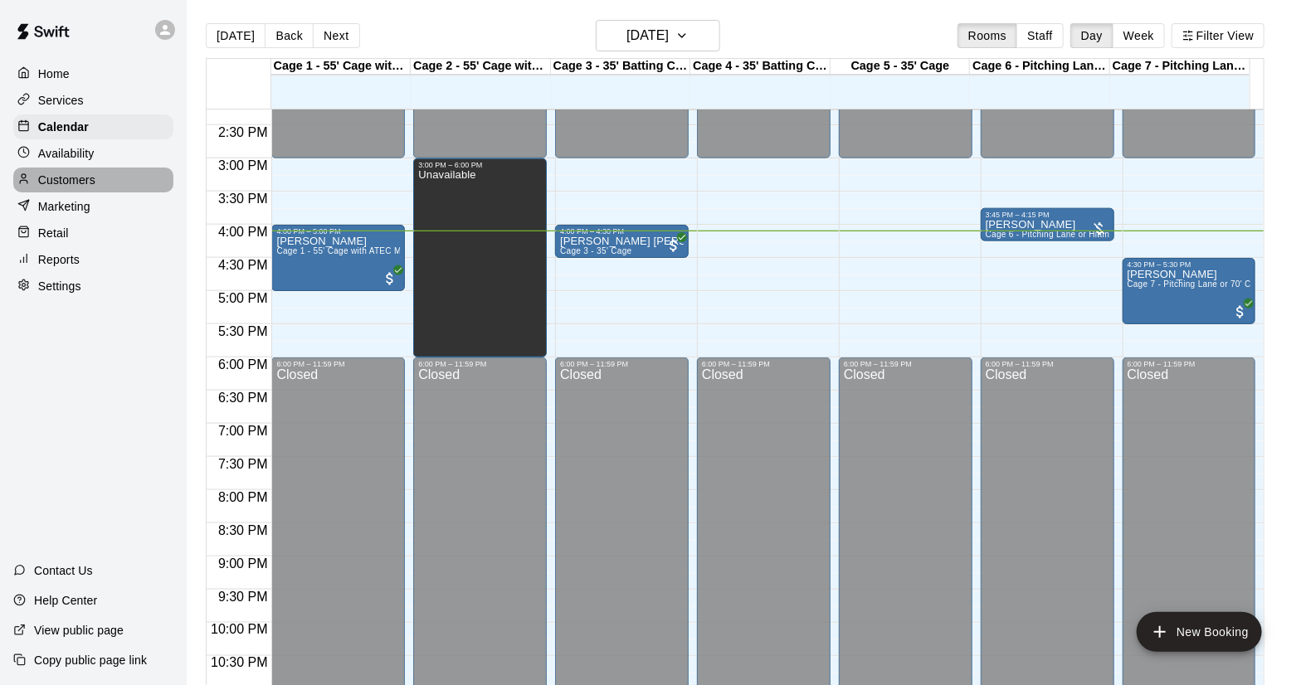
click at [73, 174] on div "Customers" at bounding box center [93, 180] width 160 height 25
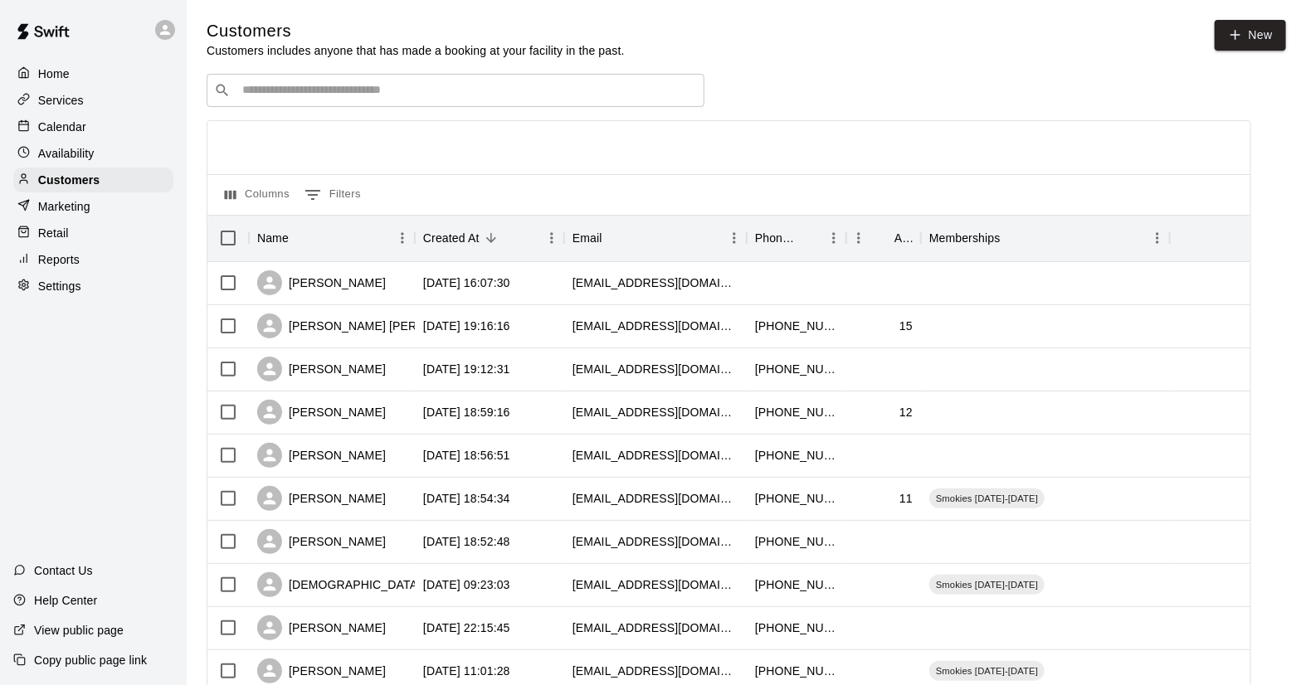
click at [66, 100] on p "Services" at bounding box center [61, 100] width 46 height 17
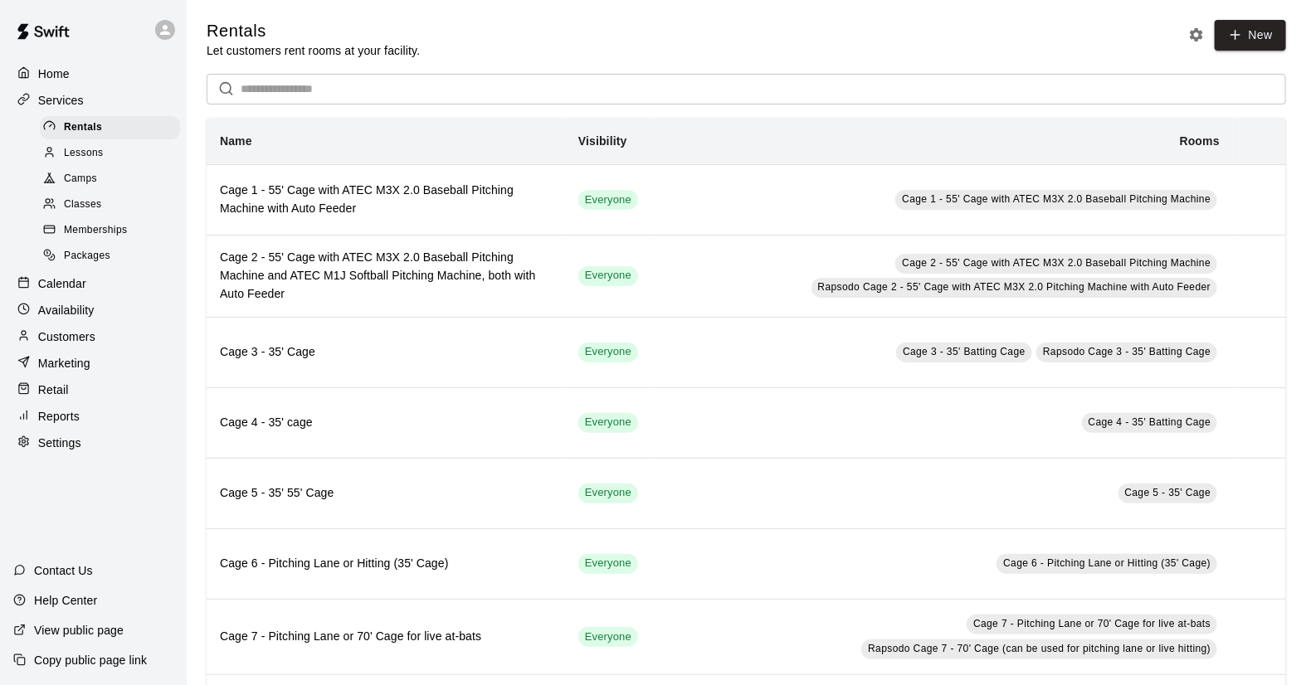
click at [94, 231] on span "Memberships" at bounding box center [95, 230] width 63 height 17
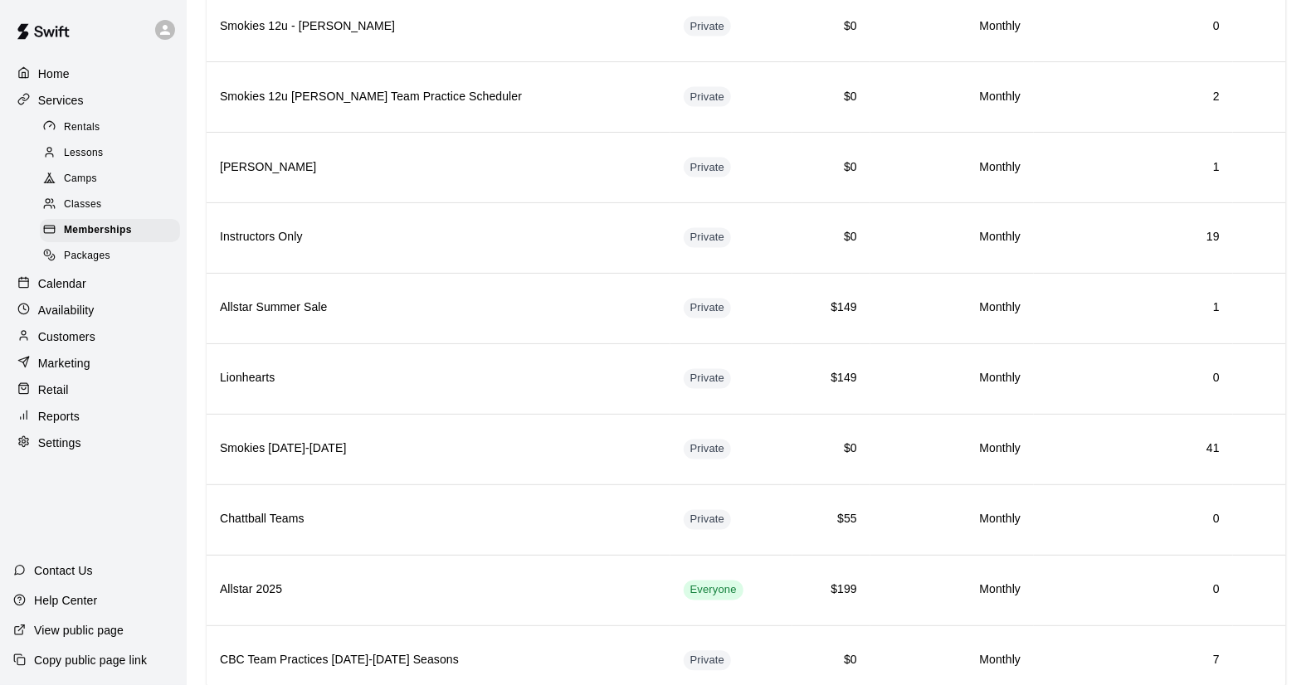
scroll to position [1244, 0]
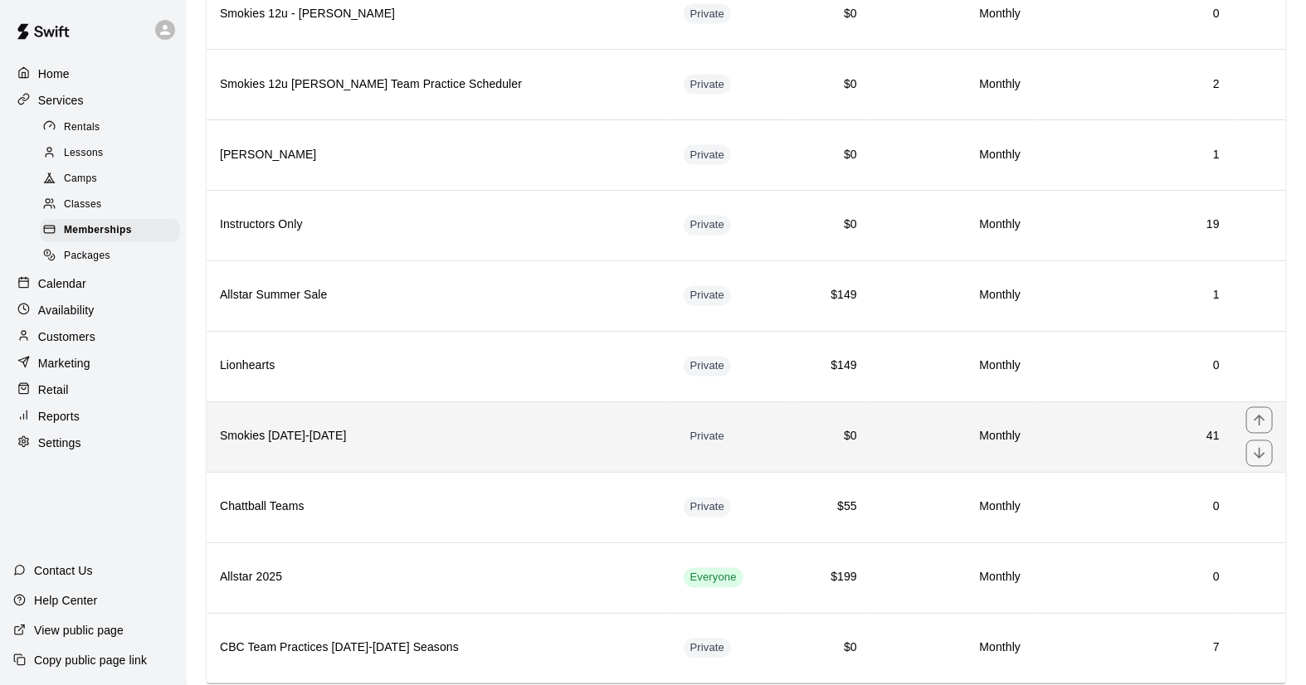
click at [527, 428] on h6 "Smokies [DATE]-[DATE]" at bounding box center [438, 437] width 437 height 18
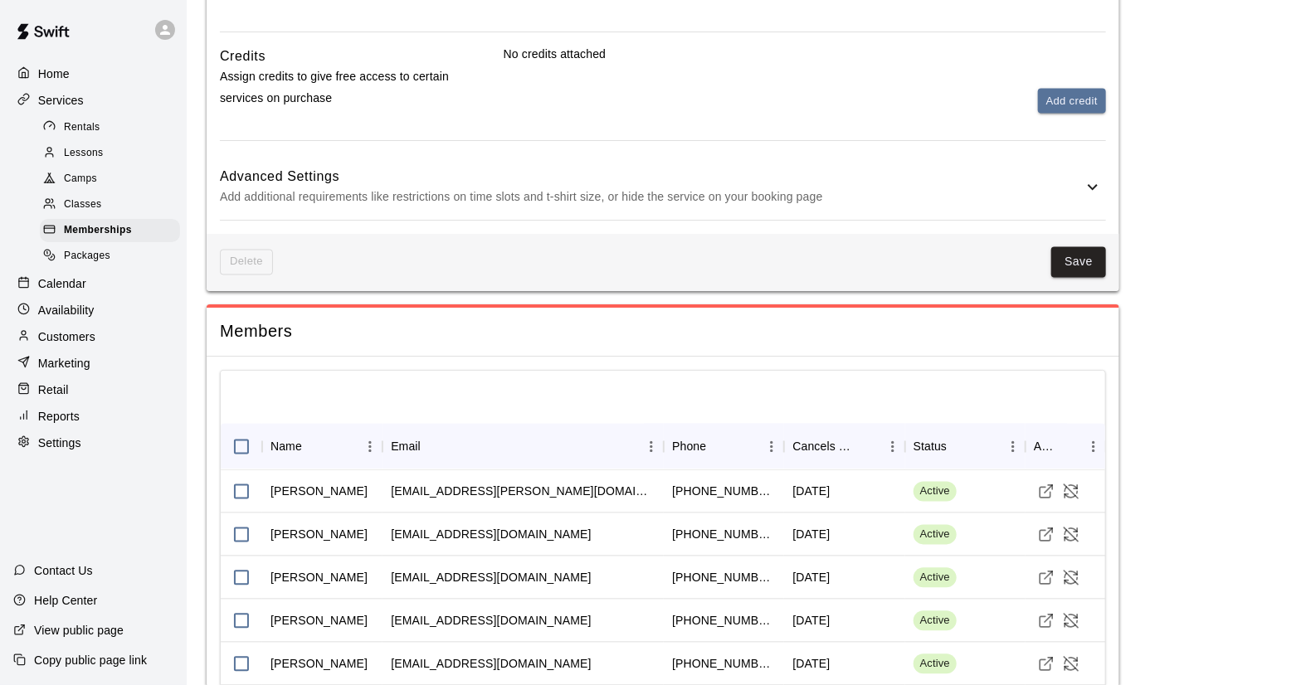
scroll to position [1276, 0]
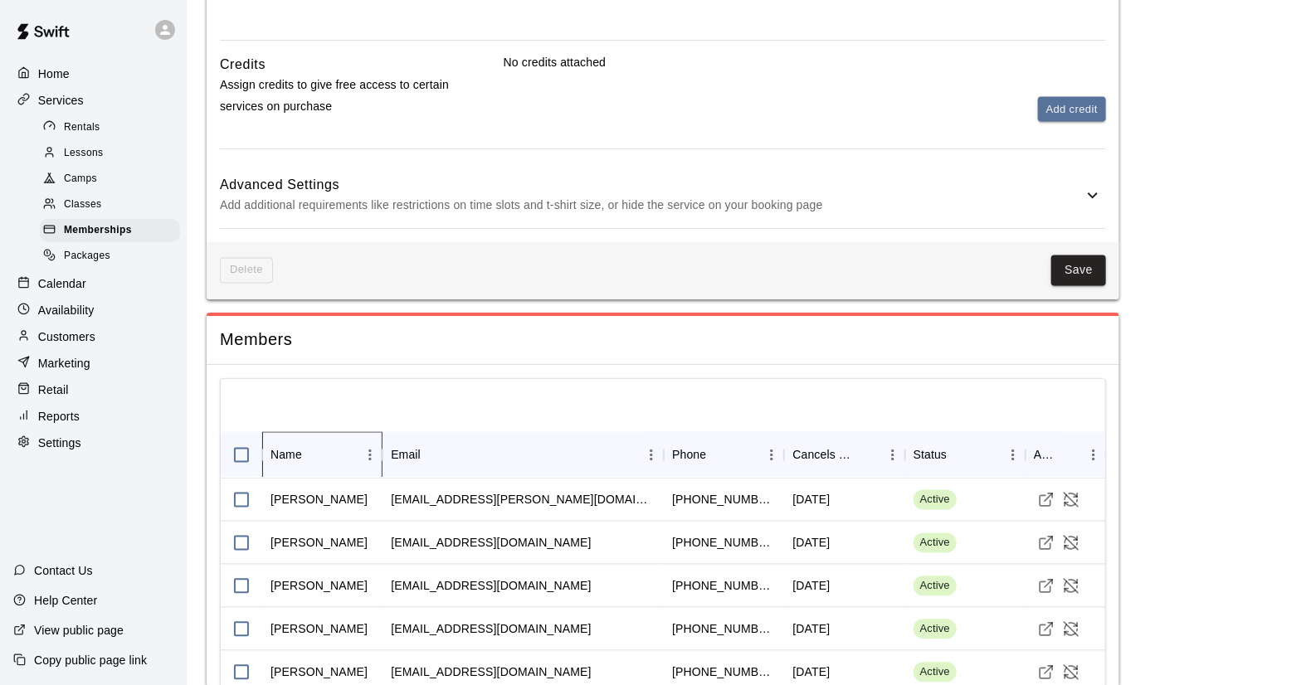
click at [278, 450] on div "Name" at bounding box center [286, 455] width 32 height 46
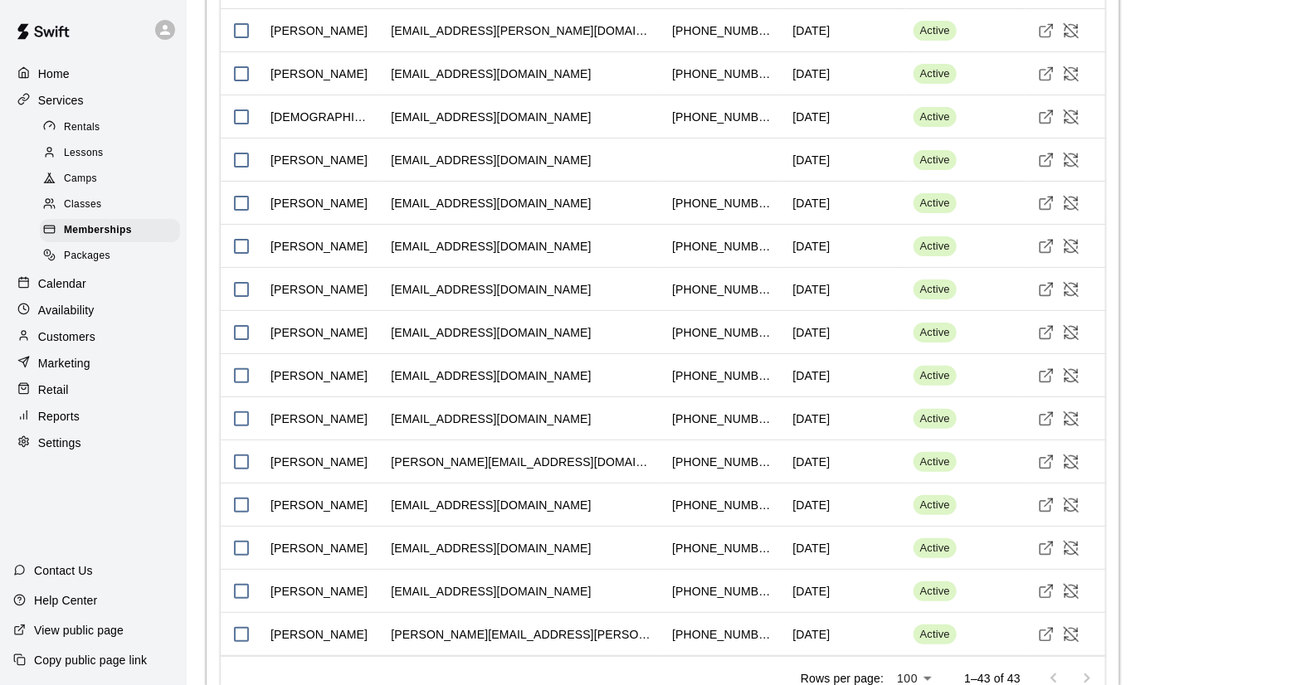
scroll to position [2959, 0]
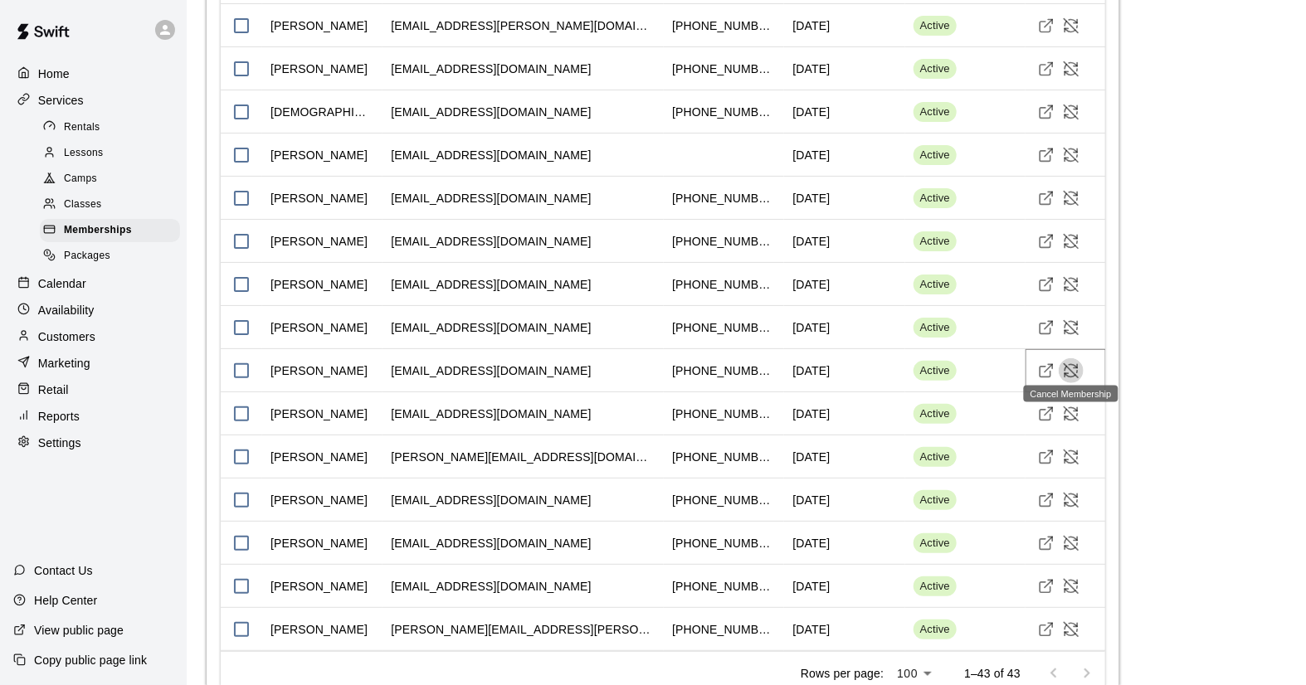
click at [1067, 363] on icon "Cancel Membership" at bounding box center [1071, 371] width 17 height 17
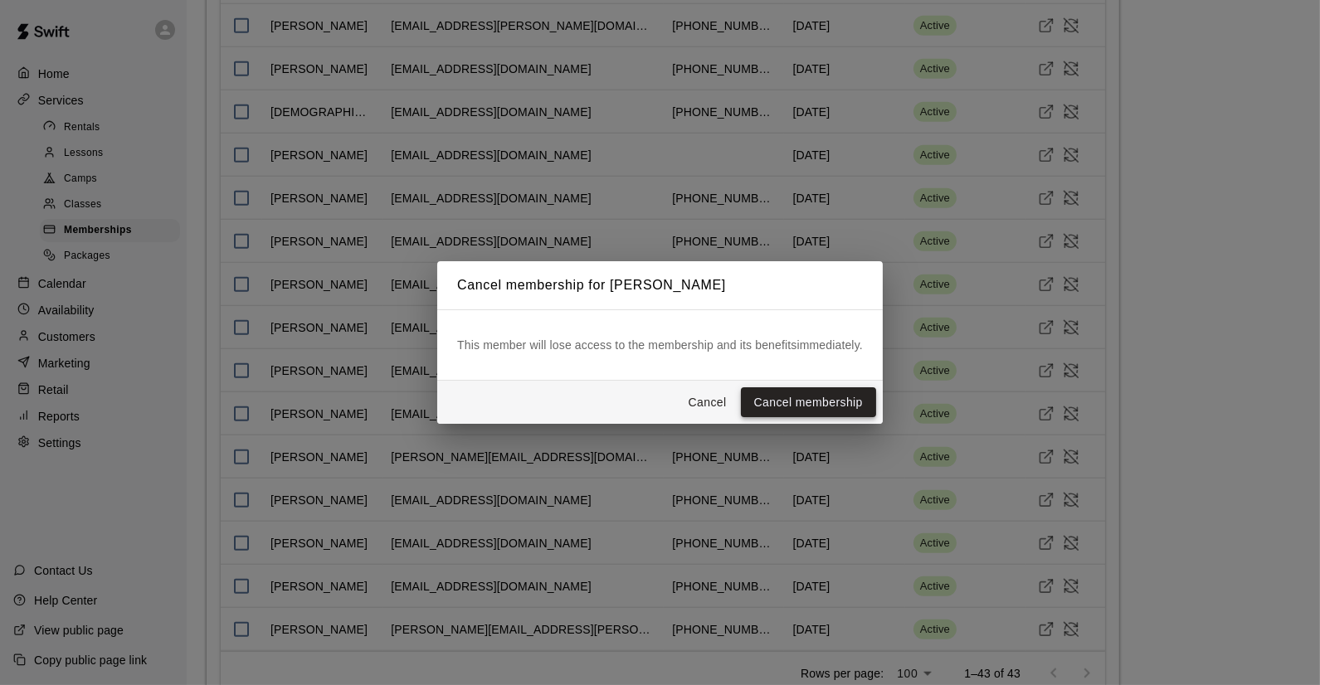
click at [764, 398] on button "Cancel membership" at bounding box center [808, 402] width 135 height 31
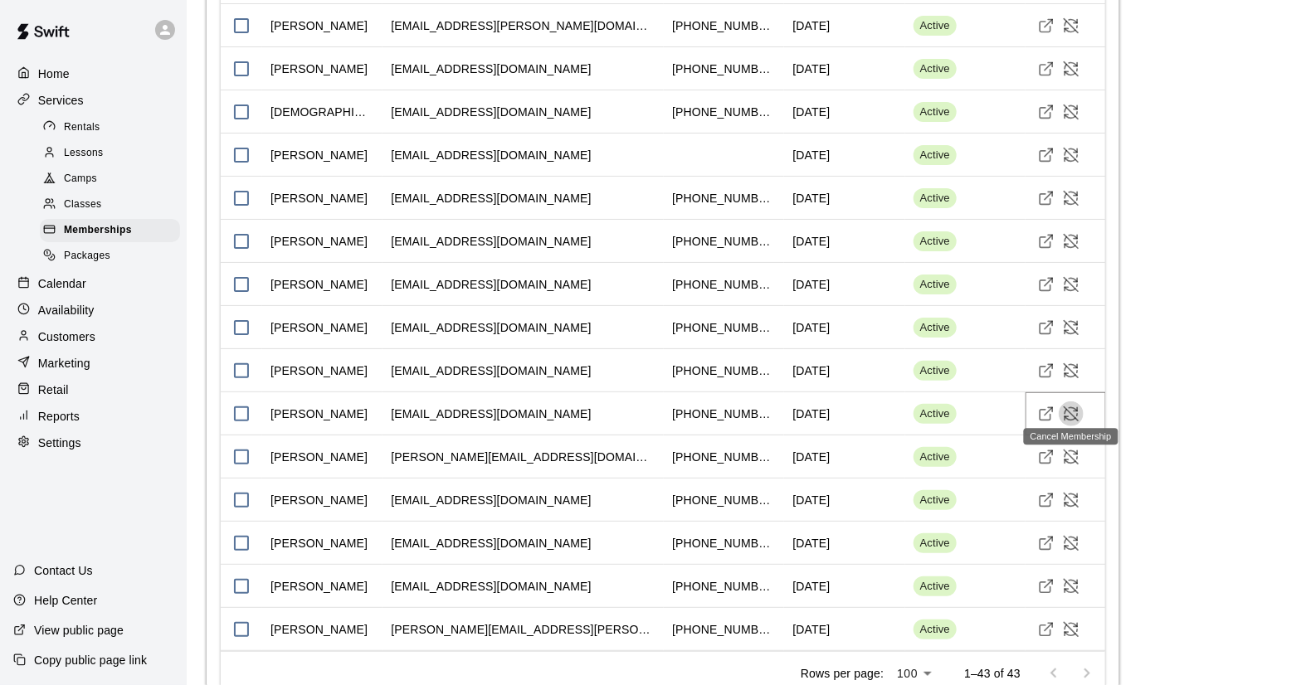
click at [1071, 406] on icon "Cancel Membership" at bounding box center [1071, 414] width 17 height 17
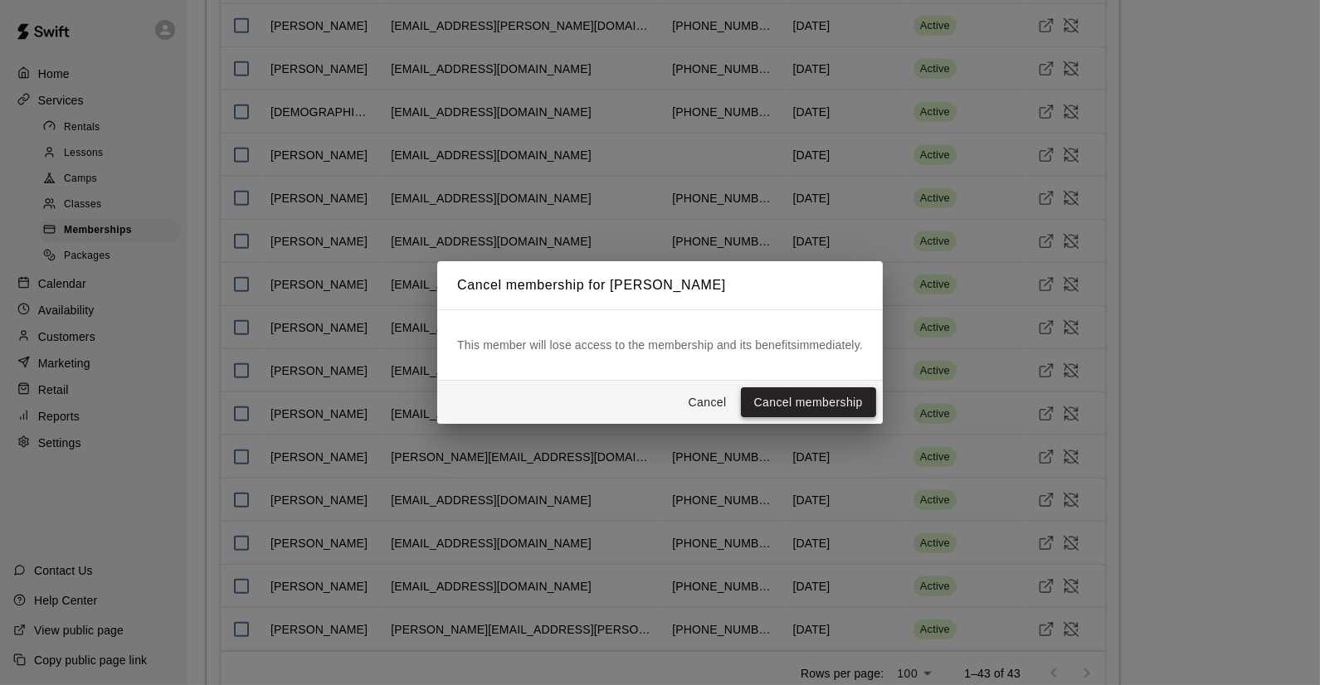
click at [832, 397] on button "Cancel membership" at bounding box center [808, 402] width 135 height 31
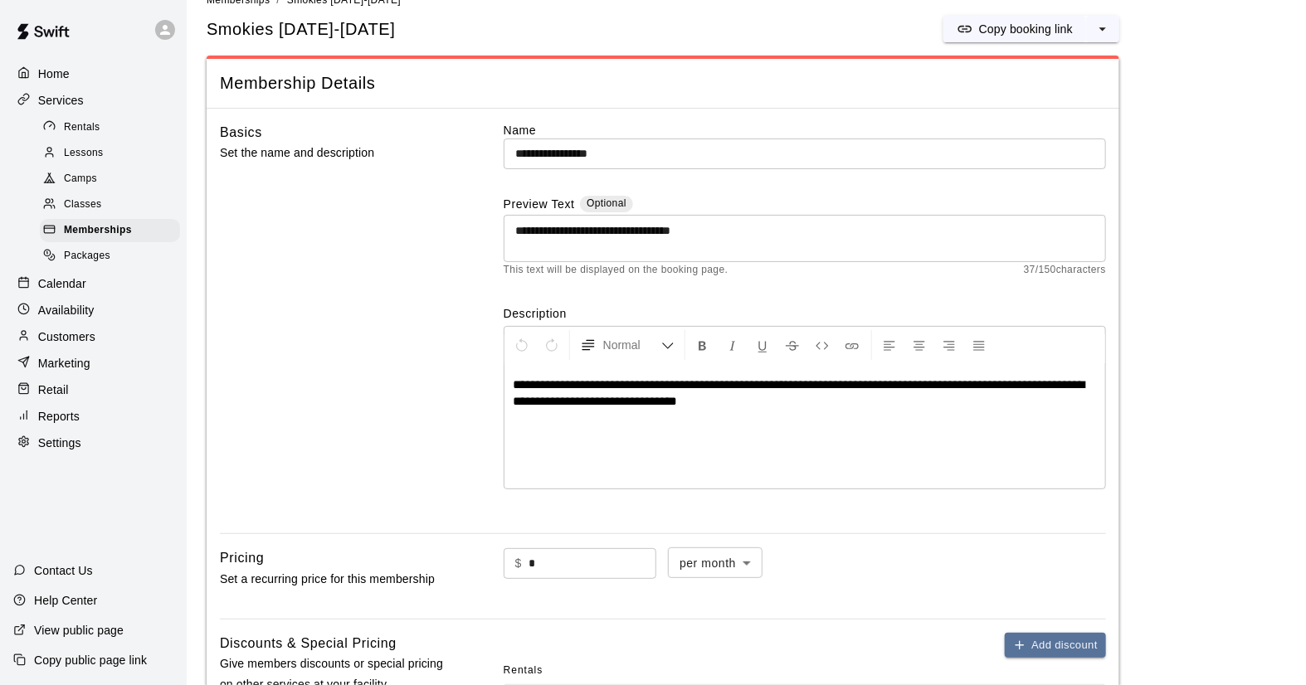
scroll to position [23, 0]
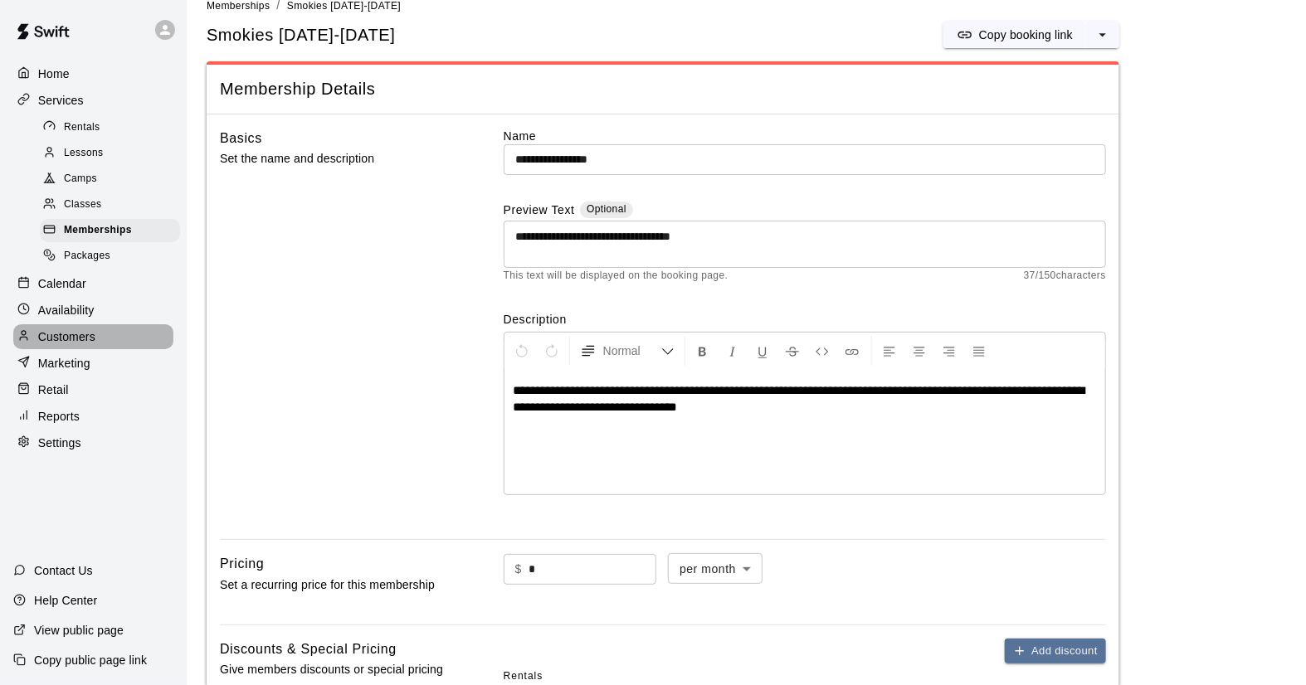
click at [73, 344] on p "Customers" at bounding box center [66, 337] width 57 height 17
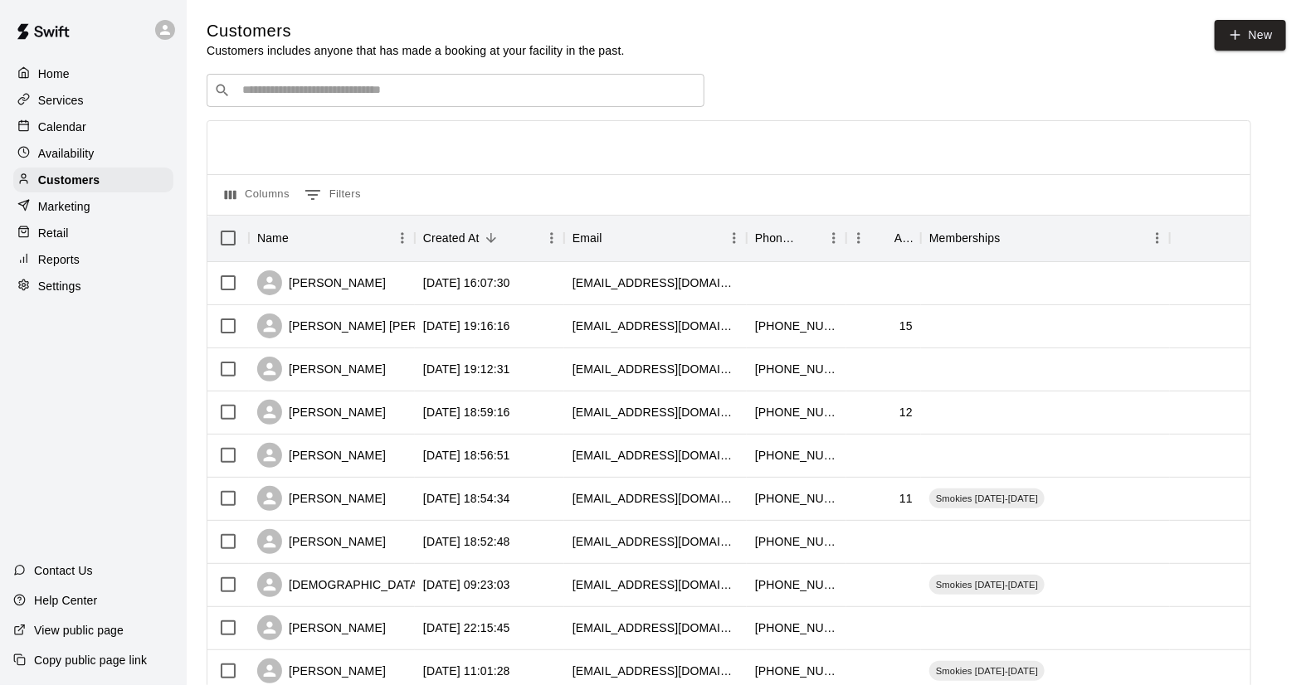
click at [278, 102] on div "​ ​" at bounding box center [456, 90] width 498 height 33
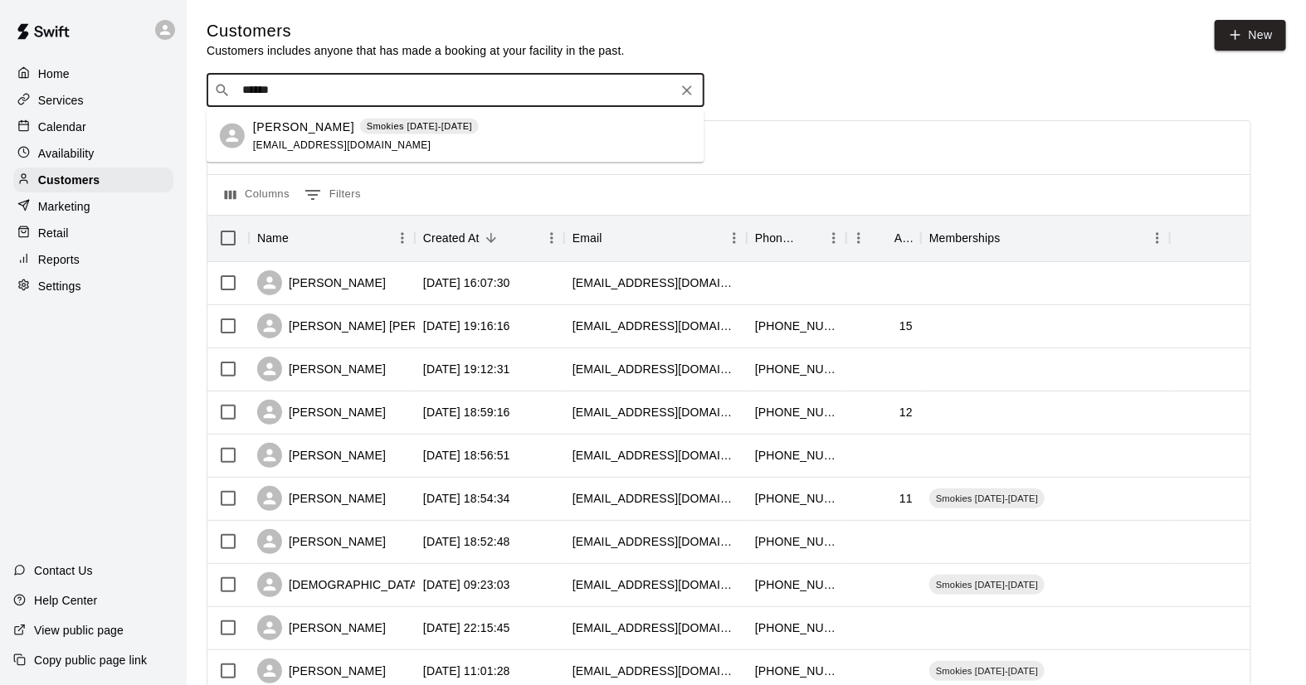
type input "*******"
click at [279, 134] on p "[PERSON_NAME]" at bounding box center [303, 126] width 101 height 17
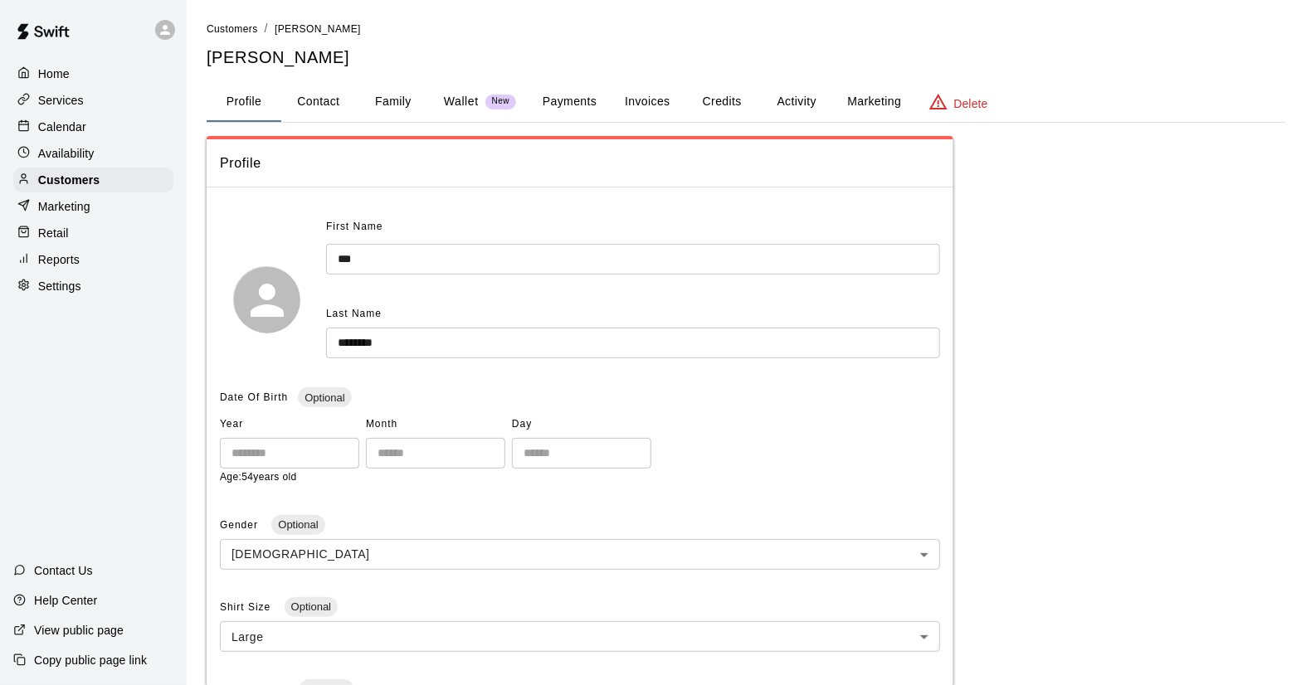
click at [788, 110] on button "Activity" at bounding box center [796, 102] width 75 height 40
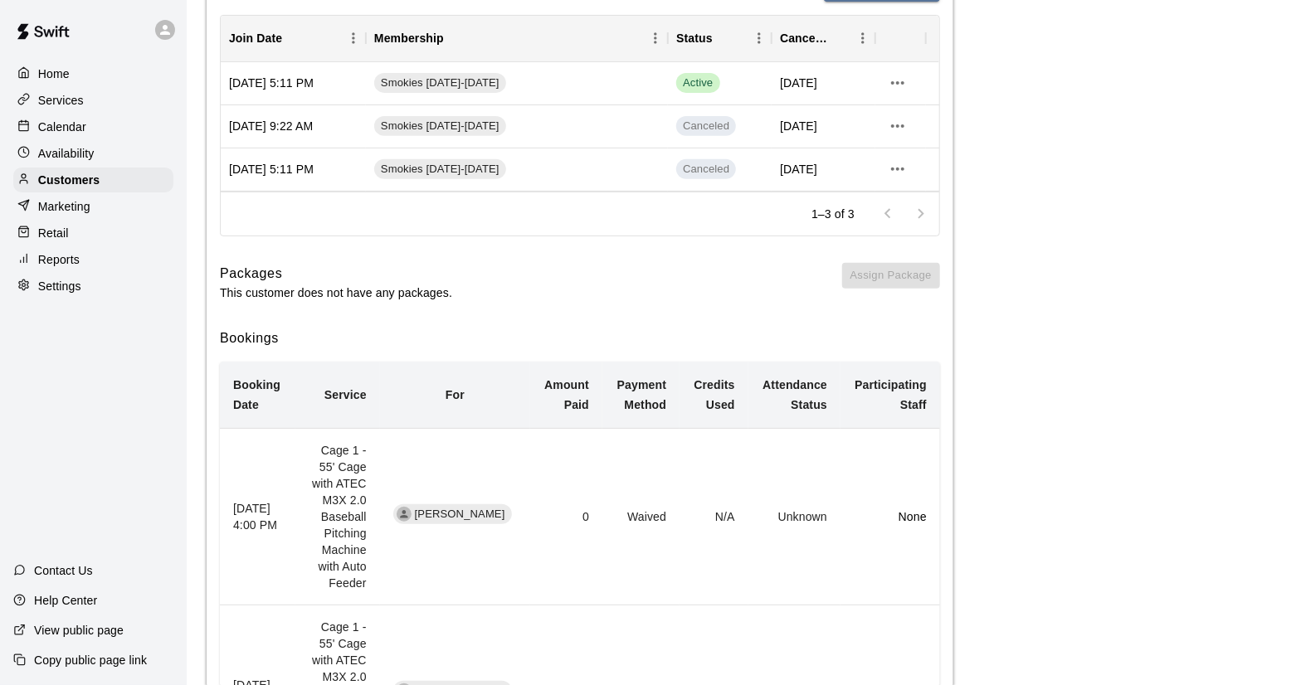
scroll to position [243, 0]
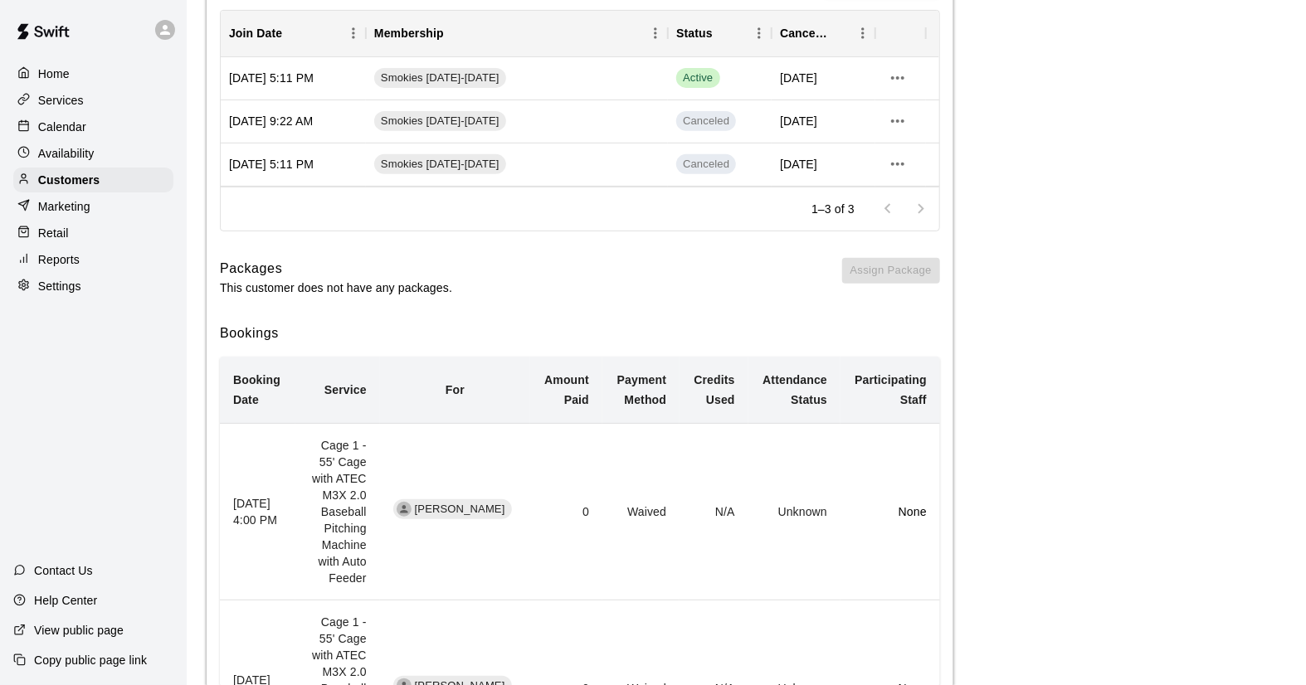
click at [91, 108] on div "Services" at bounding box center [93, 100] width 160 height 25
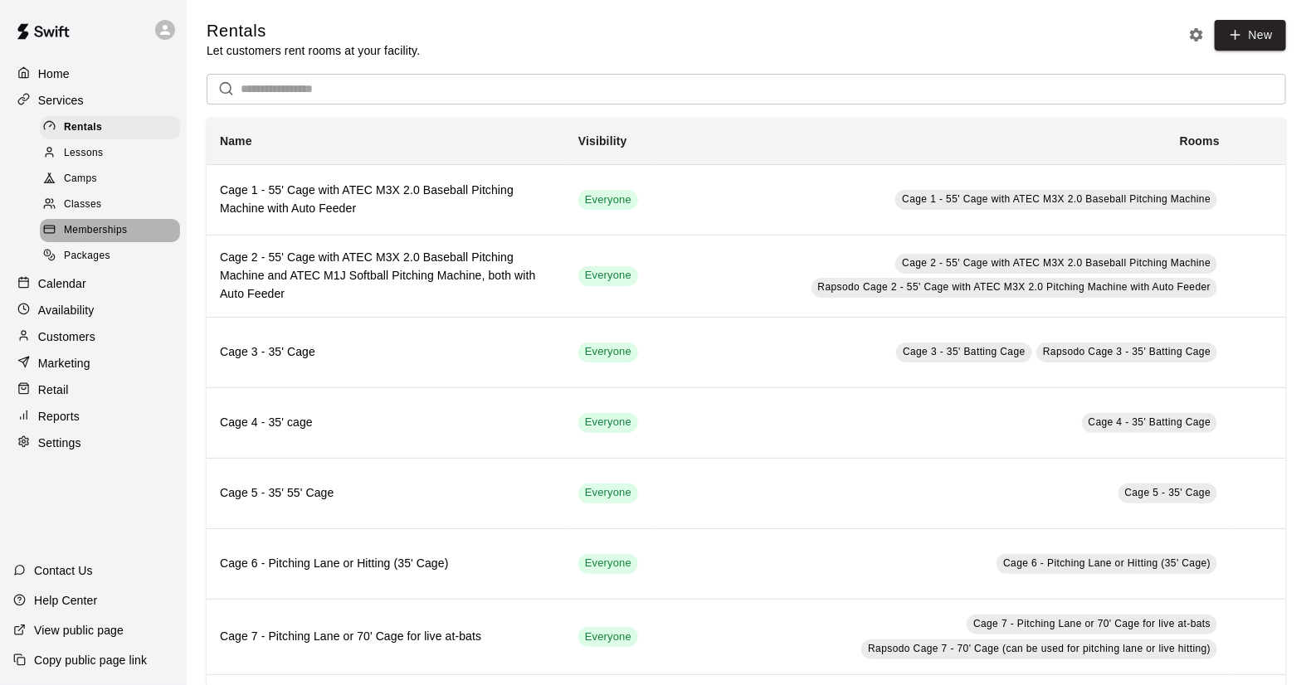
click at [93, 235] on span "Memberships" at bounding box center [95, 230] width 63 height 17
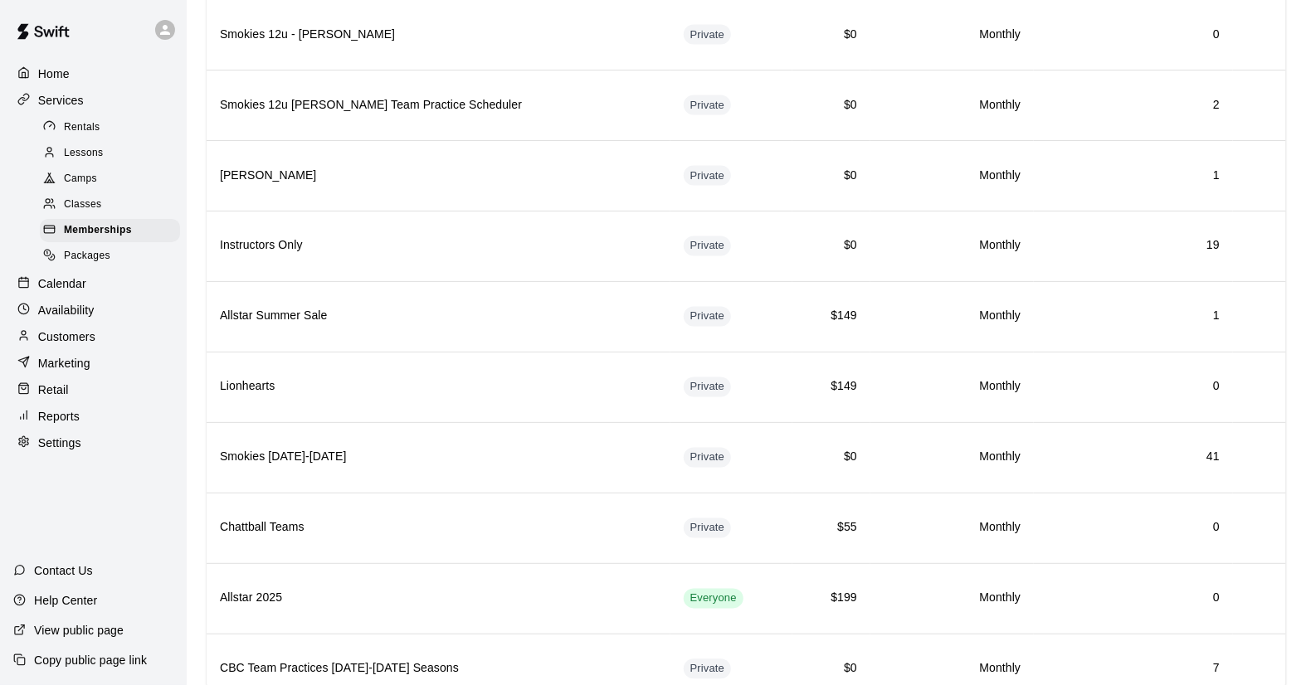
scroll to position [1244, 0]
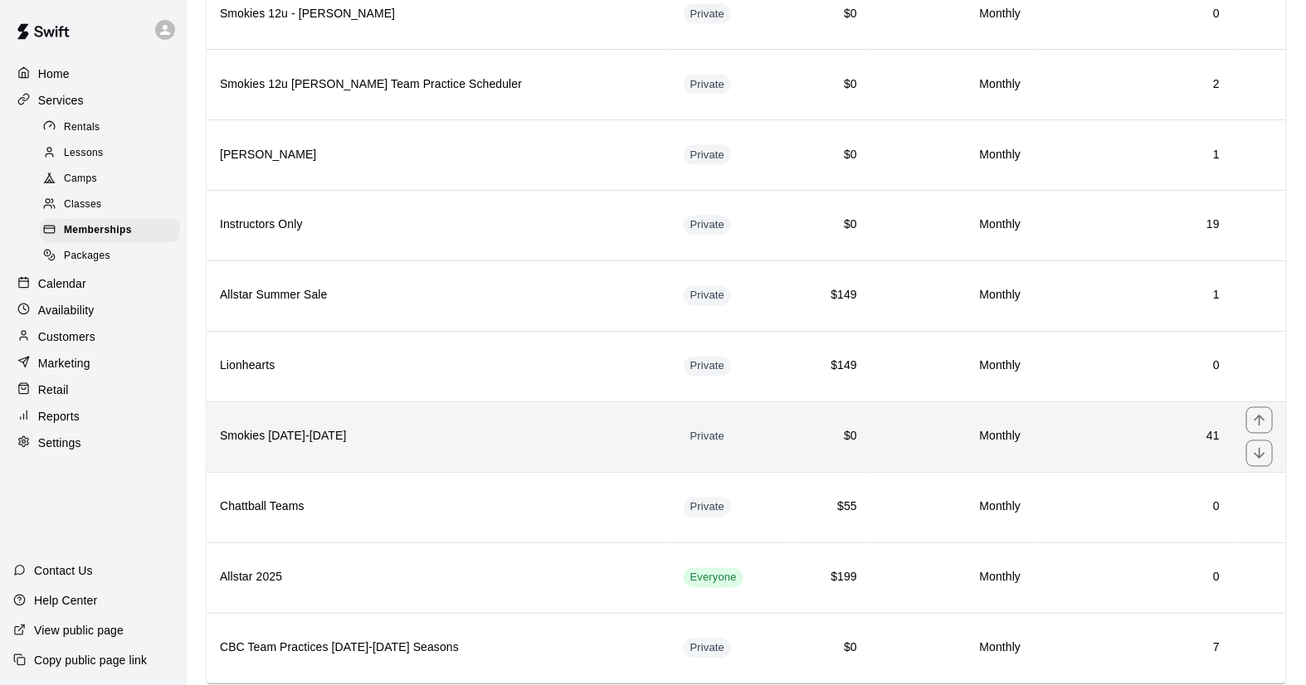
click at [404, 402] on th "Smokies [DATE]-[DATE]" at bounding box center [439, 437] width 464 height 71
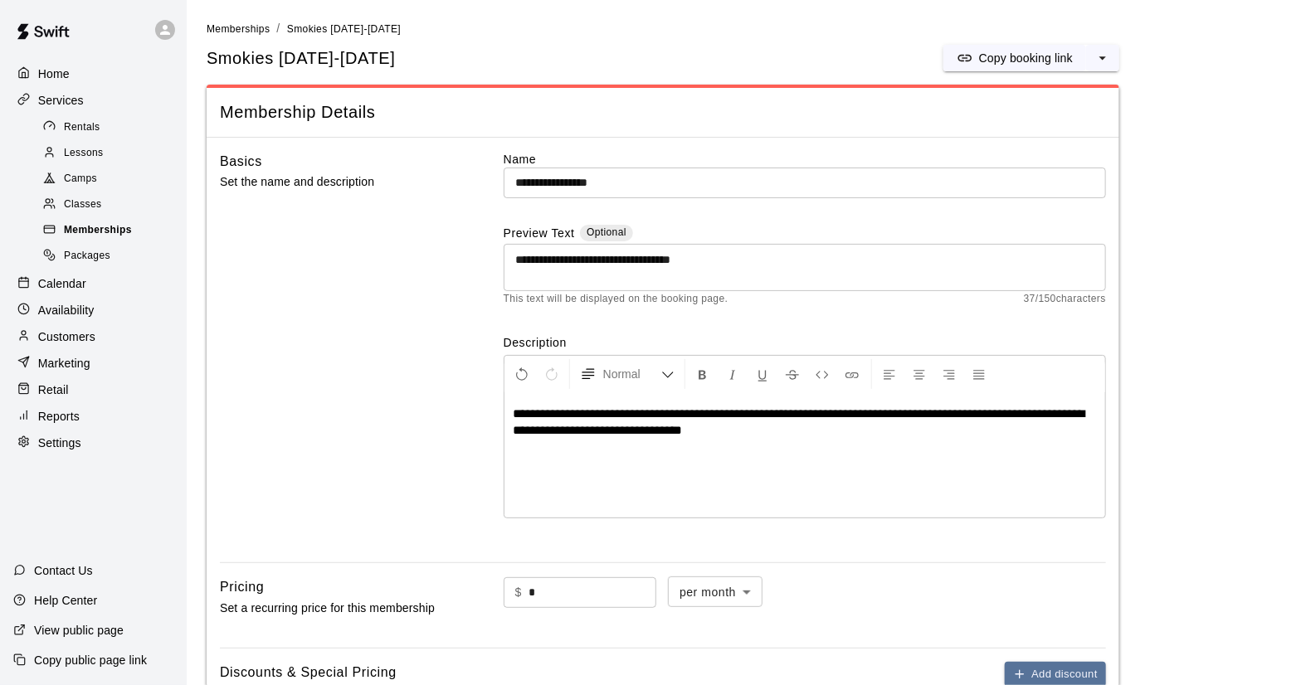
click at [100, 237] on span "Memberships" at bounding box center [98, 230] width 68 height 17
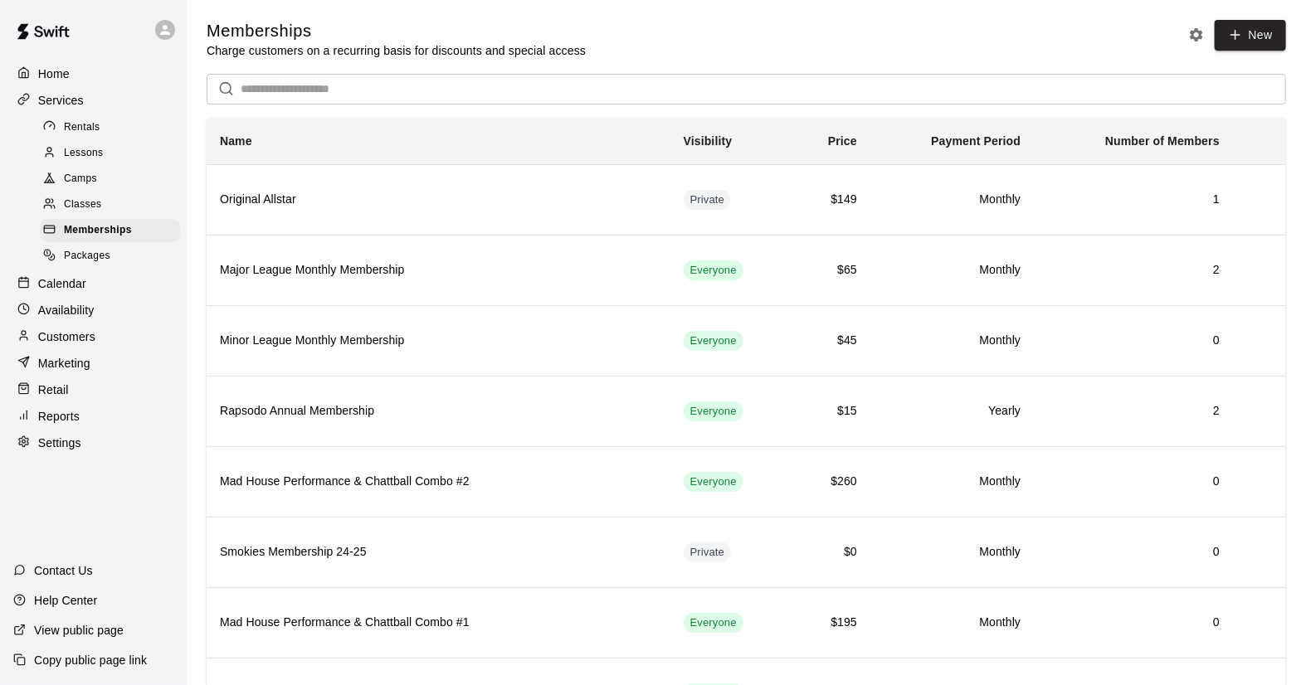
click at [79, 182] on span "Camps" at bounding box center [80, 179] width 33 height 17
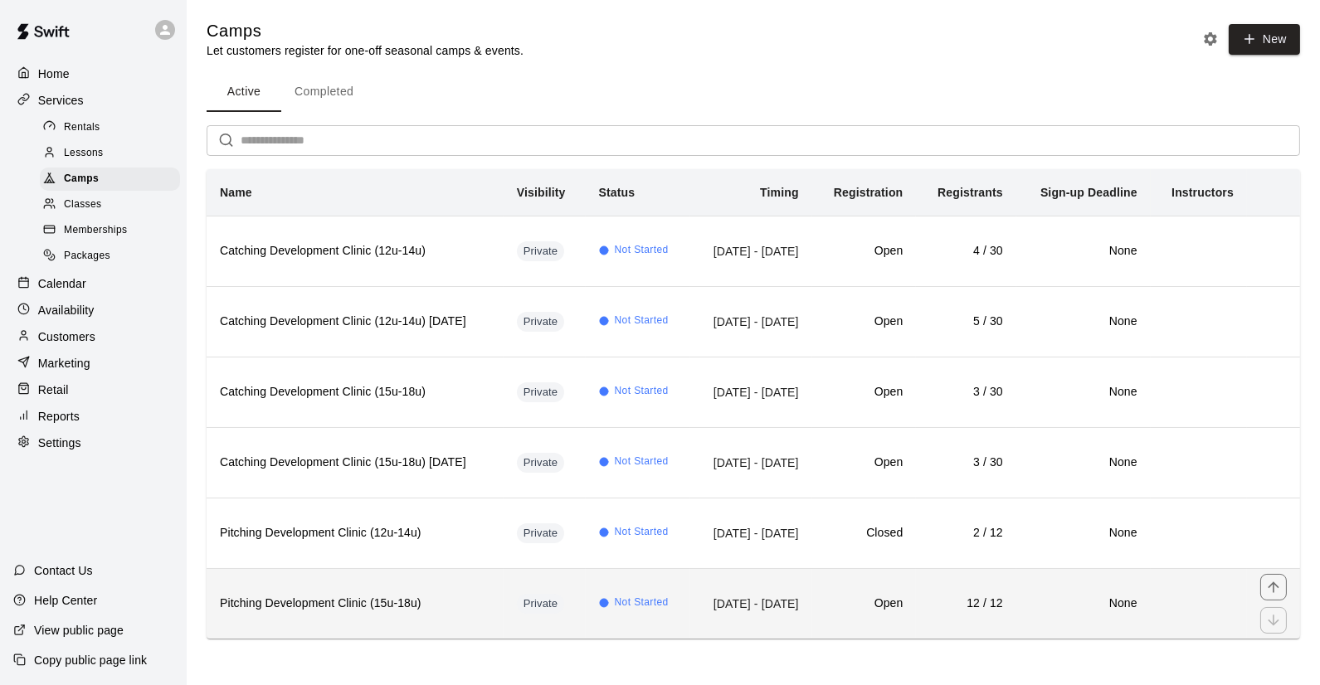
click at [465, 611] on th "Pitching Development Clinic (15u-18u)" at bounding box center [355, 603] width 297 height 71
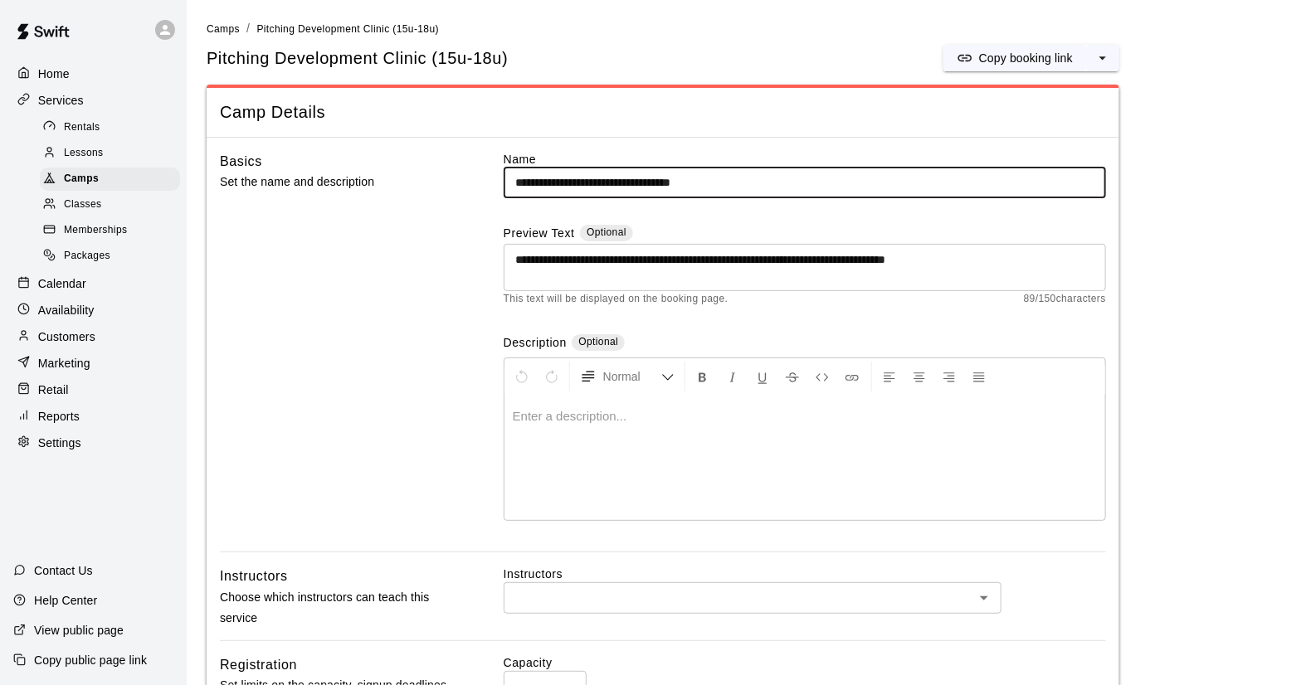
click at [50, 292] on p "Calendar" at bounding box center [62, 283] width 48 height 17
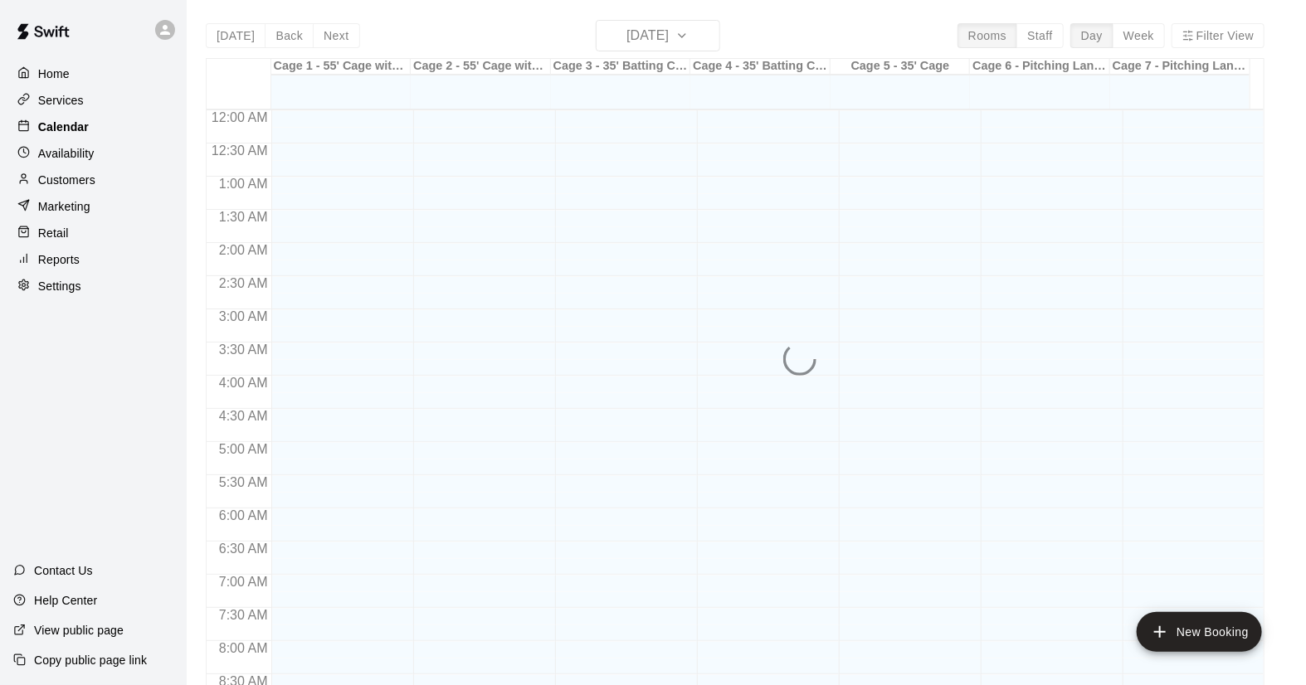
scroll to position [947, 0]
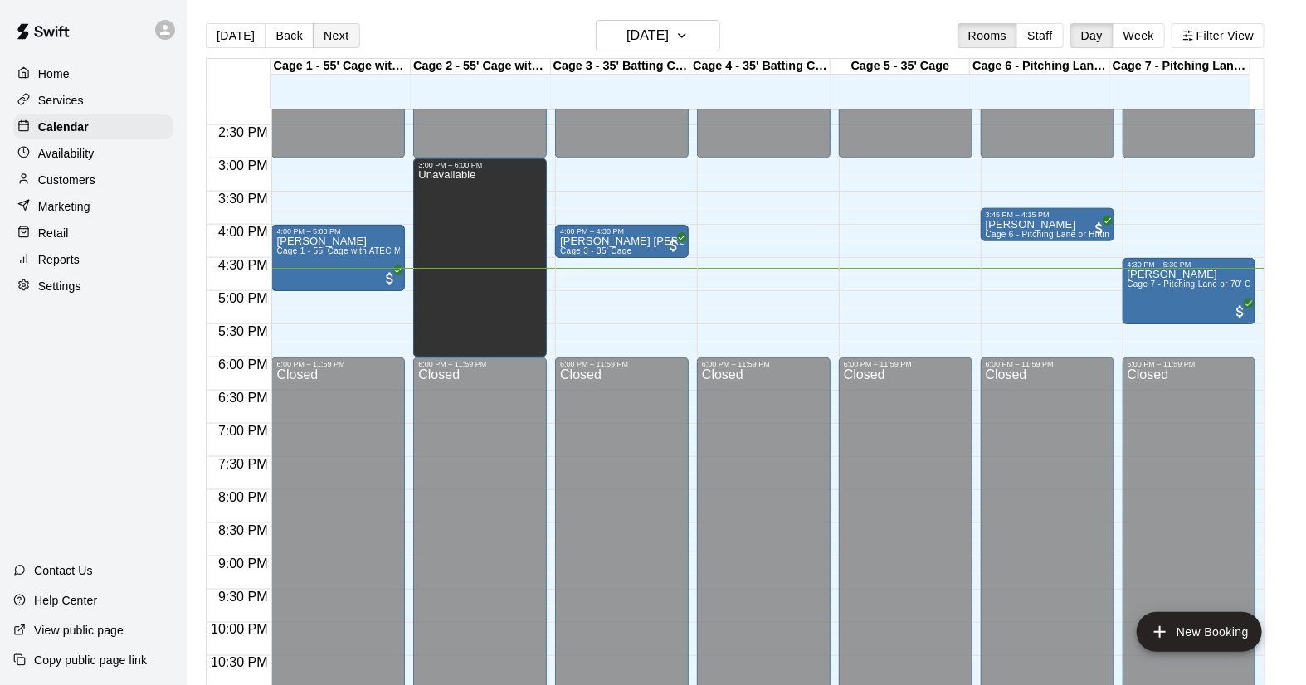
click at [344, 29] on button "Next" at bounding box center [336, 35] width 46 height 25
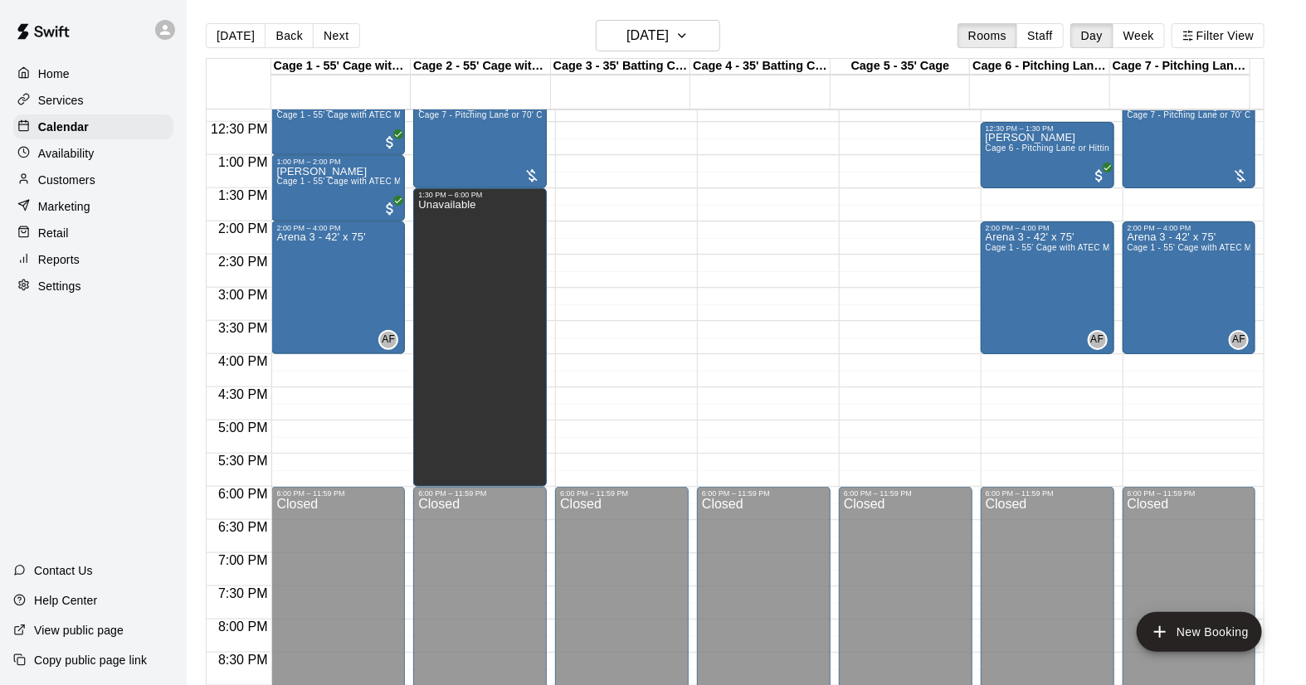
scroll to position [763, 0]
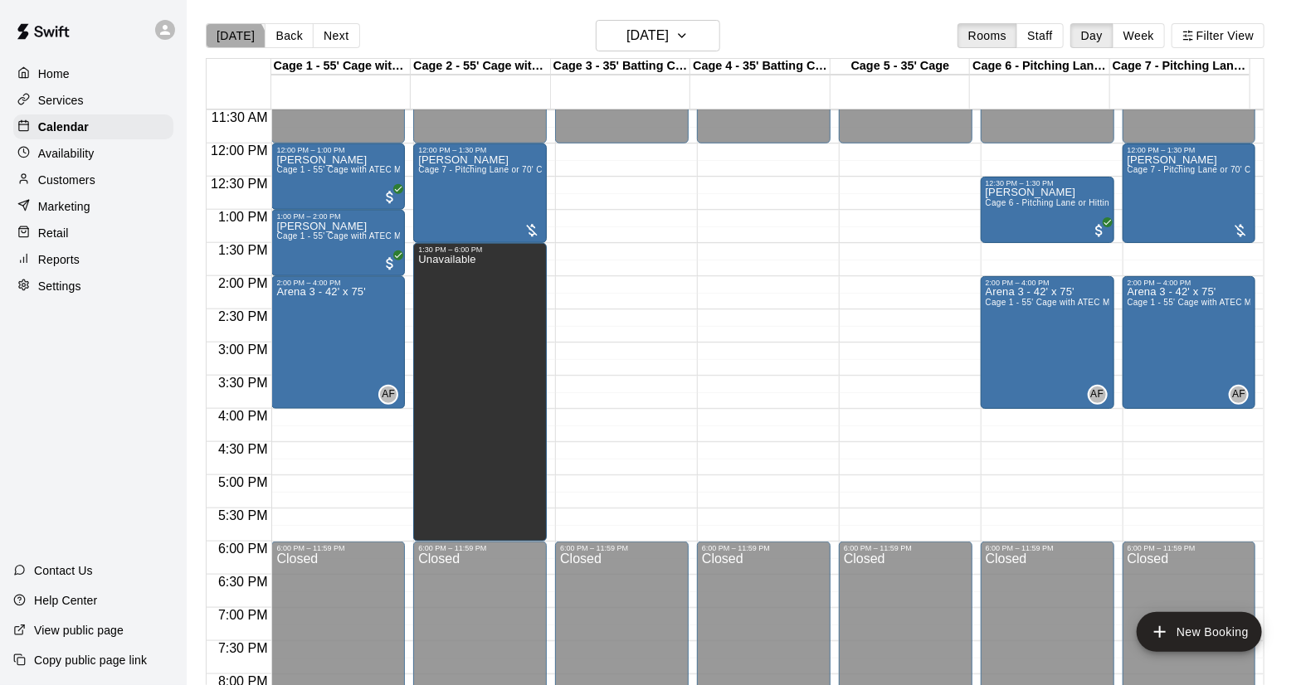
click at [233, 43] on button "[DATE]" at bounding box center [236, 35] width 60 height 25
